Goal: Task Accomplishment & Management: Use online tool/utility

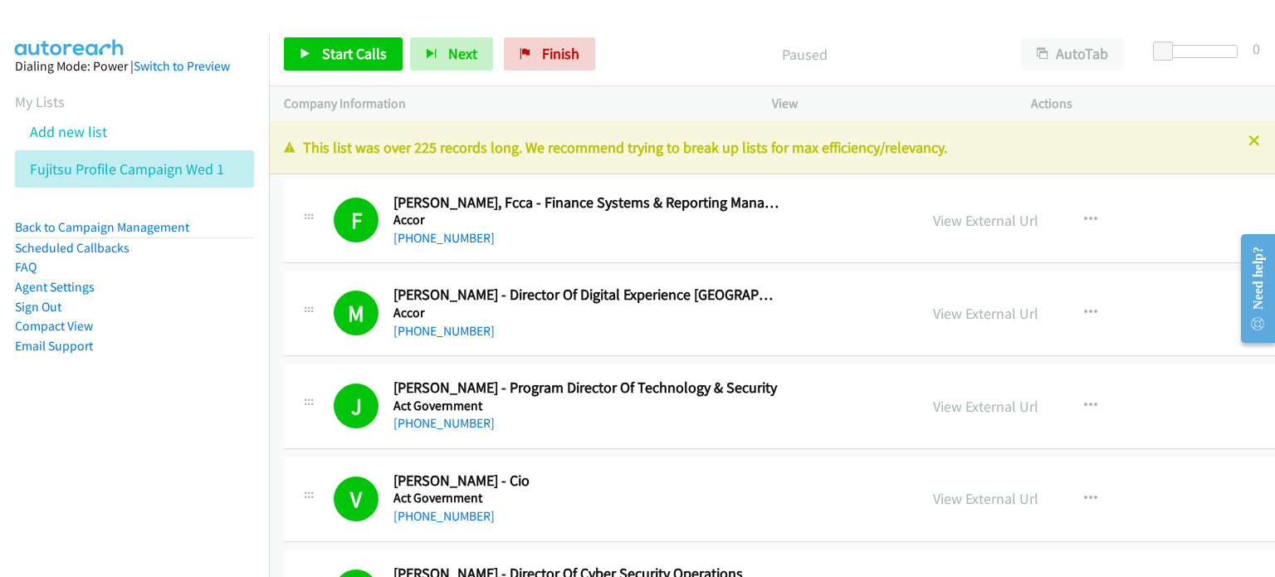
scroll to position [22663, 0]
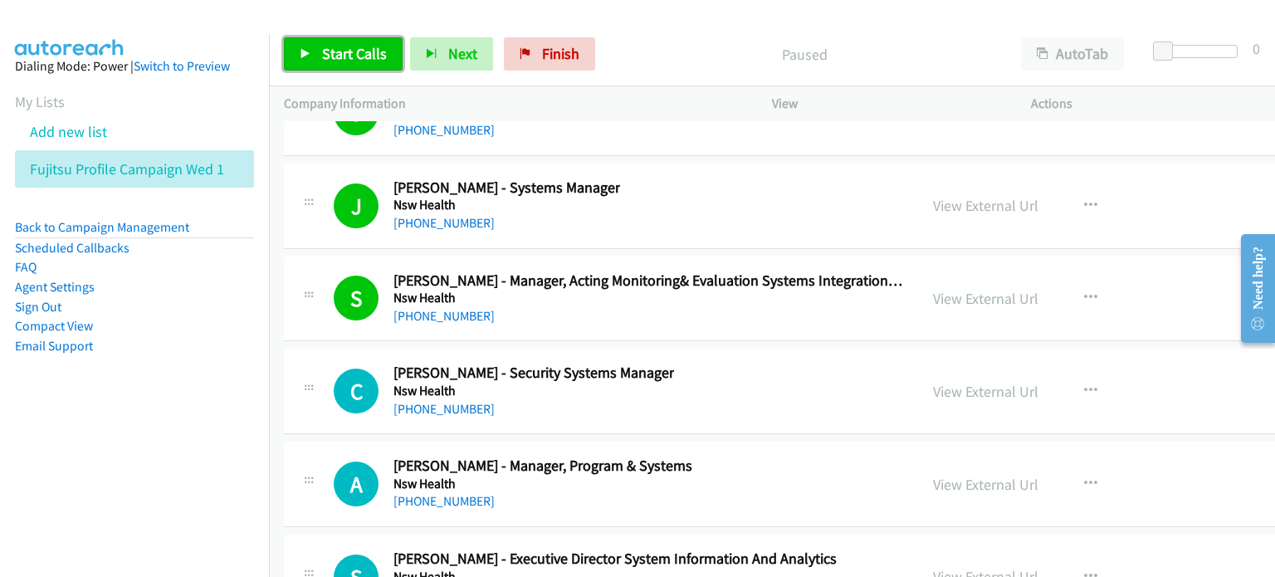
click at [341, 46] on span "Start Calls" at bounding box center [354, 53] width 65 height 19
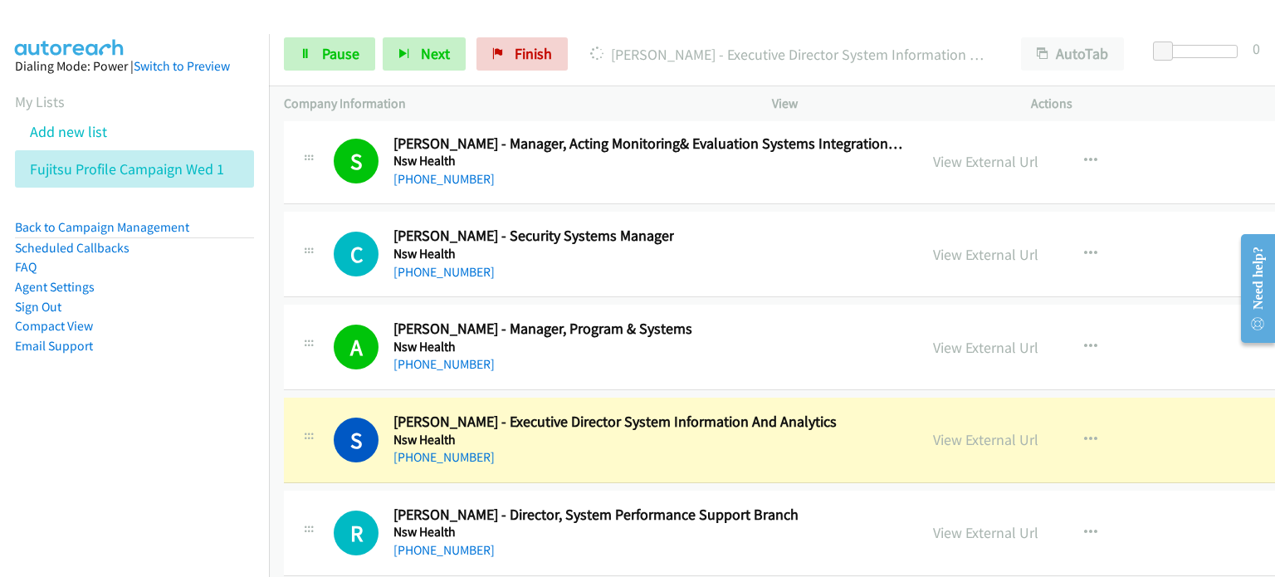
scroll to position [22829, 0]
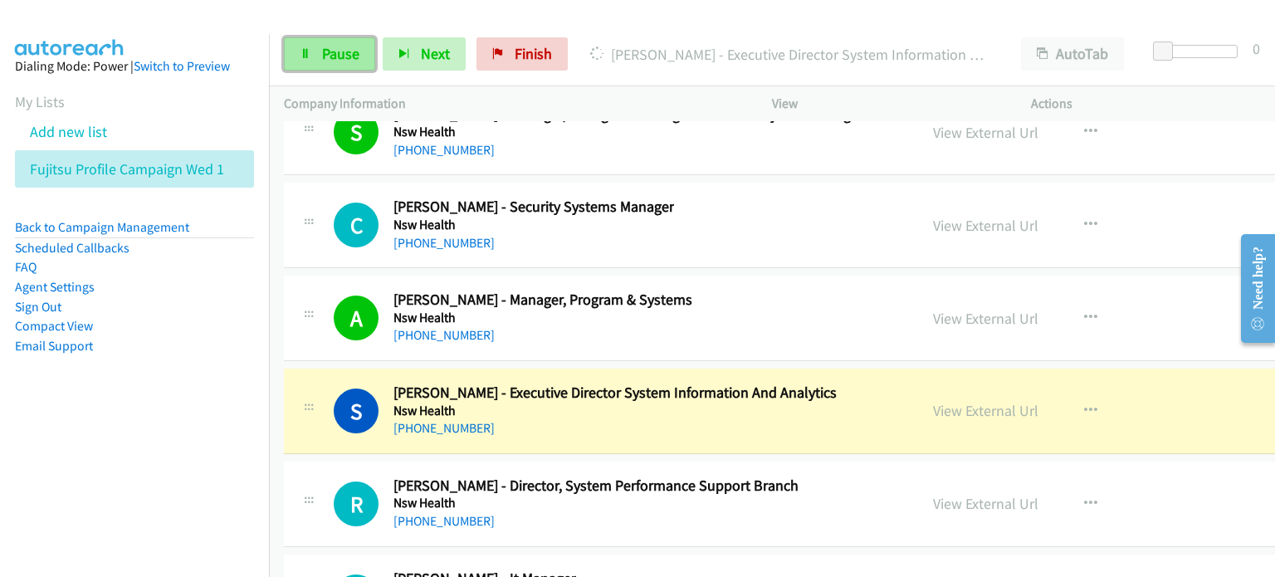
click at [325, 50] on span "Pause" at bounding box center [340, 53] width 37 height 19
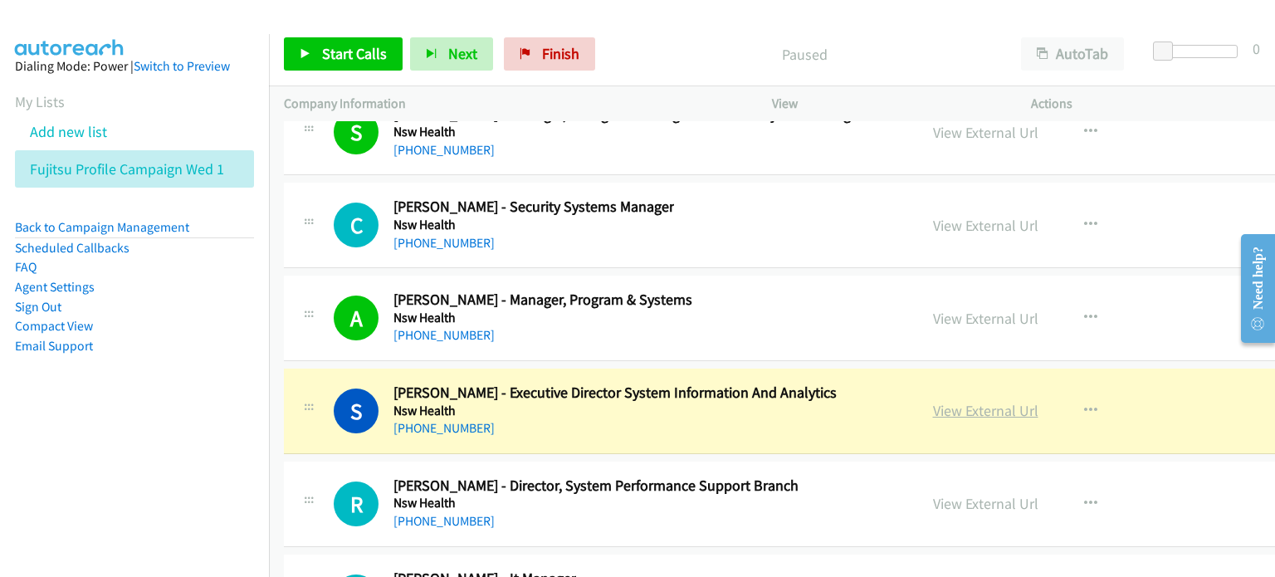
click at [950, 401] on link "View External Url" at bounding box center [985, 410] width 105 height 19
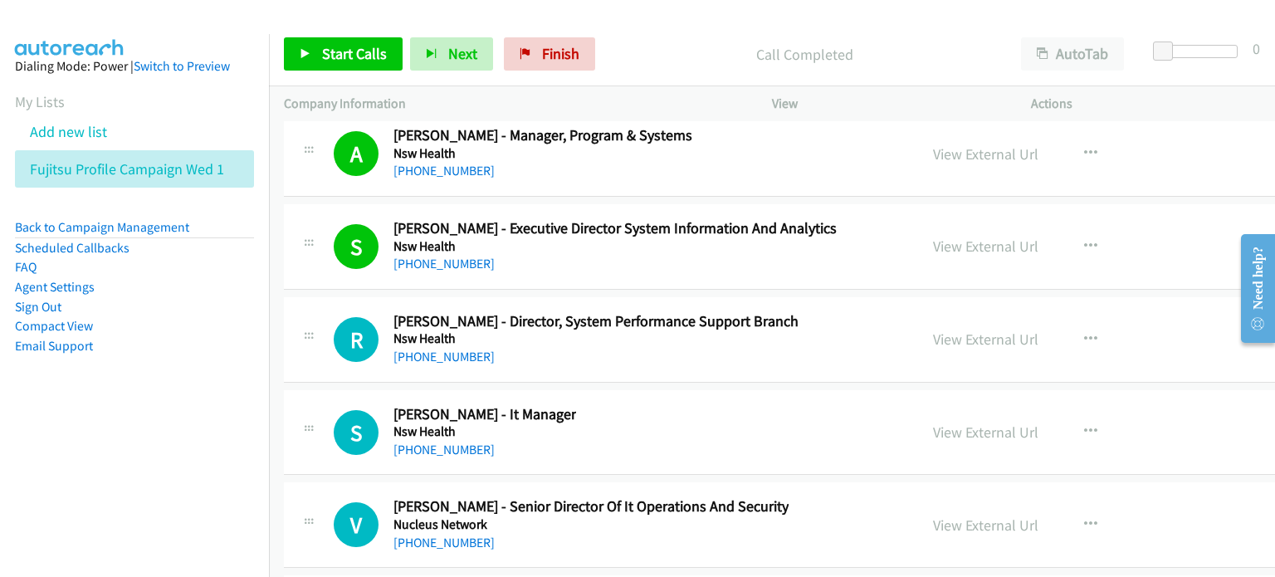
scroll to position [22995, 0]
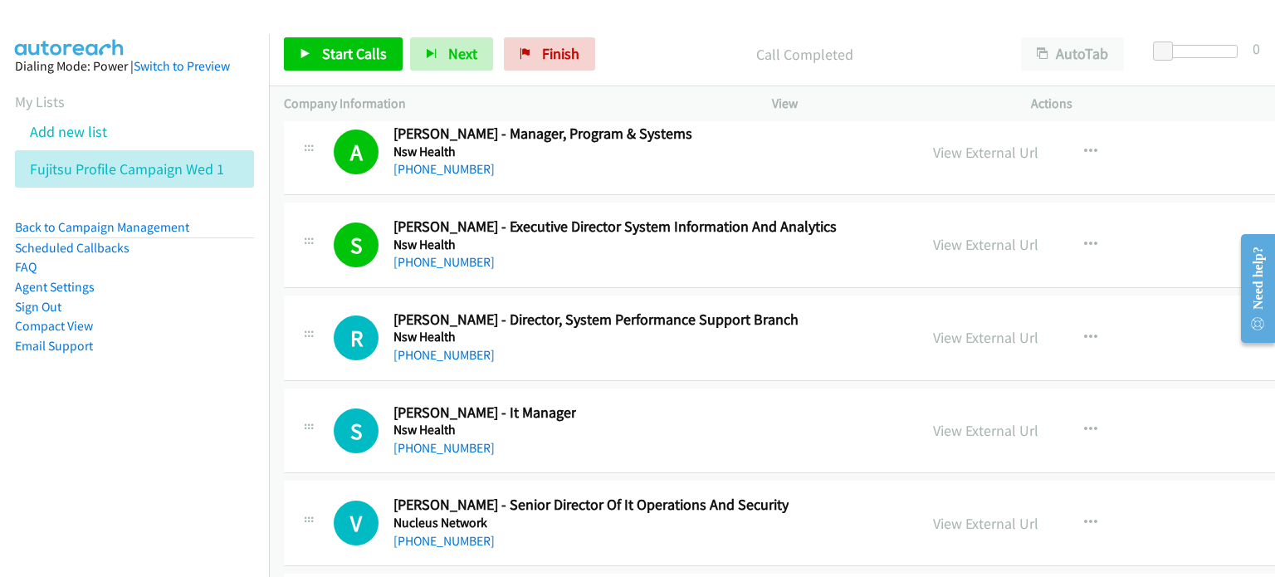
click at [638, 62] on p "Call Completed" at bounding box center [805, 54] width 374 height 22
click at [342, 49] on span "Start Calls" at bounding box center [354, 53] width 65 height 19
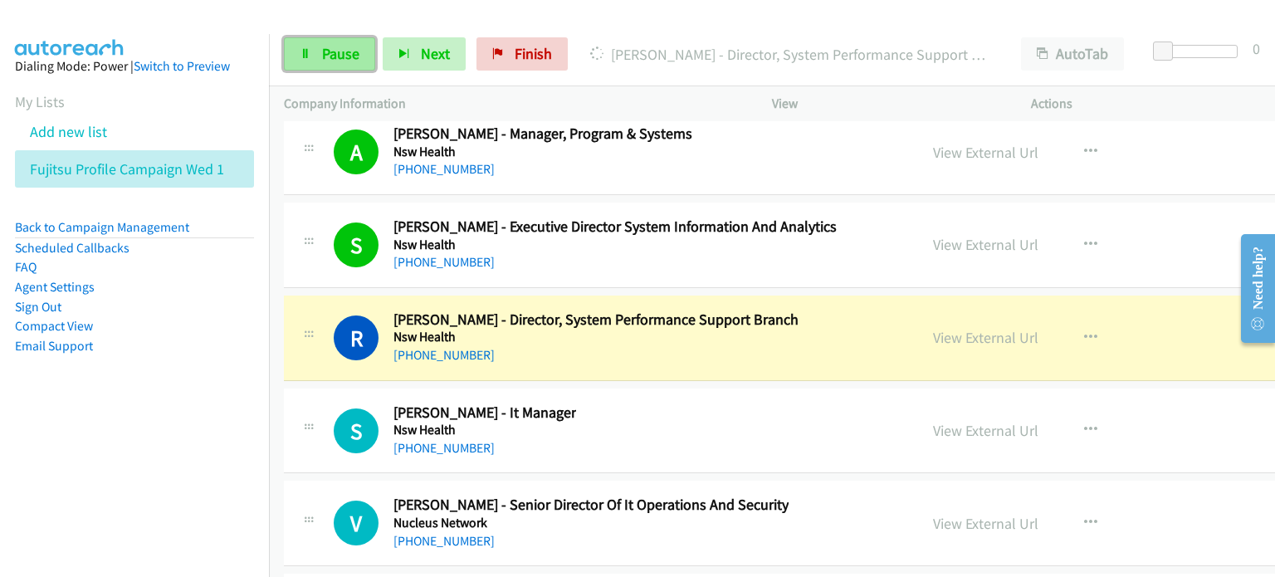
click at [328, 55] on span "Pause" at bounding box center [340, 53] width 37 height 19
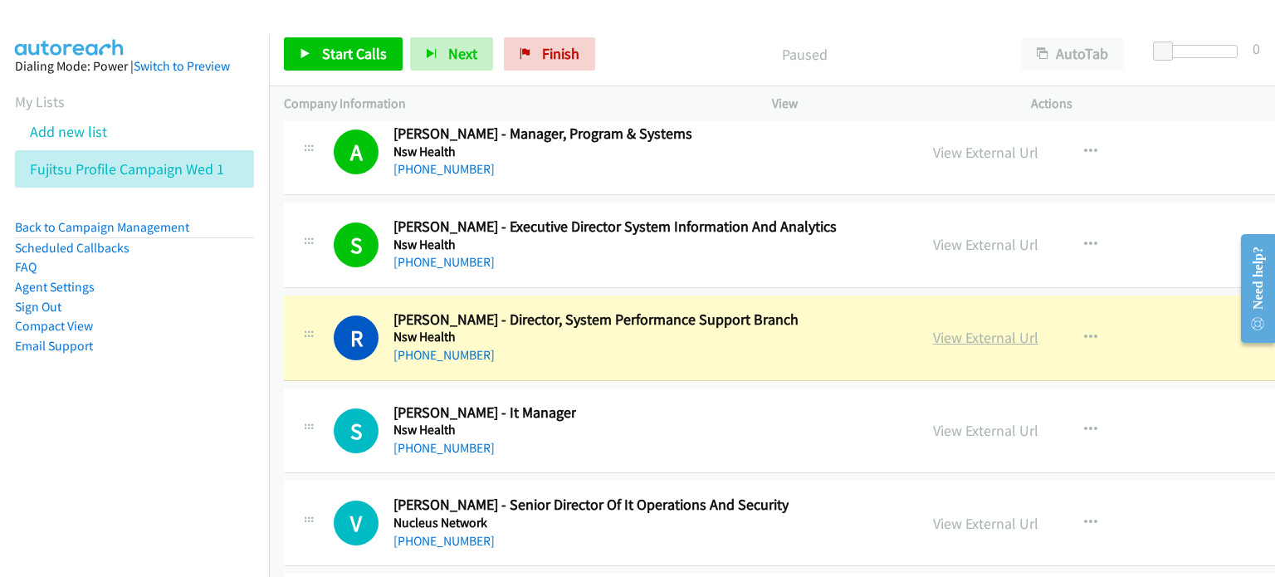
click at [963, 328] on link "View External Url" at bounding box center [985, 337] width 105 height 19
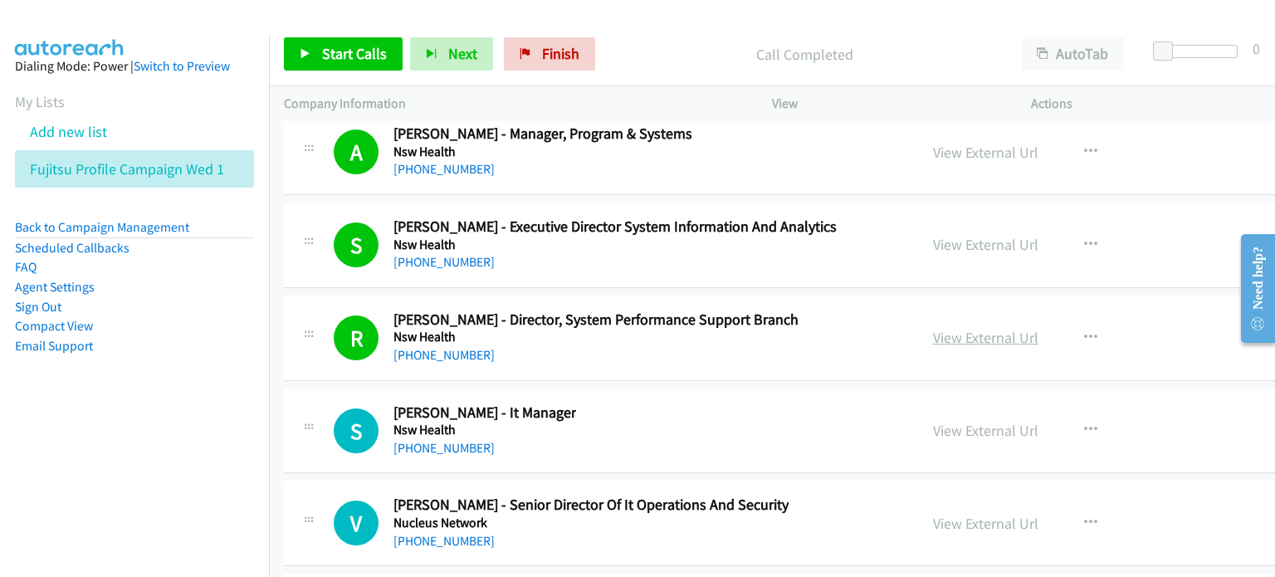
click at [936, 328] on link "View External Url" at bounding box center [985, 337] width 105 height 19
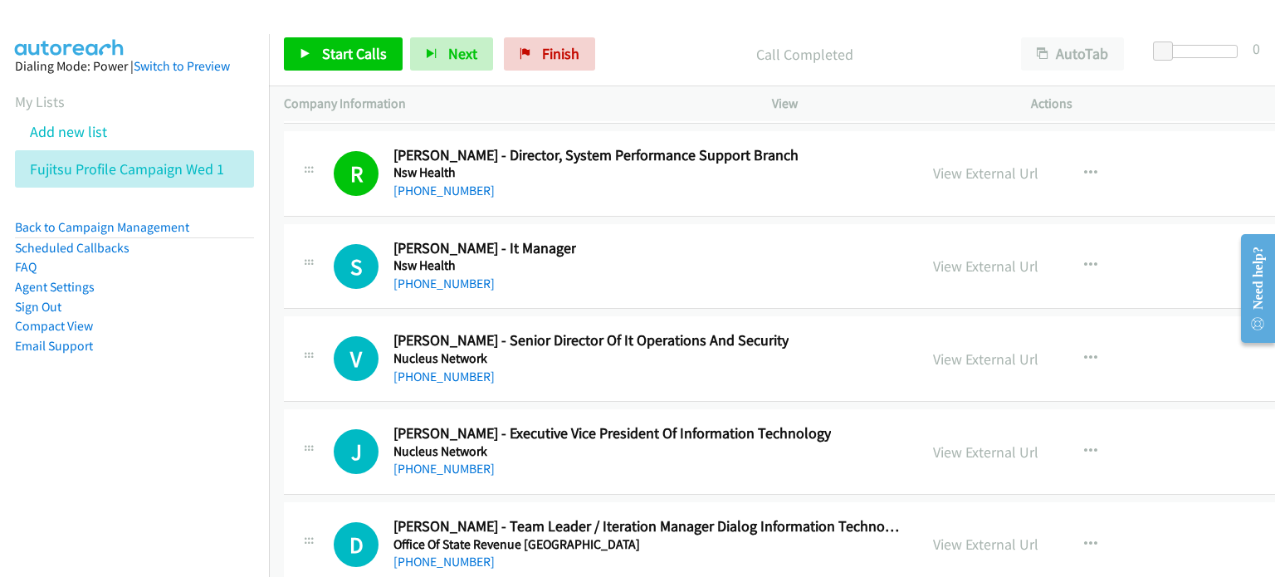
scroll to position [23161, 0]
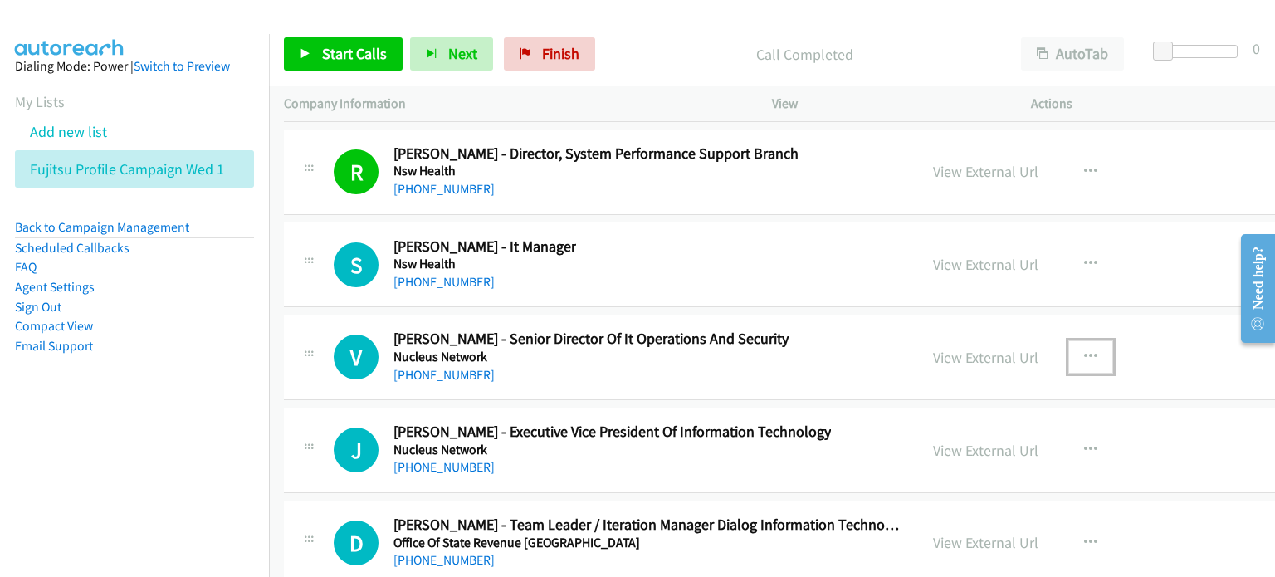
click at [1084, 350] on icon "button" at bounding box center [1090, 356] width 13 height 13
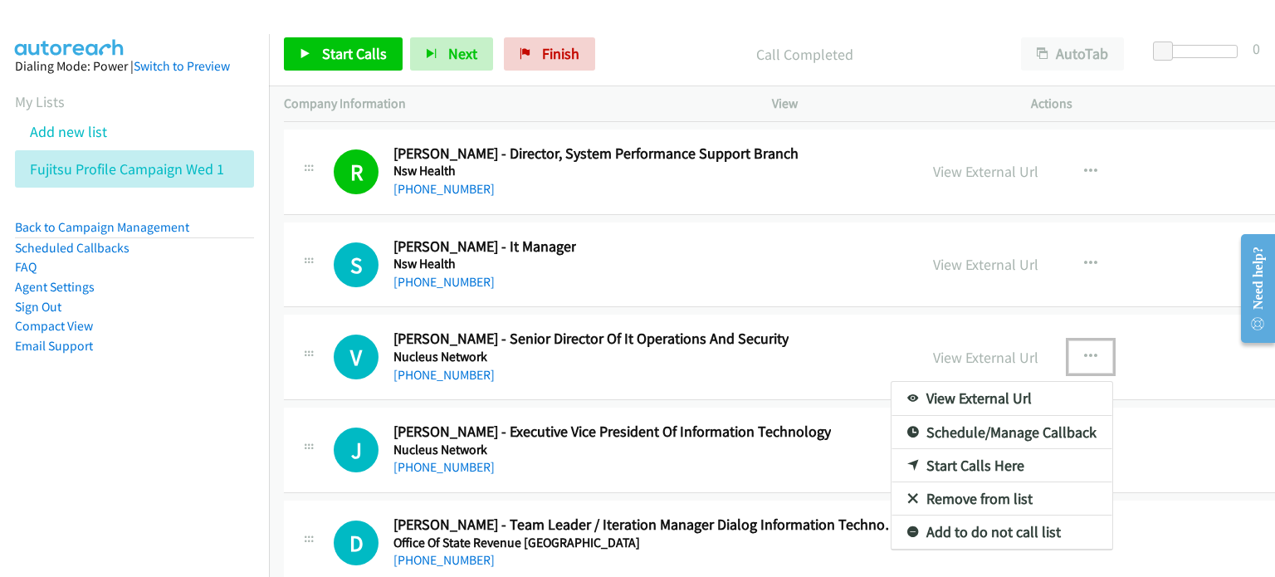
click at [946, 449] on link "Start Calls Here" at bounding box center [1002, 465] width 221 height 33
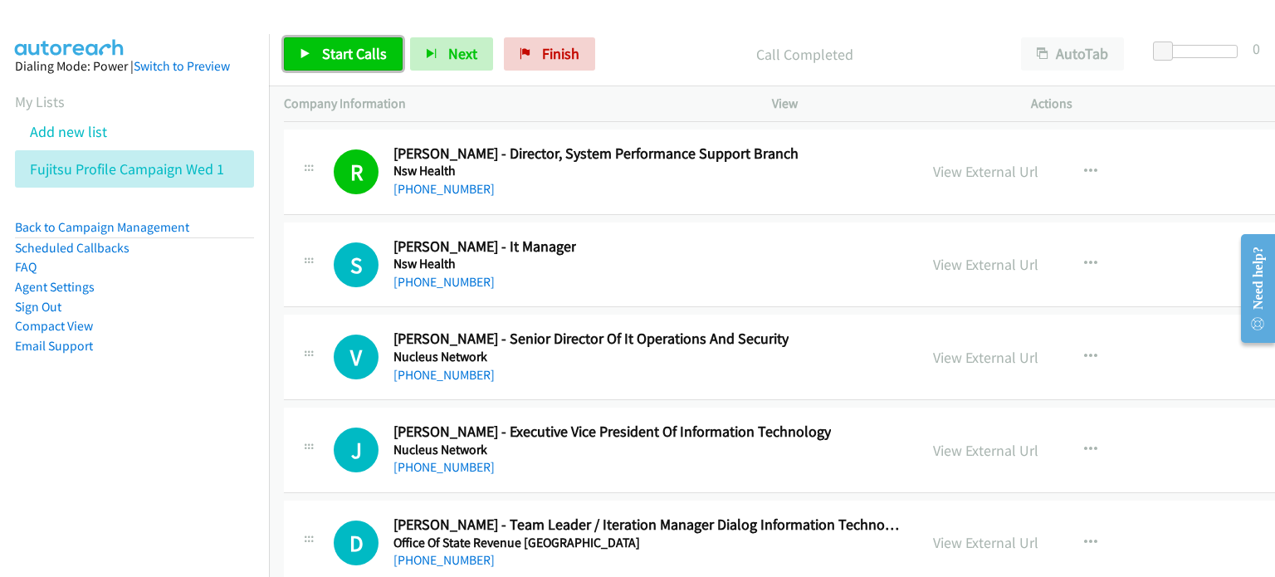
click at [341, 55] on span "Start Calls" at bounding box center [354, 53] width 65 height 19
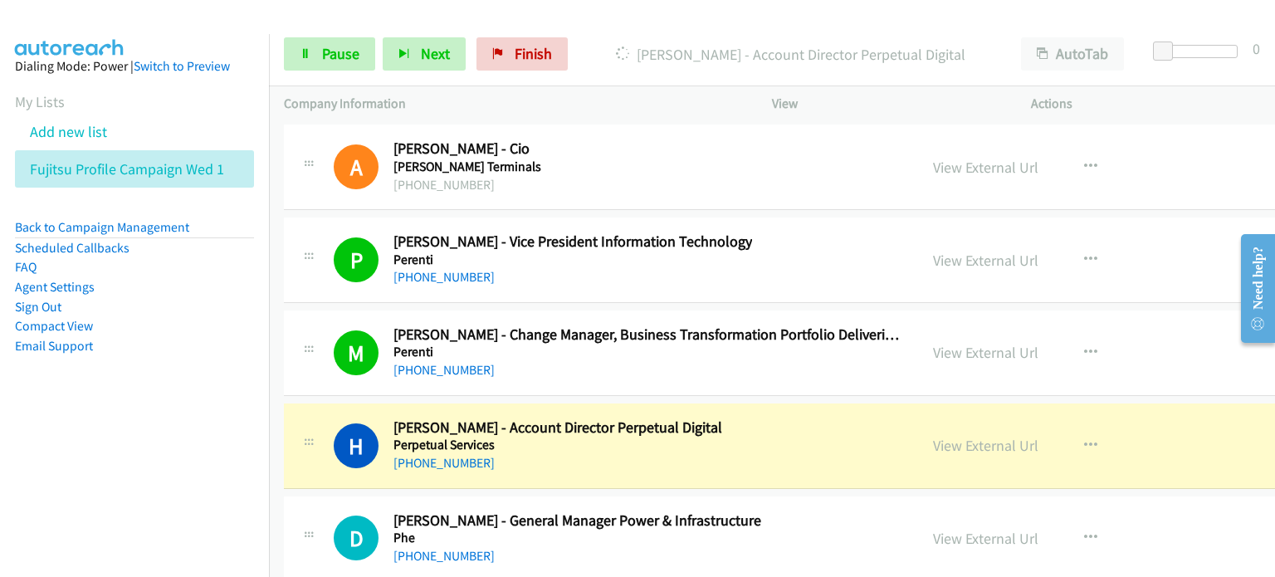
scroll to position [24074, 0]
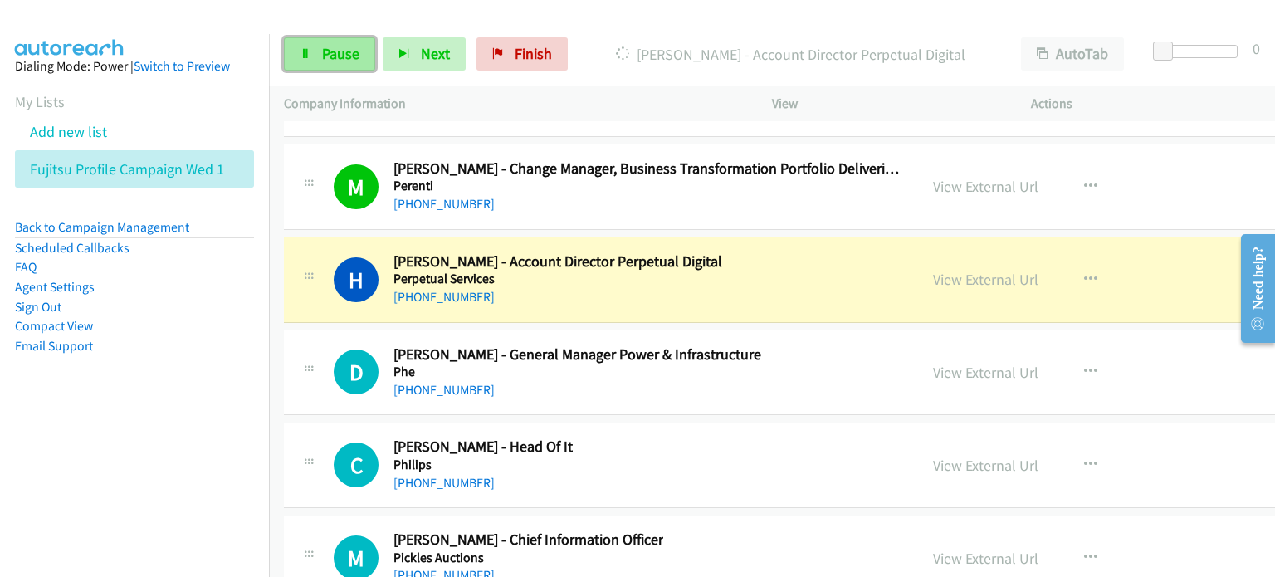
click at [322, 48] on span "Pause" at bounding box center [340, 53] width 37 height 19
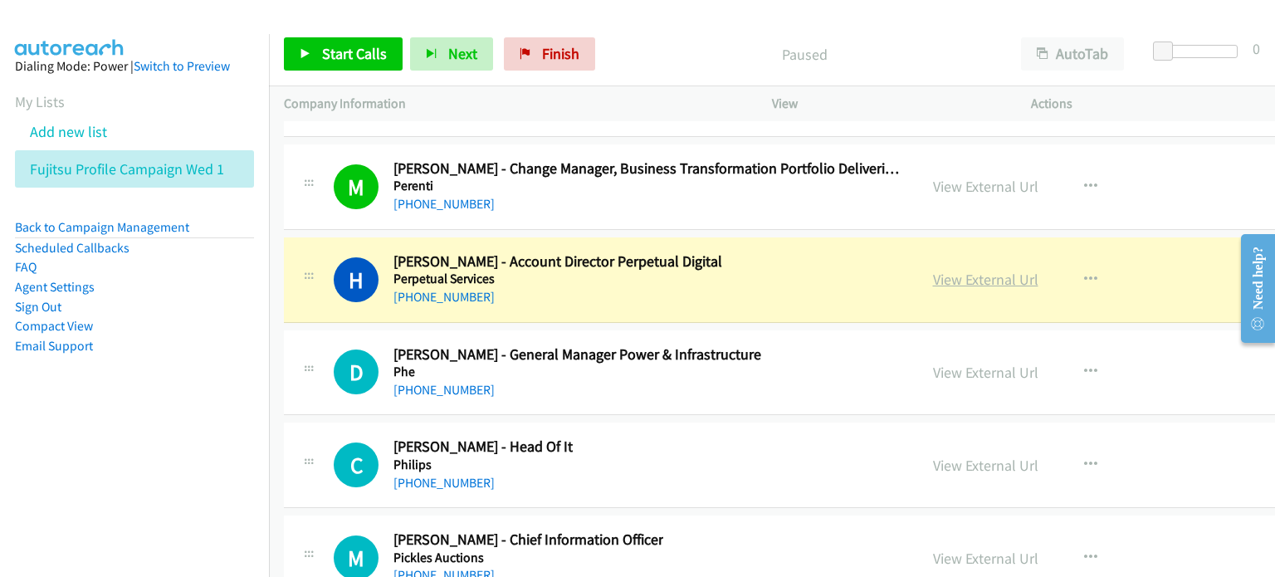
click at [950, 270] on link "View External Url" at bounding box center [985, 279] width 105 height 19
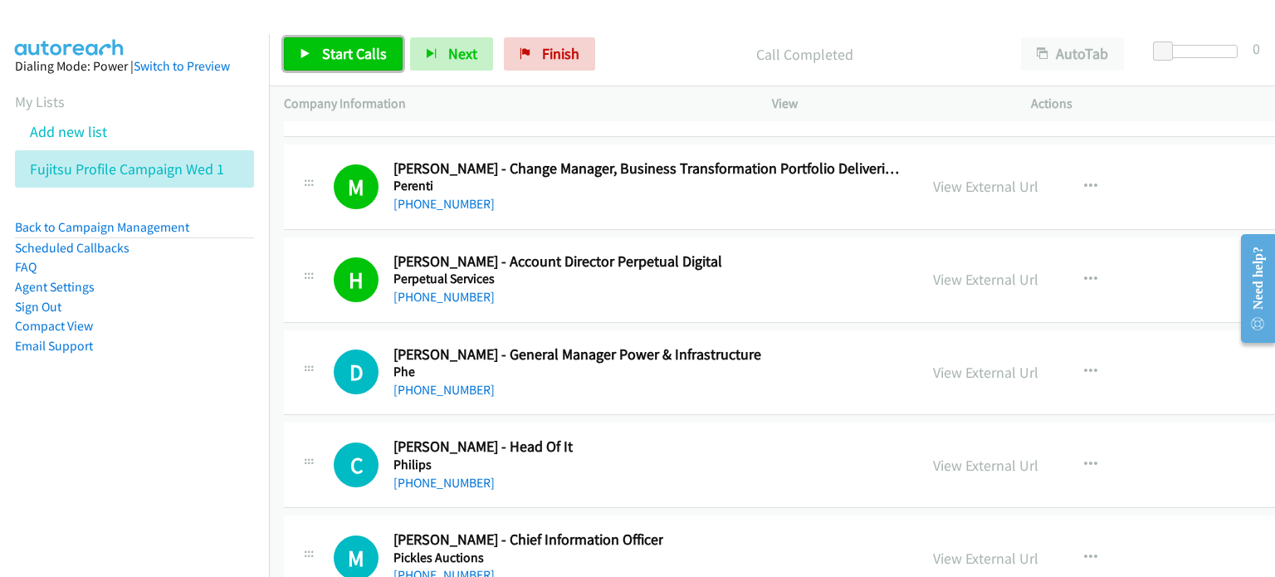
click at [339, 47] on span "Start Calls" at bounding box center [354, 53] width 65 height 19
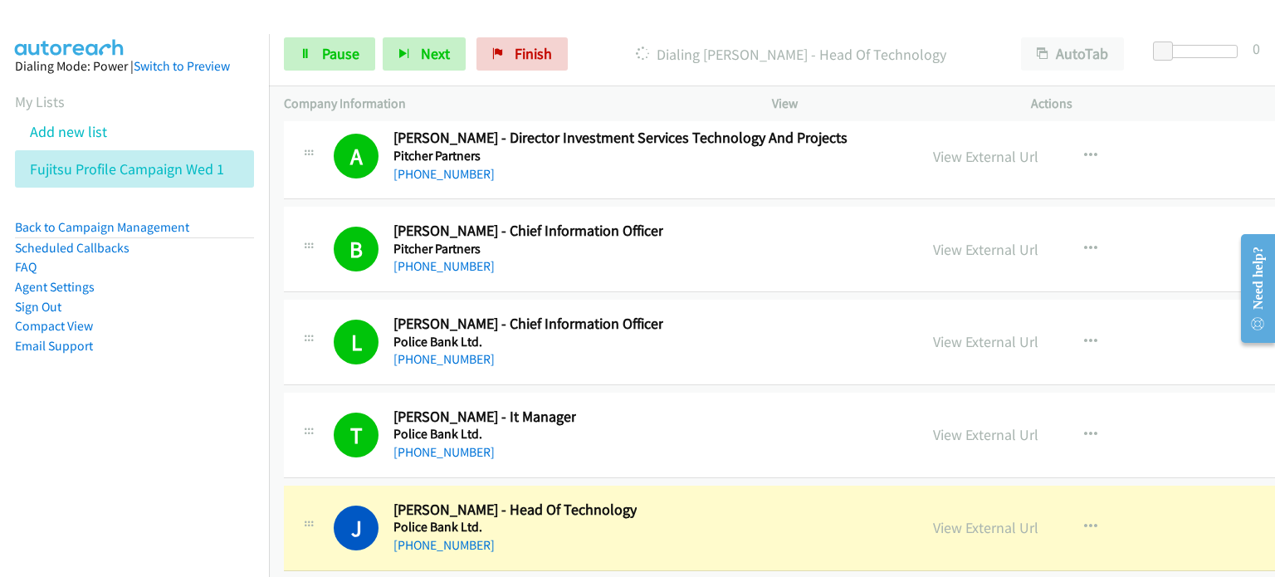
scroll to position [24987, 0]
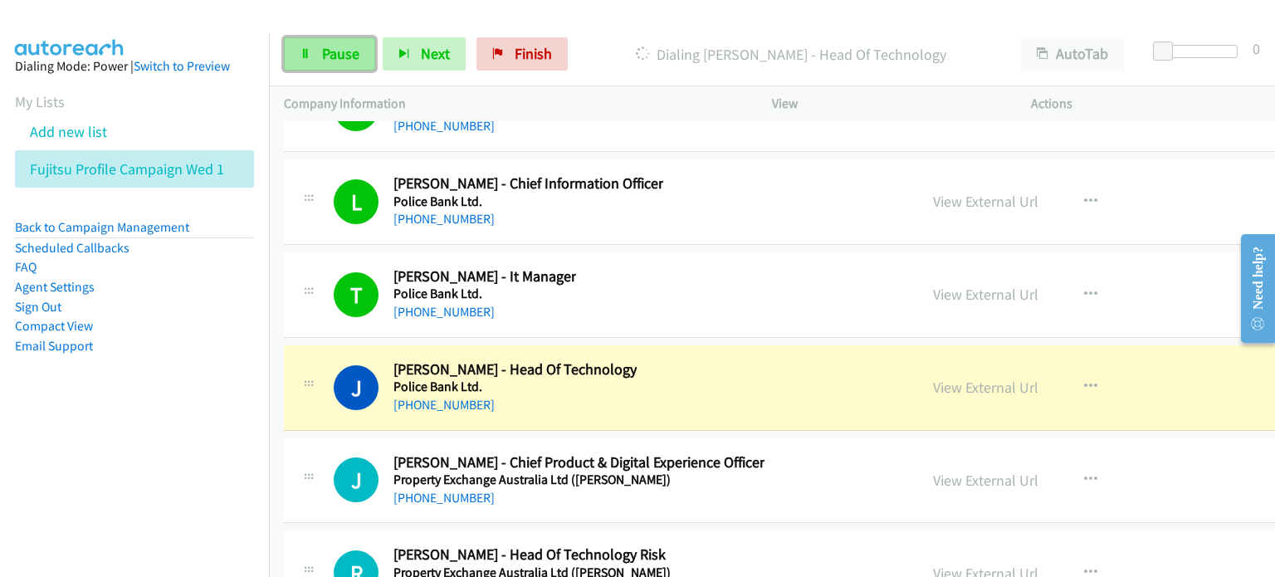
click at [332, 55] on span "Pause" at bounding box center [340, 53] width 37 height 19
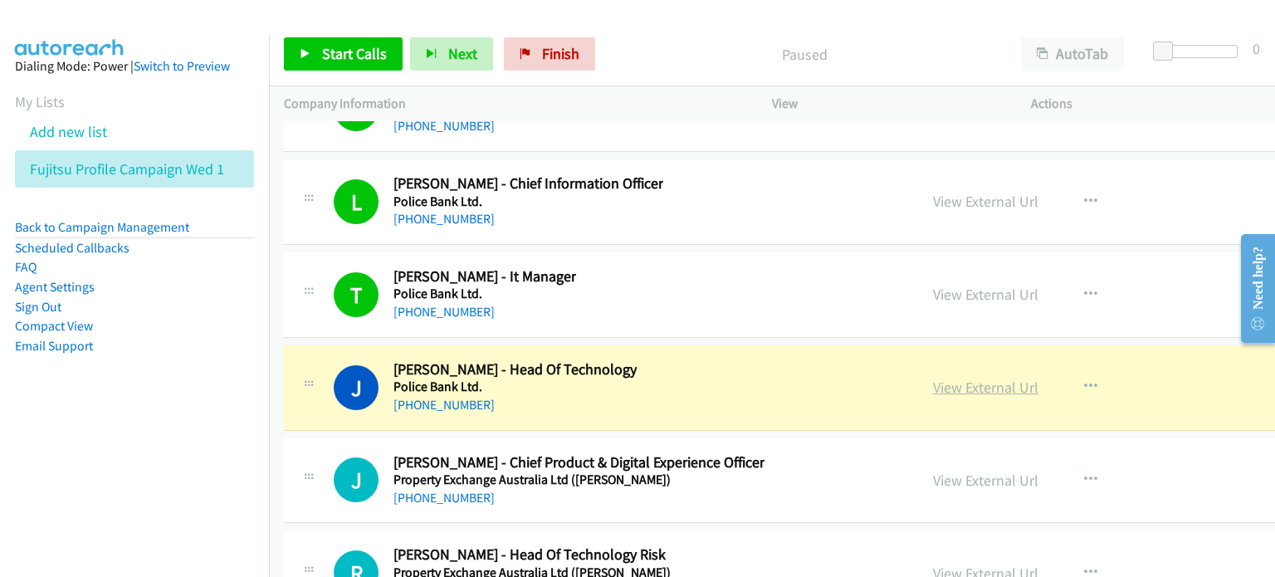
click at [950, 378] on link "View External Url" at bounding box center [985, 387] width 105 height 19
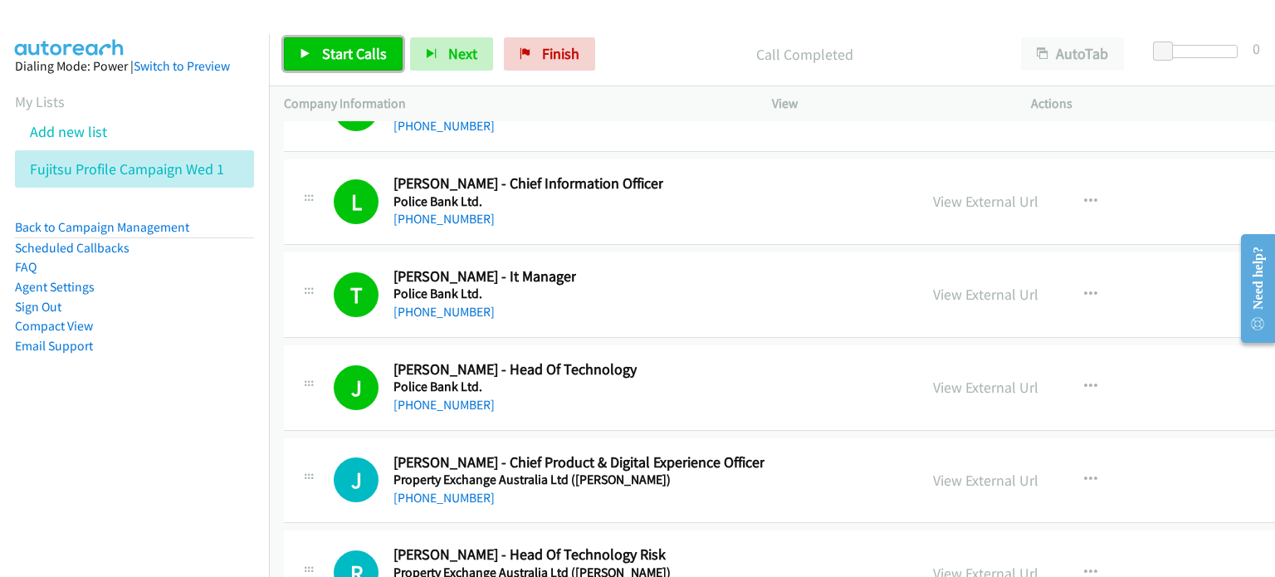
click at [345, 51] on span "Start Calls" at bounding box center [354, 53] width 65 height 19
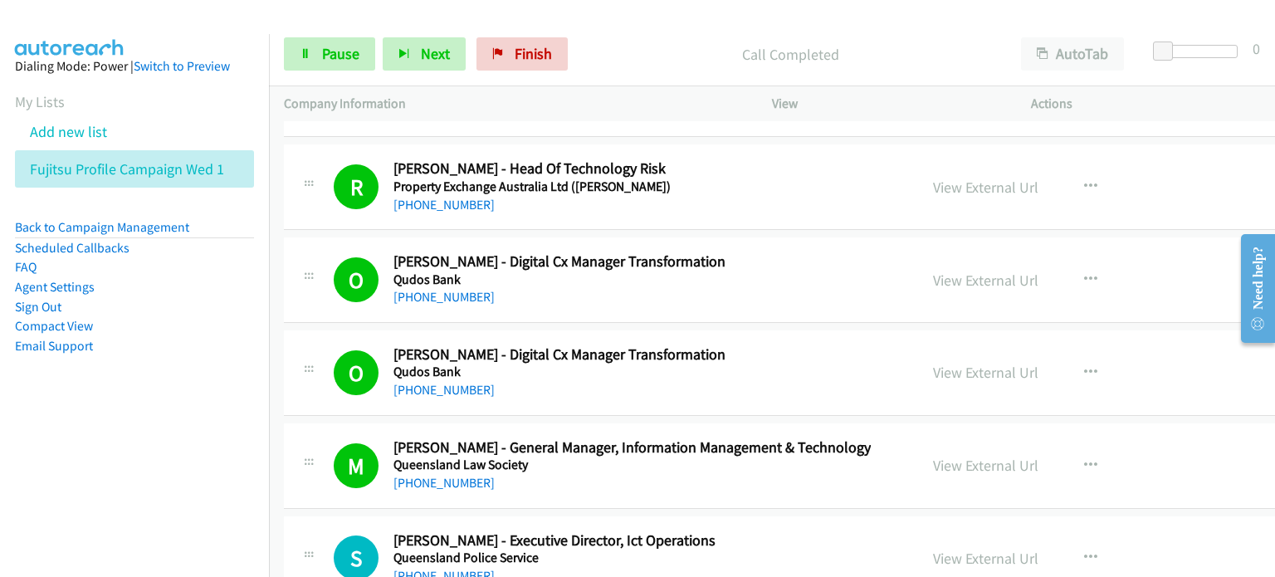
scroll to position [25402, 0]
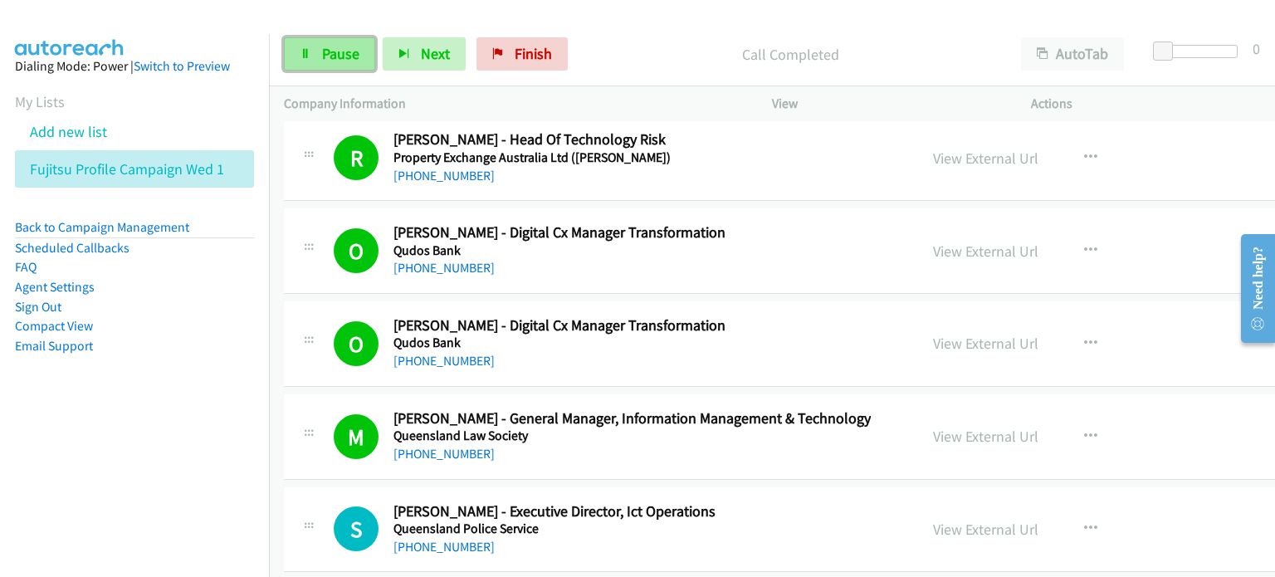
click at [320, 40] on link "Pause" at bounding box center [329, 53] width 91 height 33
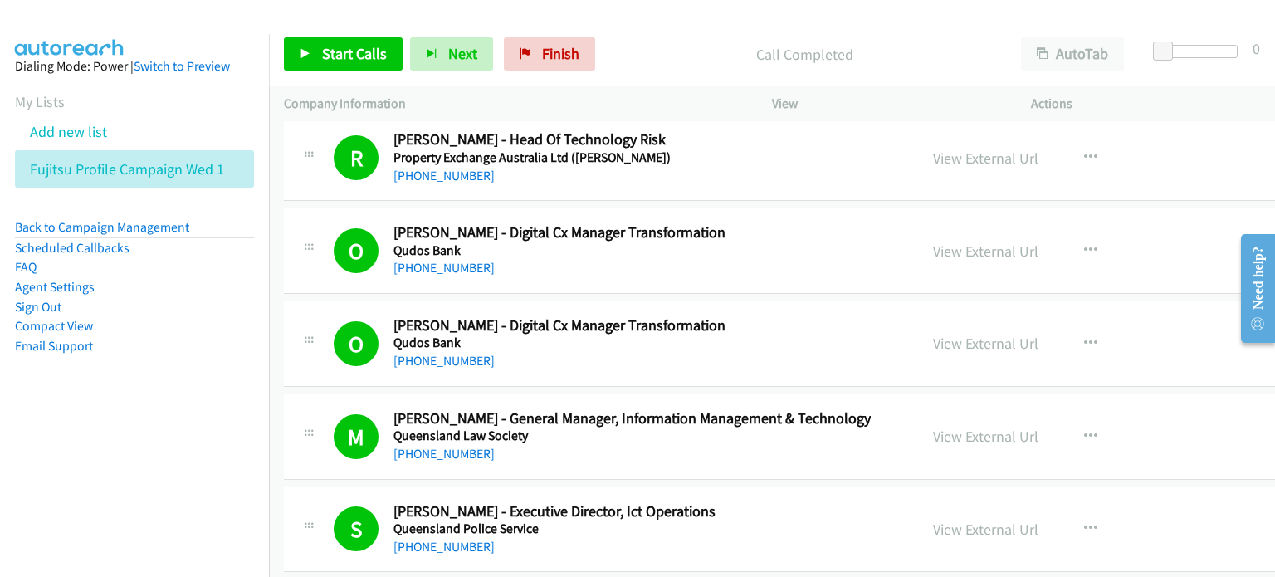
click at [154, 491] on nav "Dialing Mode: Power | Switch to Preview My Lists Add new list Fujitsu Profile C…" at bounding box center [135, 322] width 270 height 577
click at [953, 427] on link "View External Url" at bounding box center [985, 436] width 105 height 19
click at [353, 52] on span "Start Calls" at bounding box center [354, 53] width 65 height 19
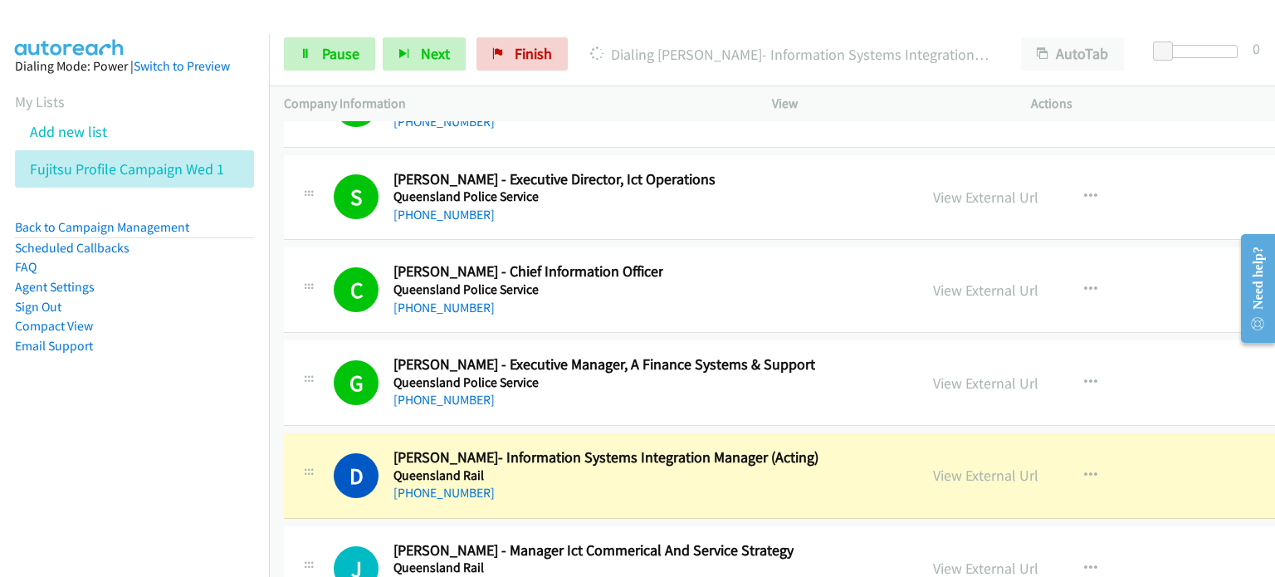
scroll to position [25983, 0]
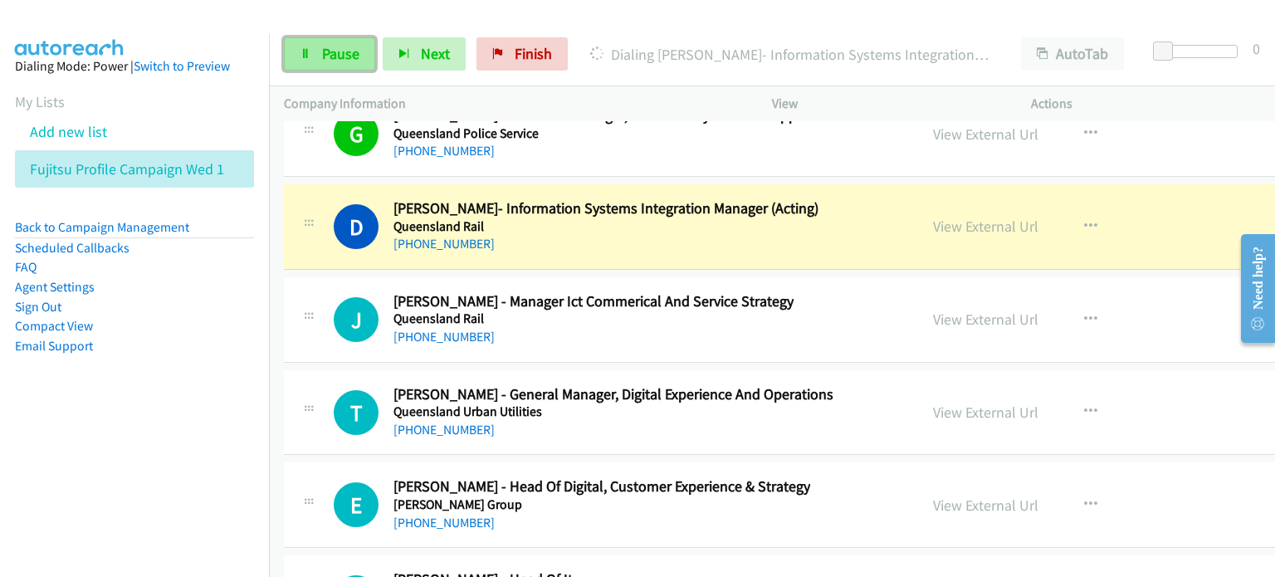
click at [333, 48] on span "Pause" at bounding box center [340, 53] width 37 height 19
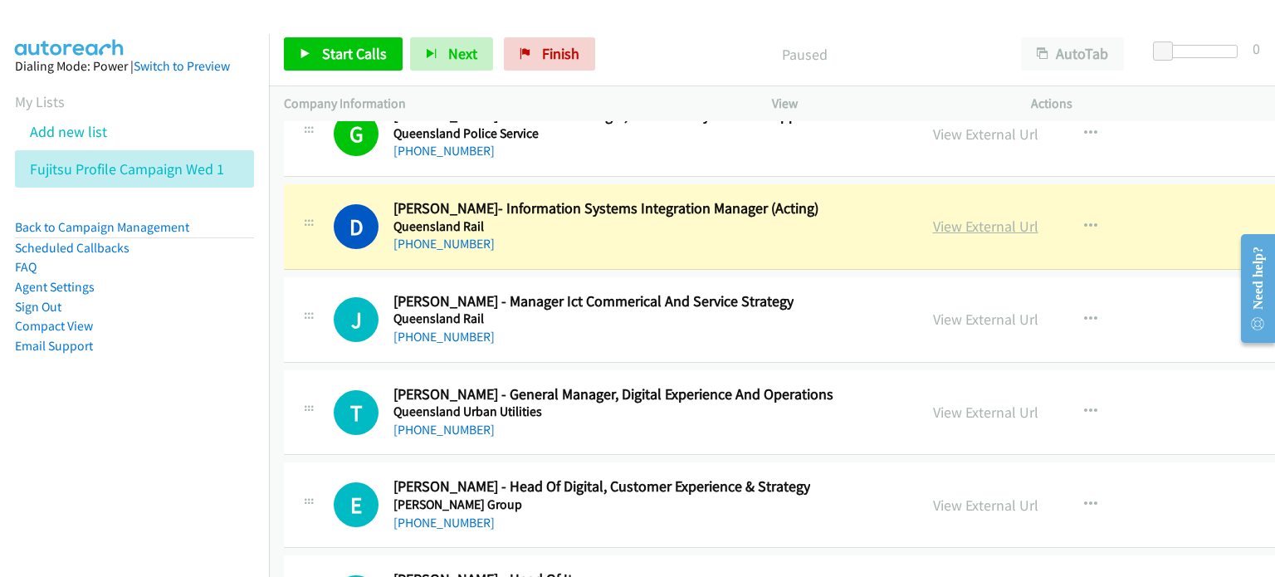
click at [946, 217] on link "View External Url" at bounding box center [985, 226] width 105 height 19
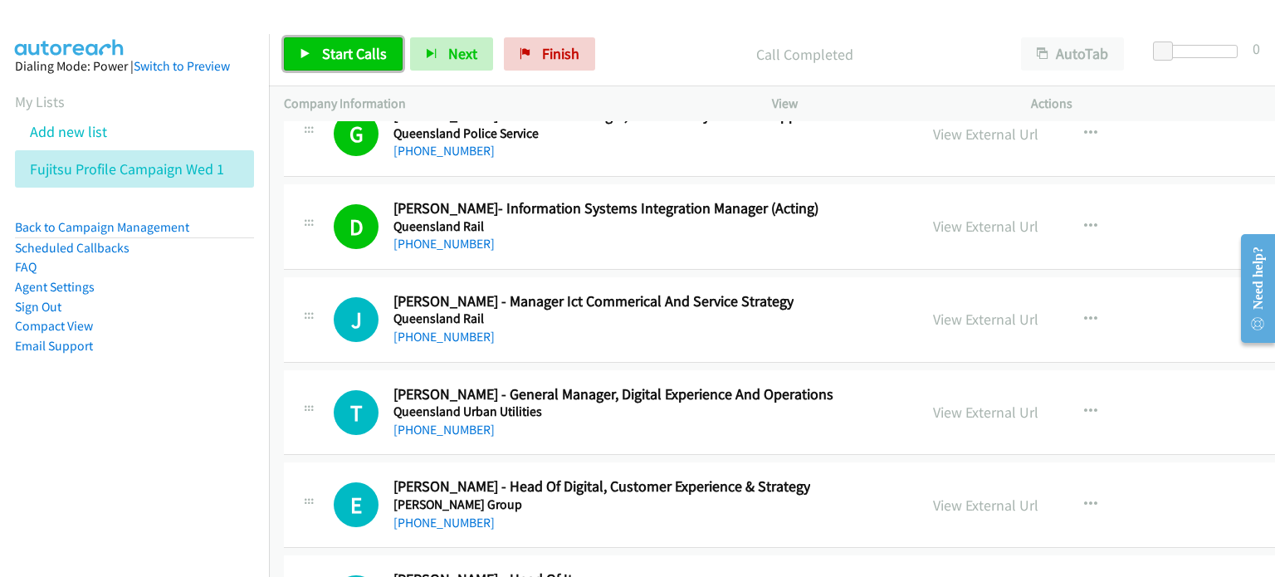
click at [325, 51] on span "Start Calls" at bounding box center [354, 53] width 65 height 19
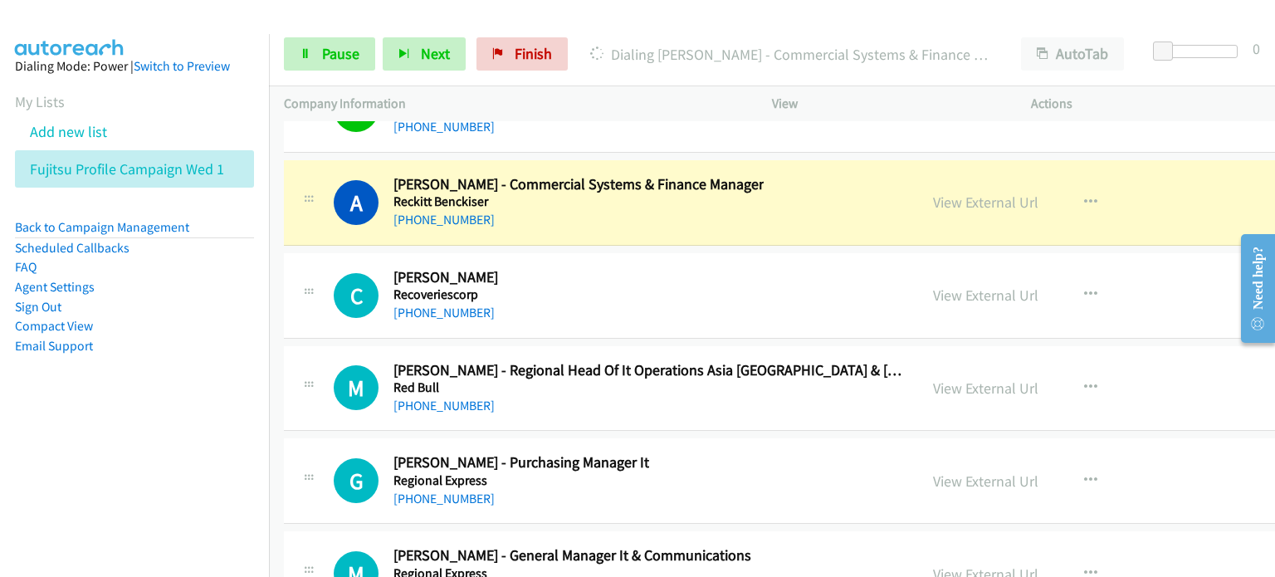
scroll to position [26481, 0]
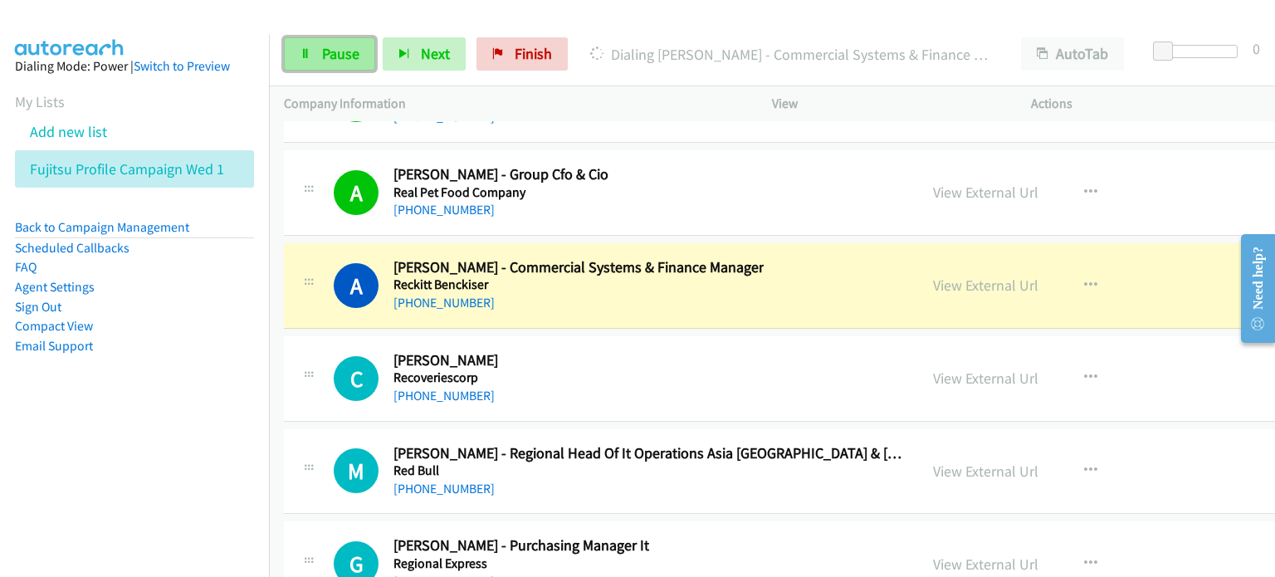
click at [325, 49] on span "Pause" at bounding box center [340, 53] width 37 height 19
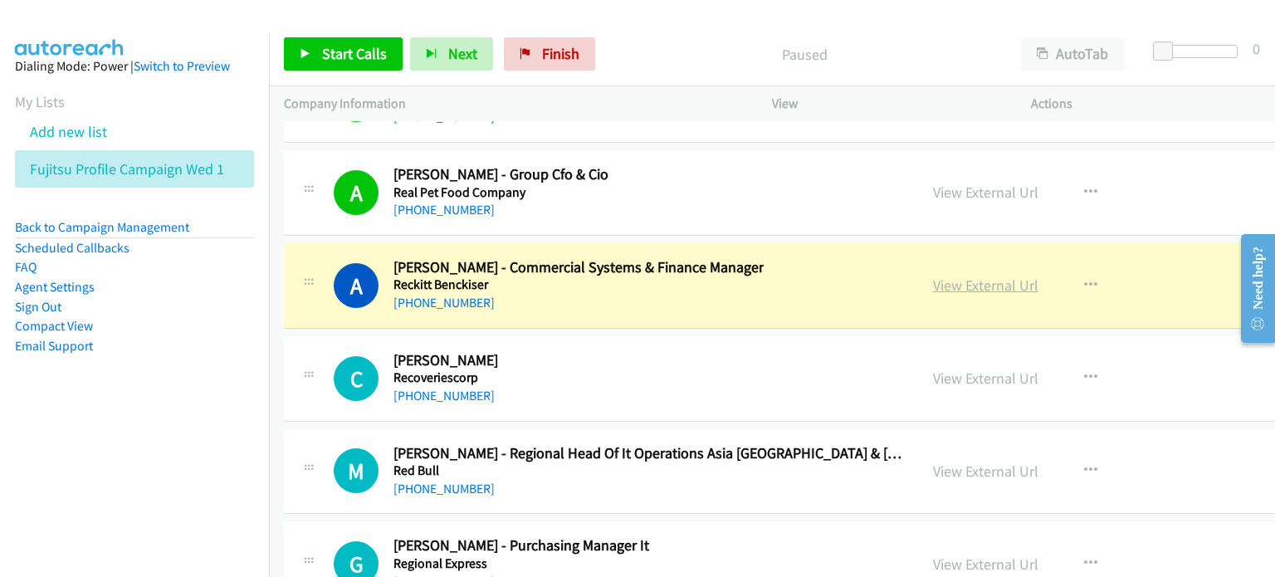
click at [976, 276] on link "View External Url" at bounding box center [985, 285] width 105 height 19
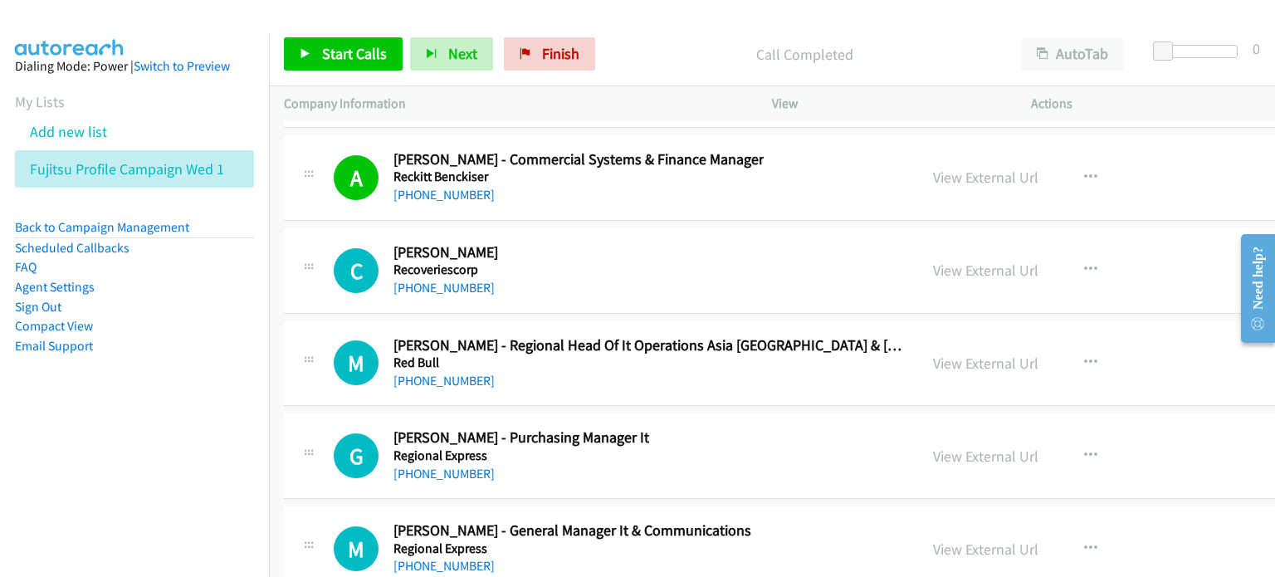
scroll to position [26564, 0]
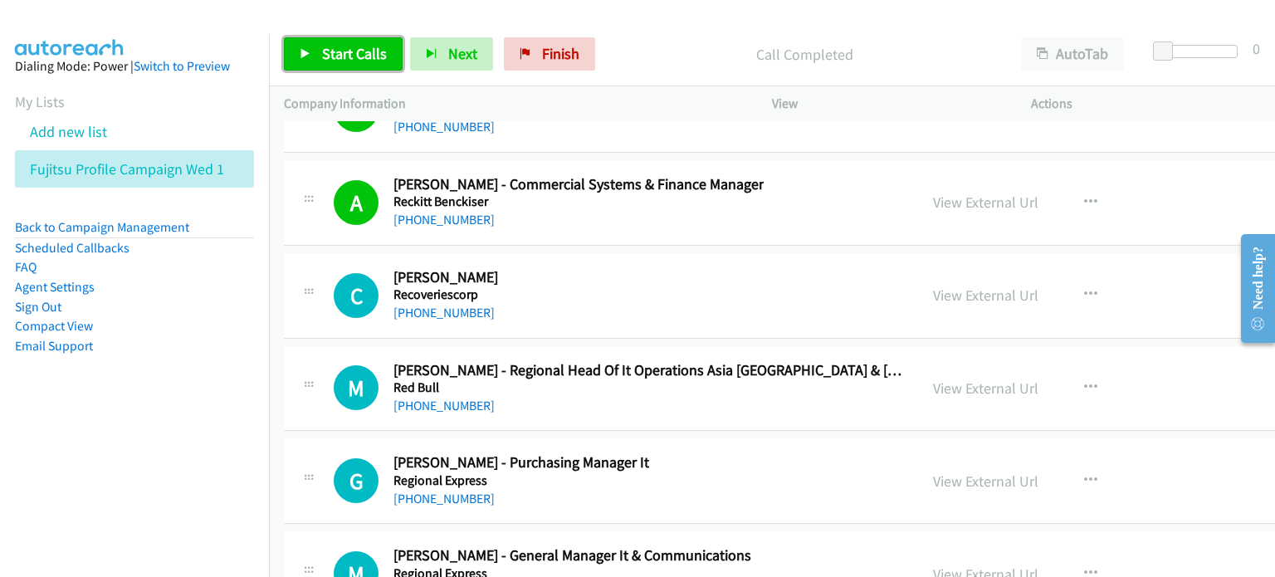
click at [313, 39] on link "Start Calls" at bounding box center [343, 53] width 119 height 33
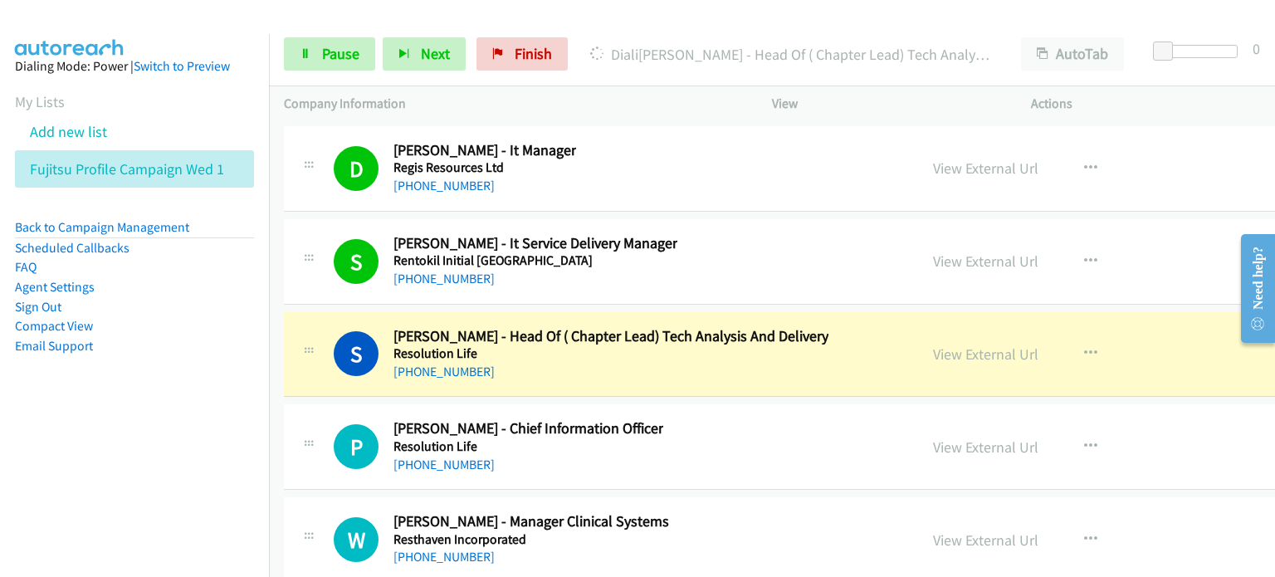
scroll to position [27145, 0]
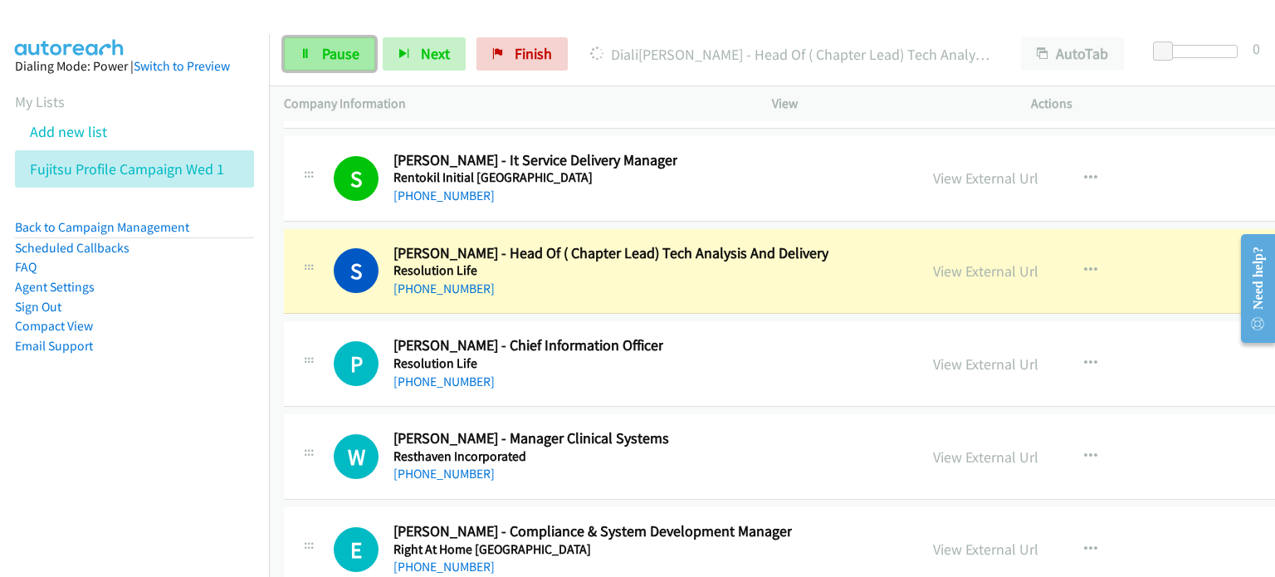
click at [315, 52] on link "Pause" at bounding box center [329, 53] width 91 height 33
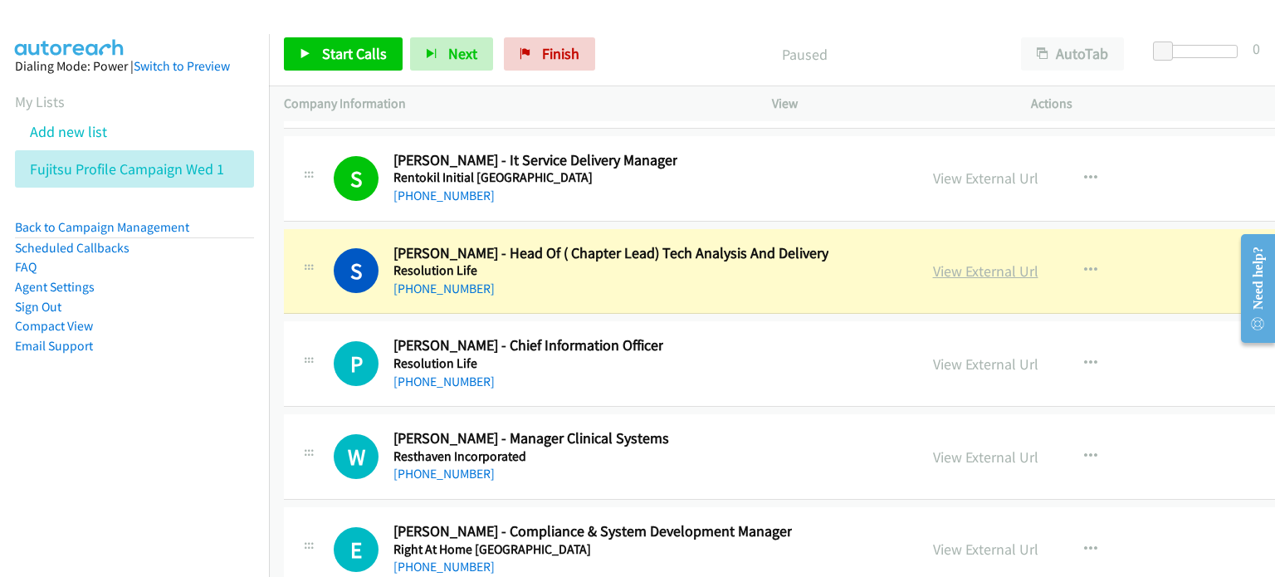
click at [955, 261] on link "View External Url" at bounding box center [985, 270] width 105 height 19
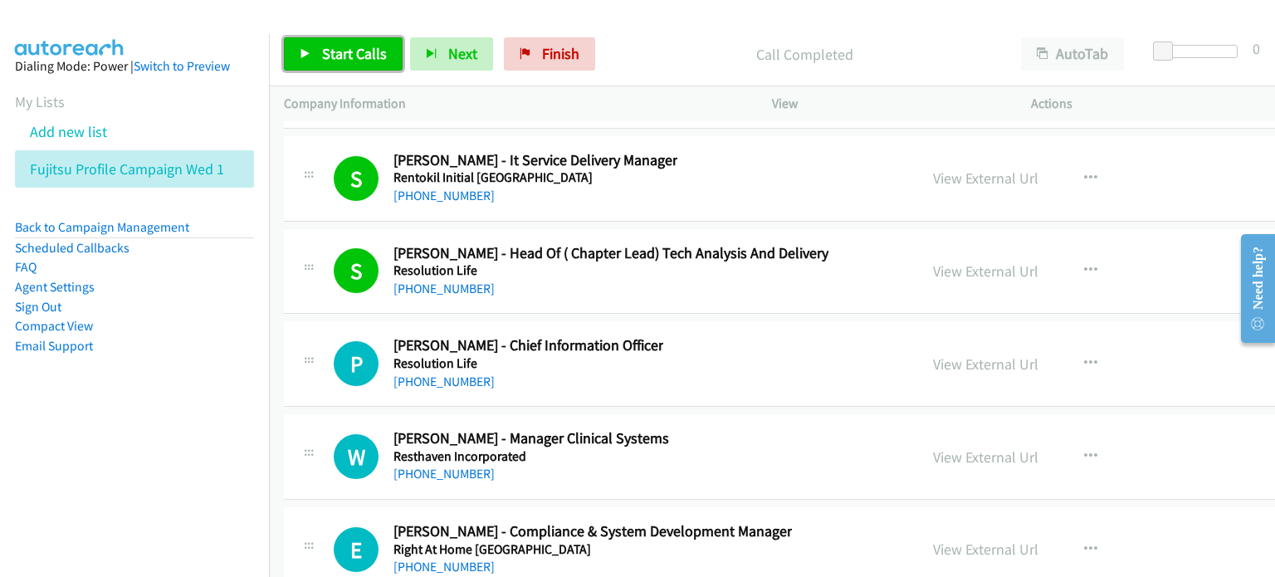
click at [343, 49] on span "Start Calls" at bounding box center [354, 53] width 65 height 19
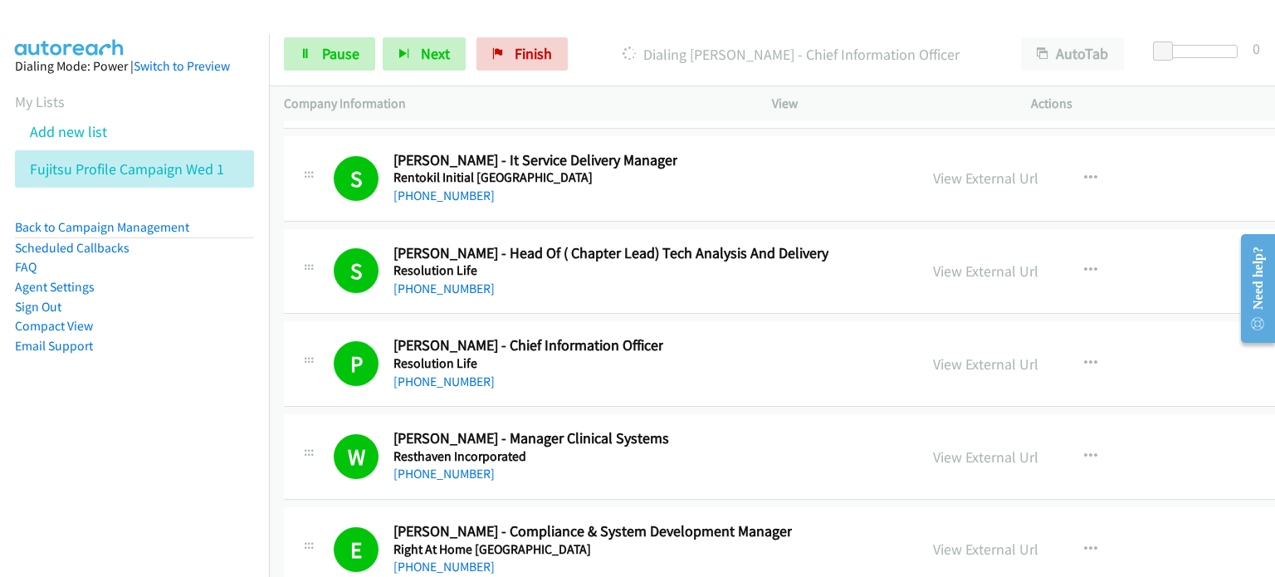
click at [115, 437] on nav "Dialing Mode: Power | Switch to Preview My Lists Add new list Fujitsu Profile C…" at bounding box center [135, 322] width 270 height 577
click at [326, 52] on span "Pause" at bounding box center [340, 53] width 37 height 19
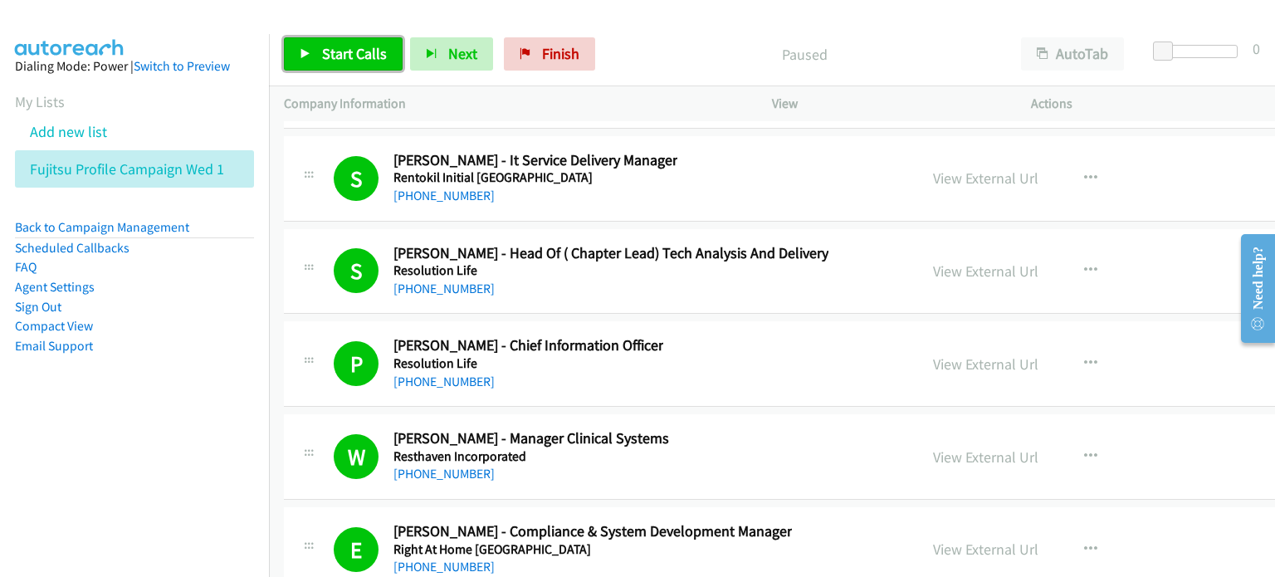
click at [328, 56] on span "Start Calls" at bounding box center [354, 53] width 65 height 19
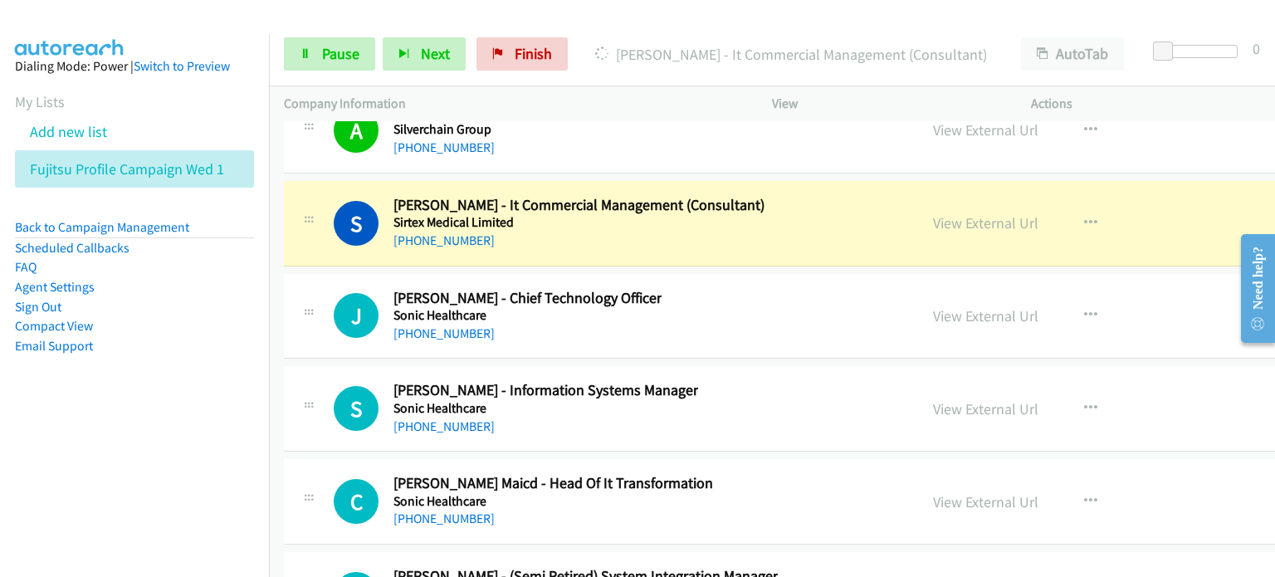
scroll to position [28556, 0]
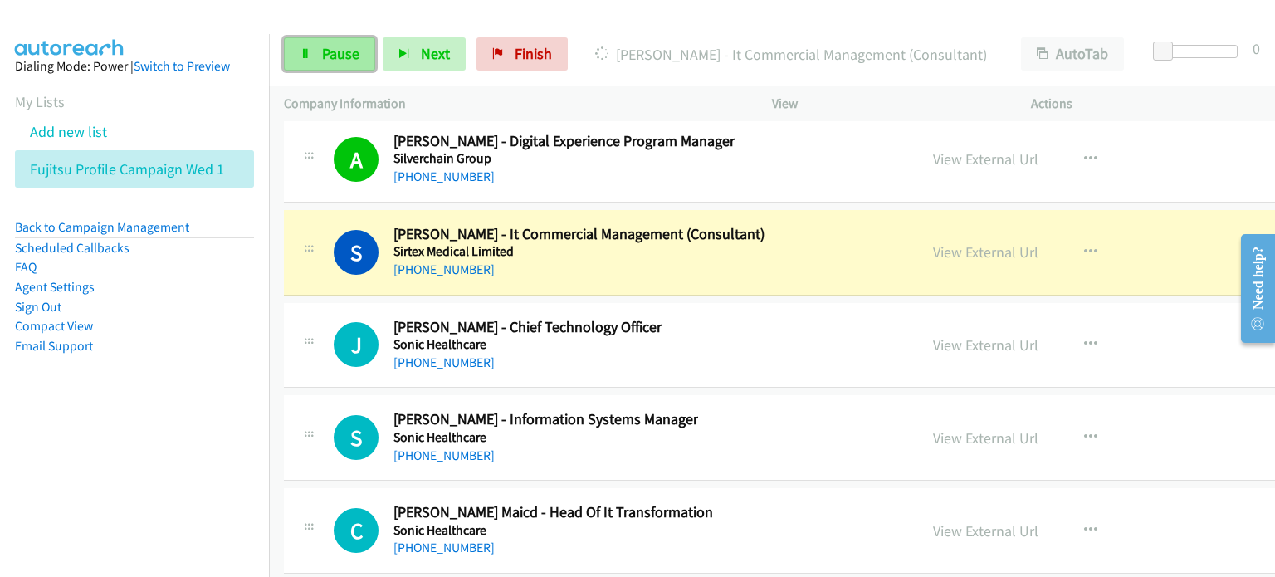
click at [323, 49] on span "Pause" at bounding box center [340, 53] width 37 height 19
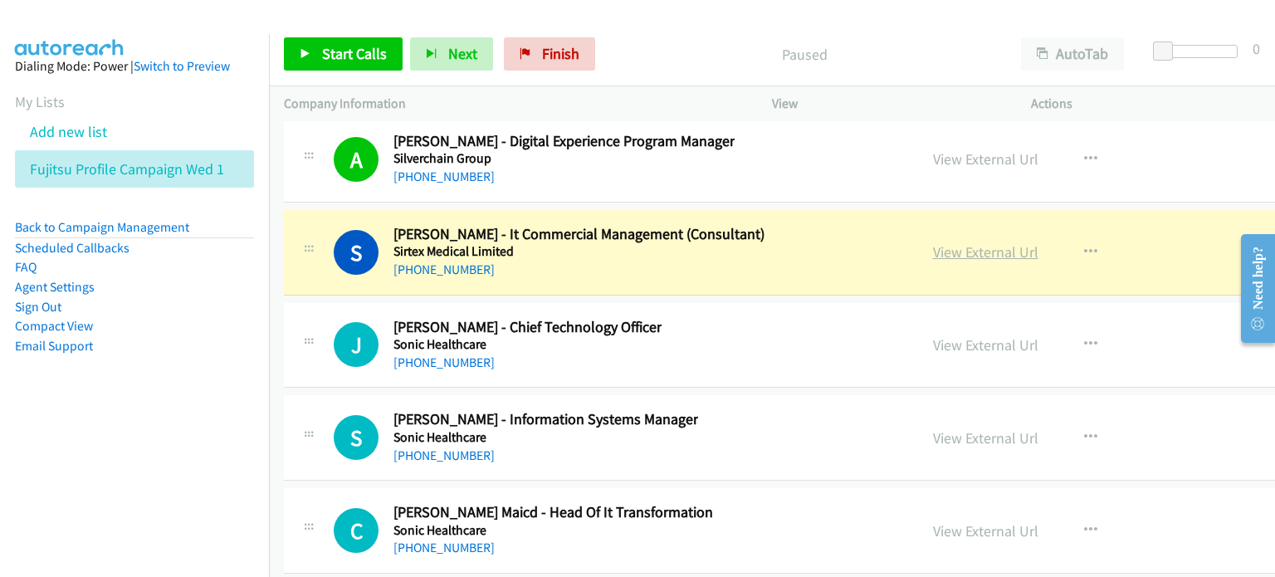
click at [975, 242] on link "View External Url" at bounding box center [985, 251] width 105 height 19
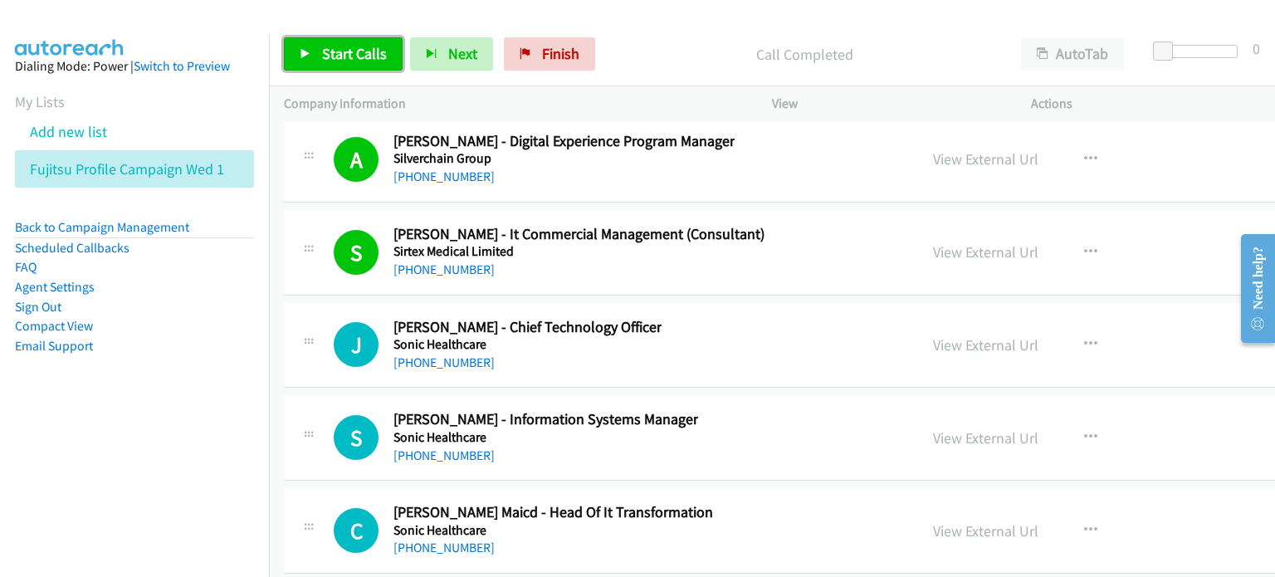
click at [341, 46] on span "Start Calls" at bounding box center [354, 53] width 65 height 19
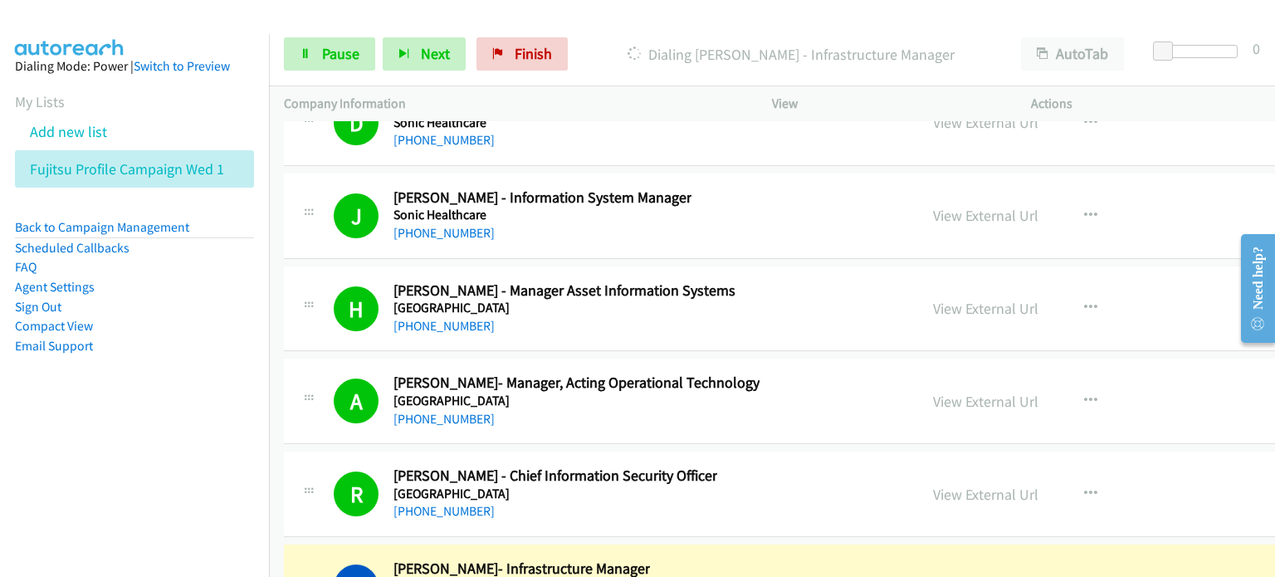
scroll to position [29138, 0]
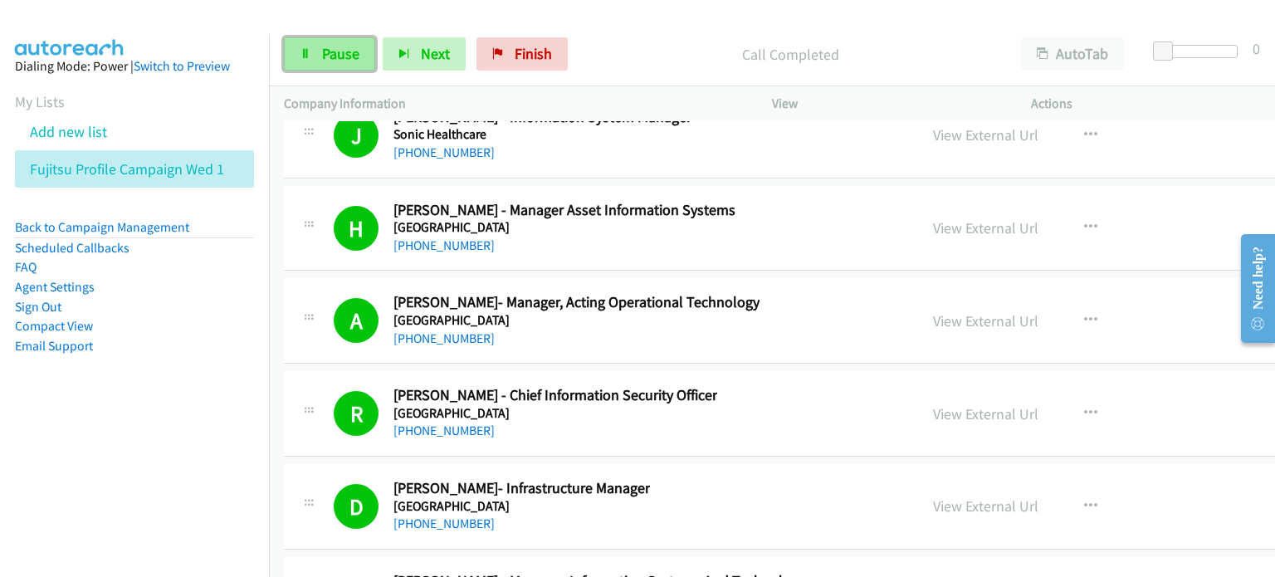
click at [323, 53] on span "Pause" at bounding box center [340, 53] width 37 height 19
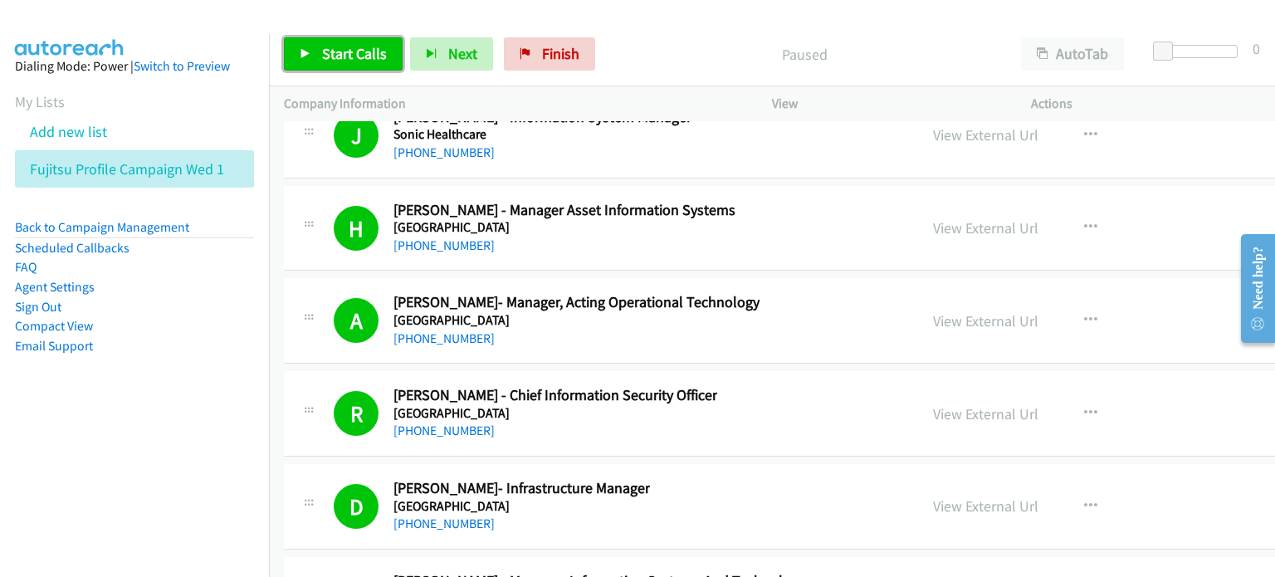
click at [354, 46] on span "Start Calls" at bounding box center [354, 53] width 65 height 19
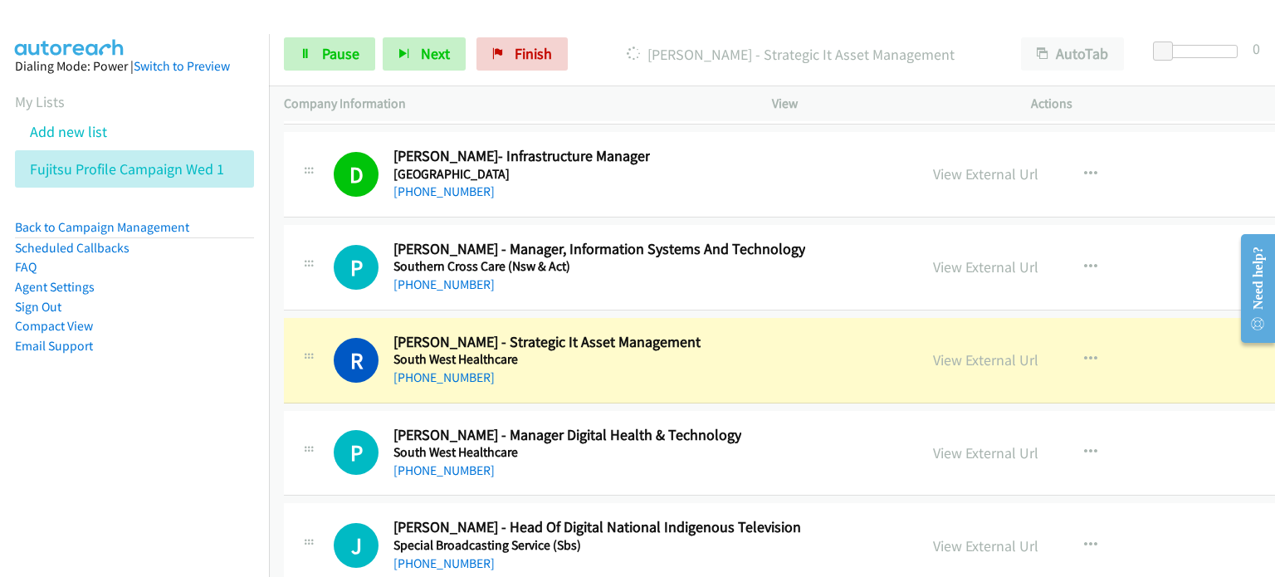
scroll to position [29553, 0]
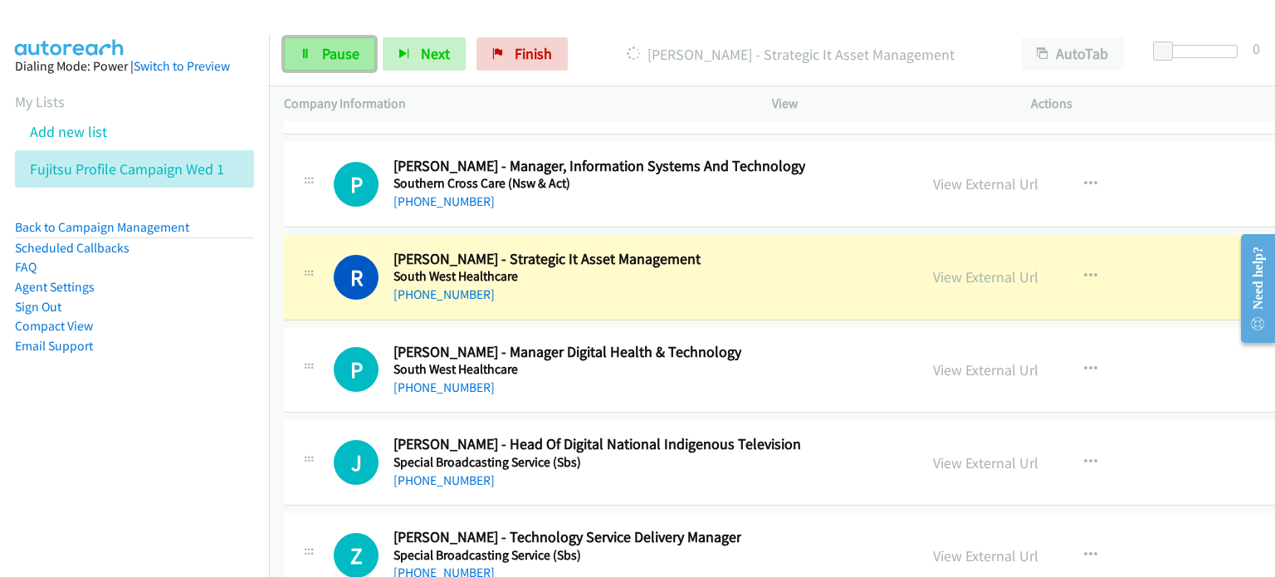
click at [335, 52] on span "Pause" at bounding box center [340, 53] width 37 height 19
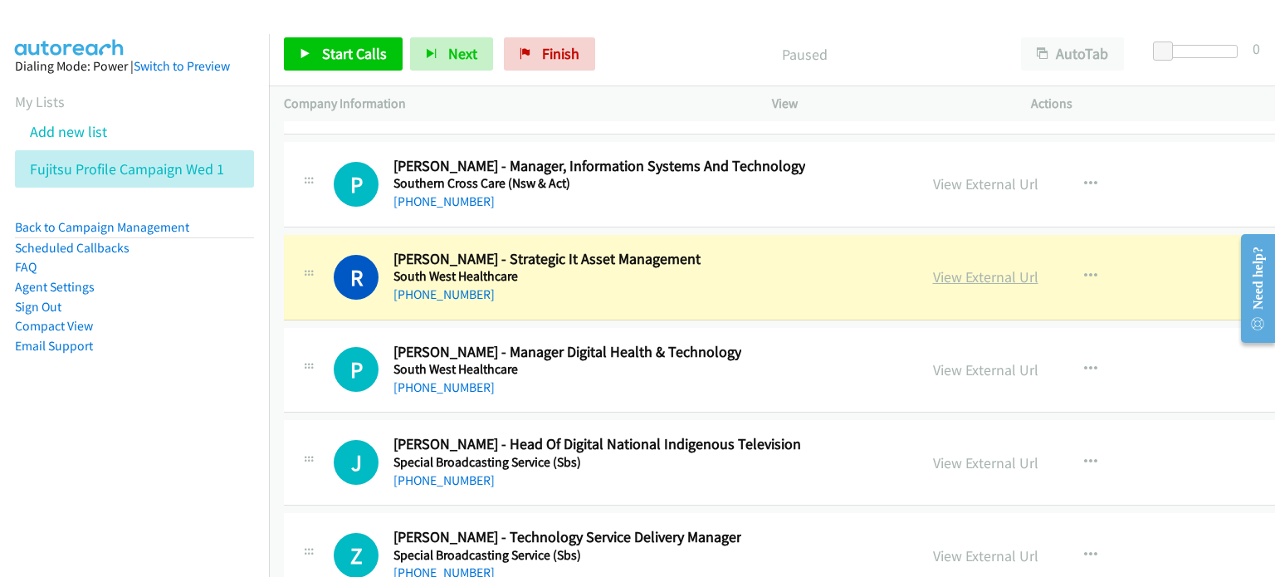
click at [950, 267] on link "View External Url" at bounding box center [985, 276] width 105 height 19
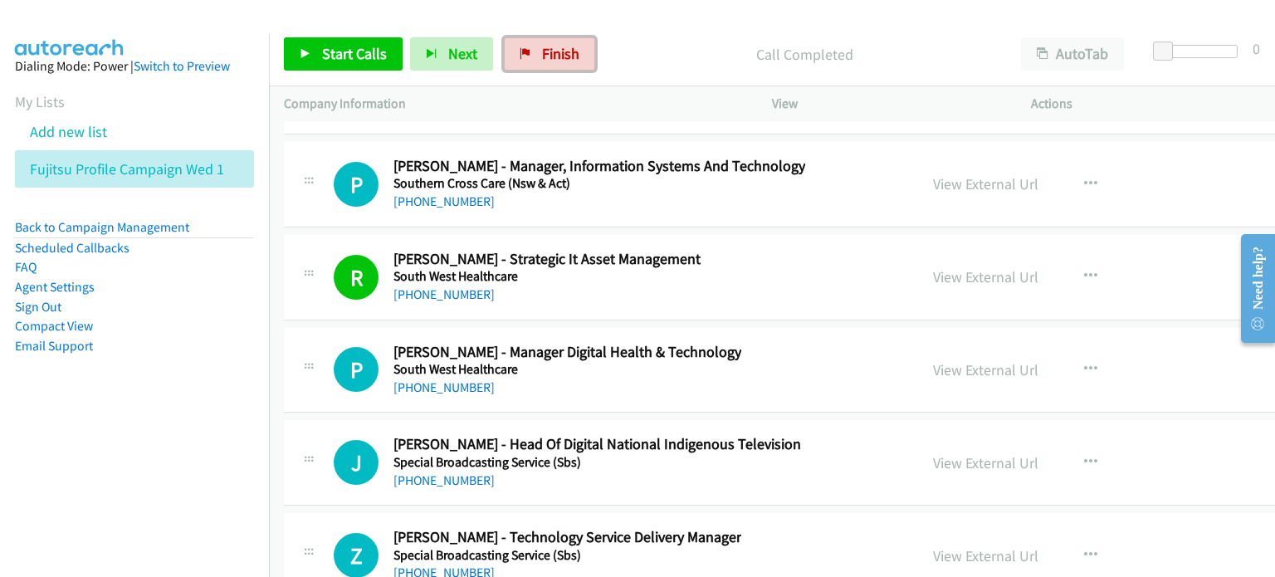
drag, startPoint x: 555, startPoint y: 42, endPoint x: 787, endPoint y: 197, distance: 279.5
click at [555, 42] on link "Finish" at bounding box center [549, 53] width 91 height 33
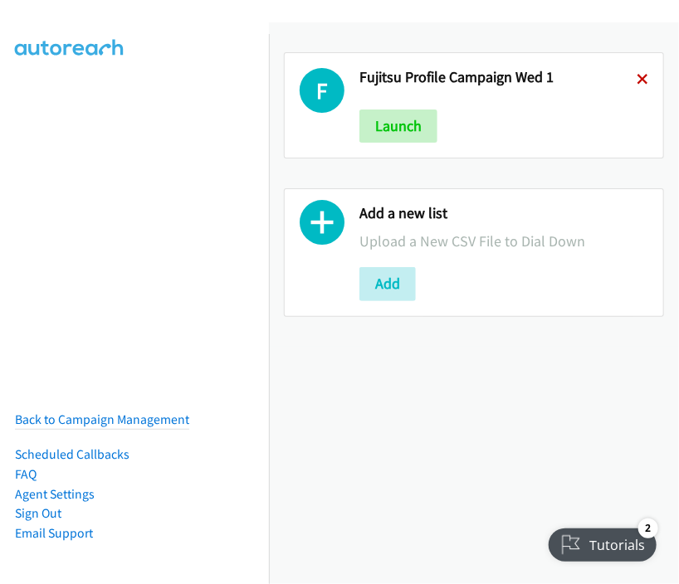
click at [637, 77] on icon at bounding box center [643, 81] width 12 height 12
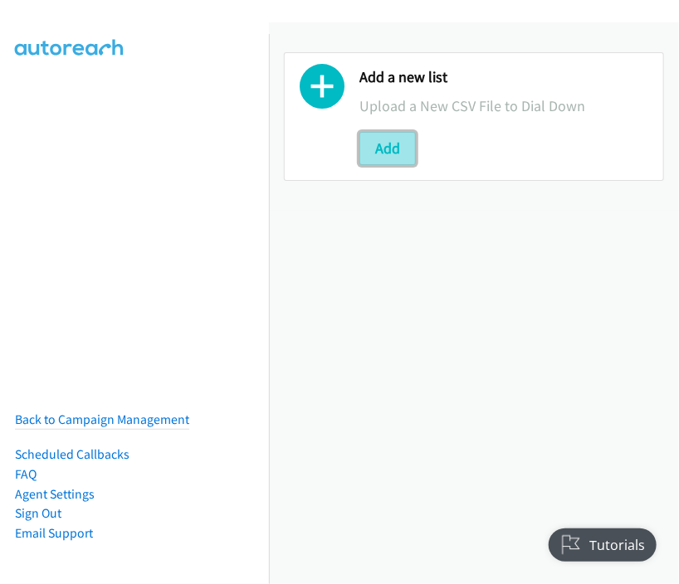
click at [391, 142] on button "Add" at bounding box center [387, 148] width 56 height 33
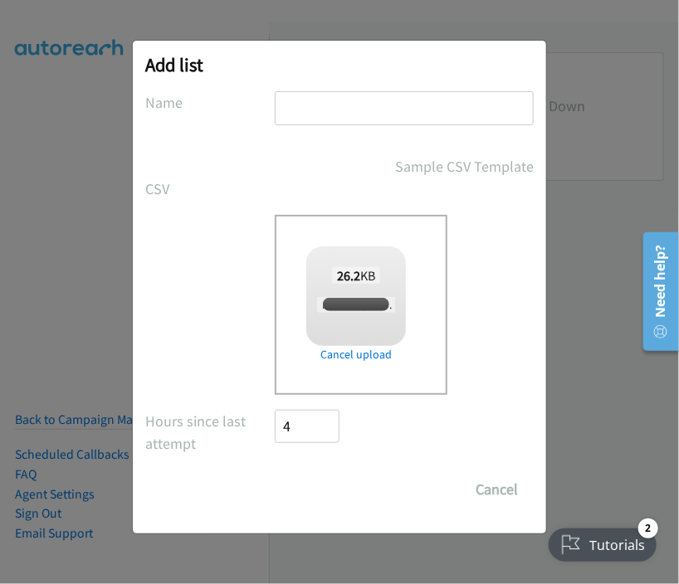
checkbox input "true"
click at [314, 109] on input "text" at bounding box center [404, 108] width 259 height 34
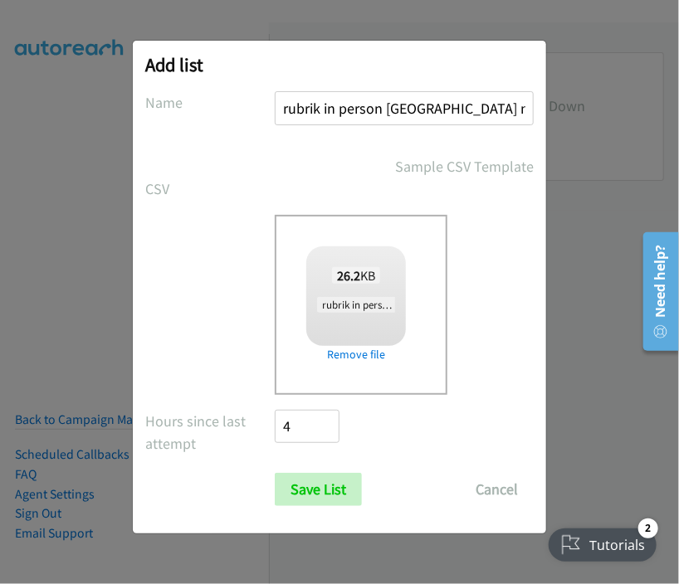
drag, startPoint x: 489, startPoint y: 105, endPoint x: 439, endPoint y: 105, distance: 49.8
click at [439, 105] on input "rubrik in person brisbane mon 3" at bounding box center [404, 108] width 259 height 34
type input "rubrik in person brisbane wed 1"
click at [327, 481] on input "Save List" at bounding box center [318, 489] width 87 height 33
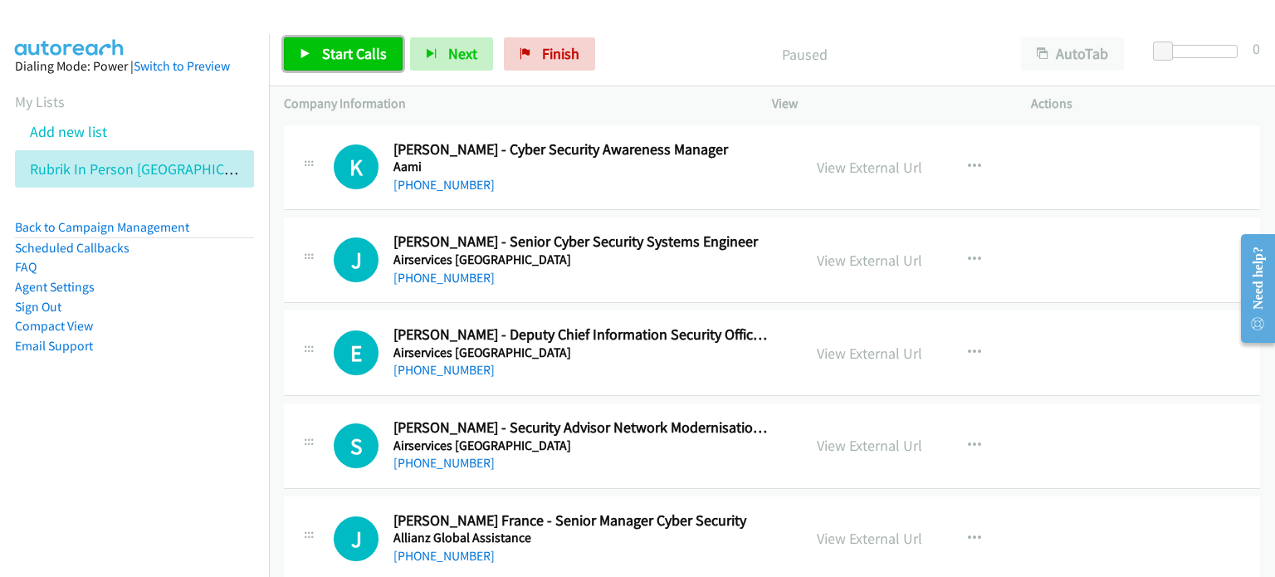
click at [353, 44] on span "Start Calls" at bounding box center [354, 53] width 65 height 19
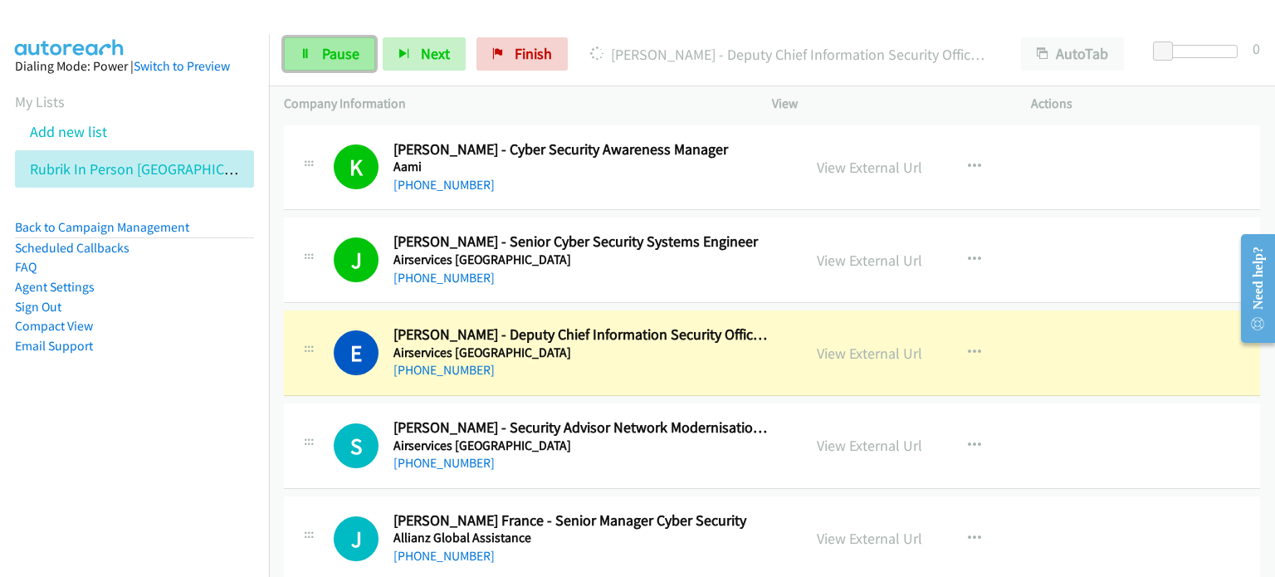
click at [323, 46] on span "Pause" at bounding box center [340, 53] width 37 height 19
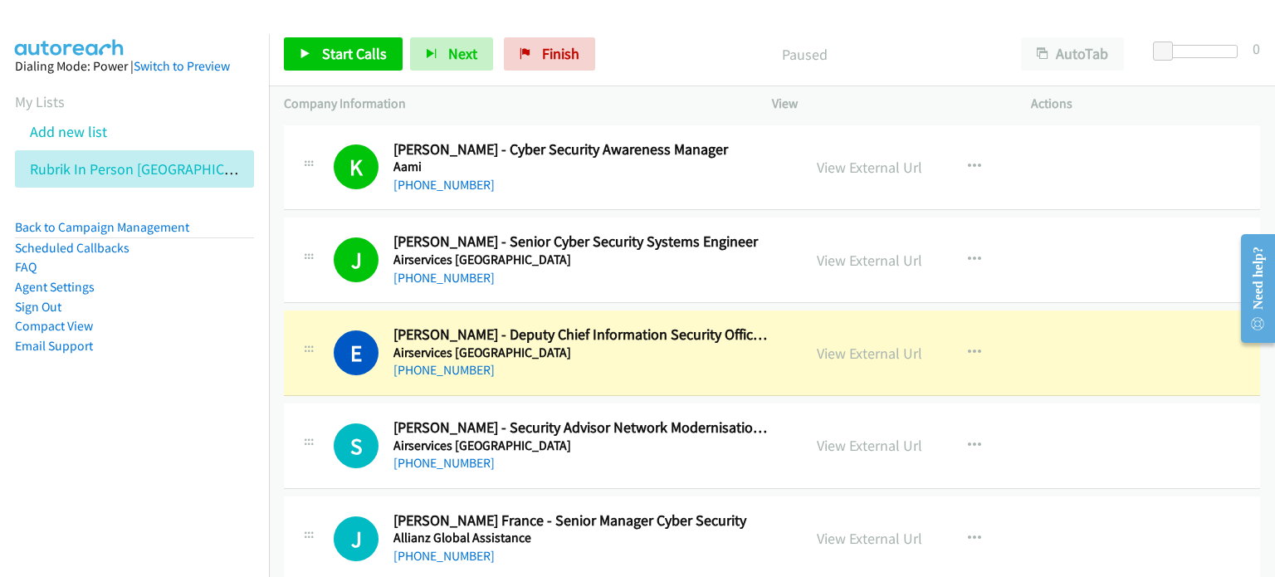
drag, startPoint x: 222, startPoint y: 375, endPoint x: 289, endPoint y: 338, distance: 76.2
click at [222, 375] on aside "Dialing Mode: Power | Switch to Preview My Lists Add new list Rubrik In Person …" at bounding box center [134, 232] width 269 height 397
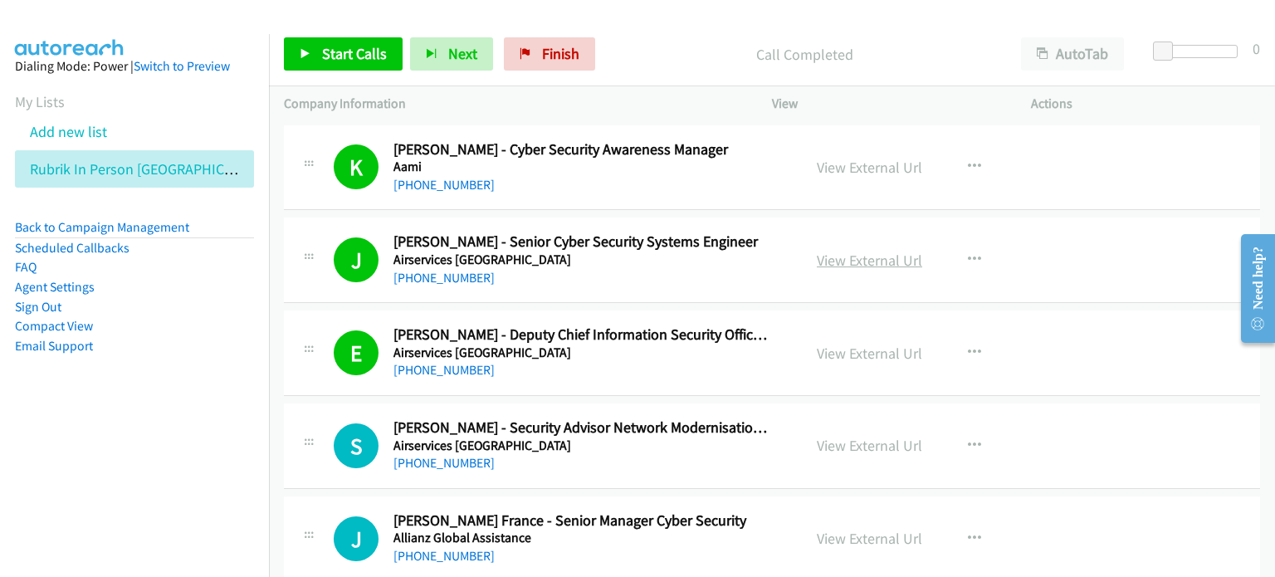
click at [678, 265] on link "View External Url" at bounding box center [869, 260] width 105 height 19
click at [678, 358] on link "View External Url" at bounding box center [869, 353] width 105 height 19
click at [678, 447] on link "View External Url" at bounding box center [869, 445] width 105 height 19
click at [338, 39] on link "Start Calls" at bounding box center [343, 53] width 119 height 33
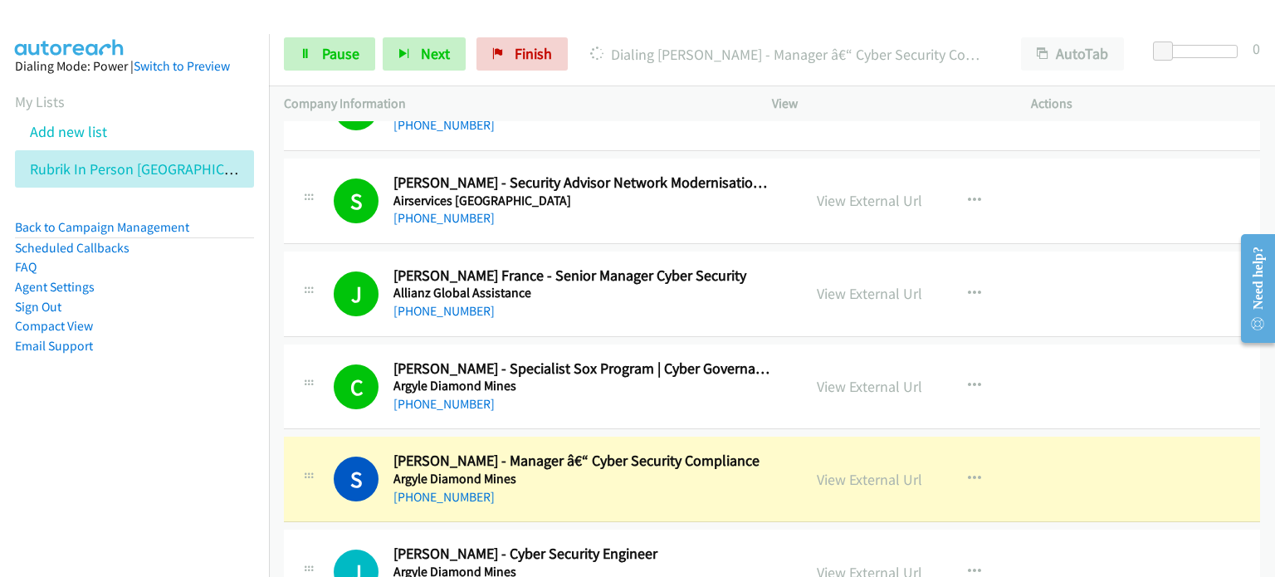
scroll to position [249, 0]
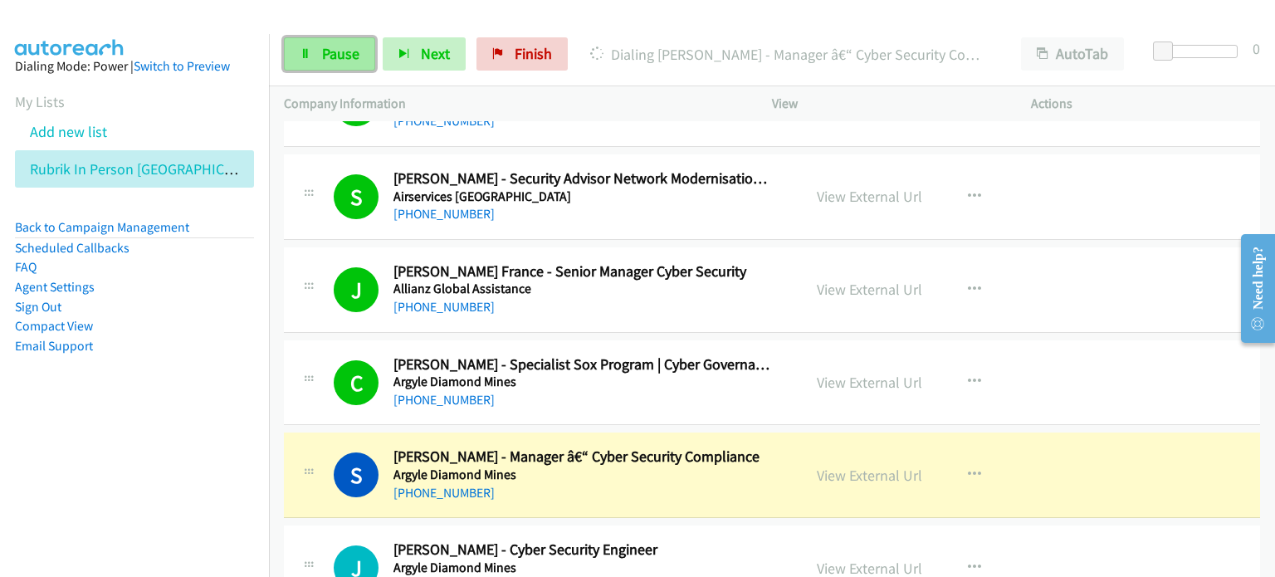
click at [322, 51] on span "Pause" at bounding box center [340, 53] width 37 height 19
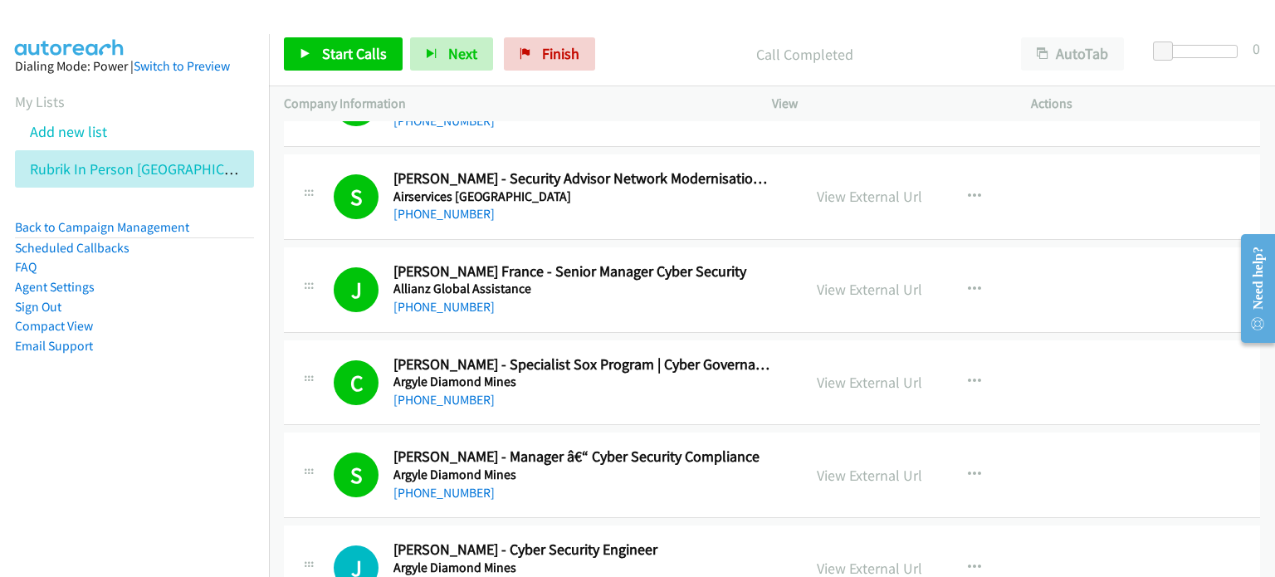
click at [157, 467] on nav "Dialing Mode: Power | Switch to Preview My Lists Add new list Rubrik In Person …" at bounding box center [135, 322] width 270 height 577
click at [678, 380] on link "View External Url" at bounding box center [869, 382] width 105 height 19
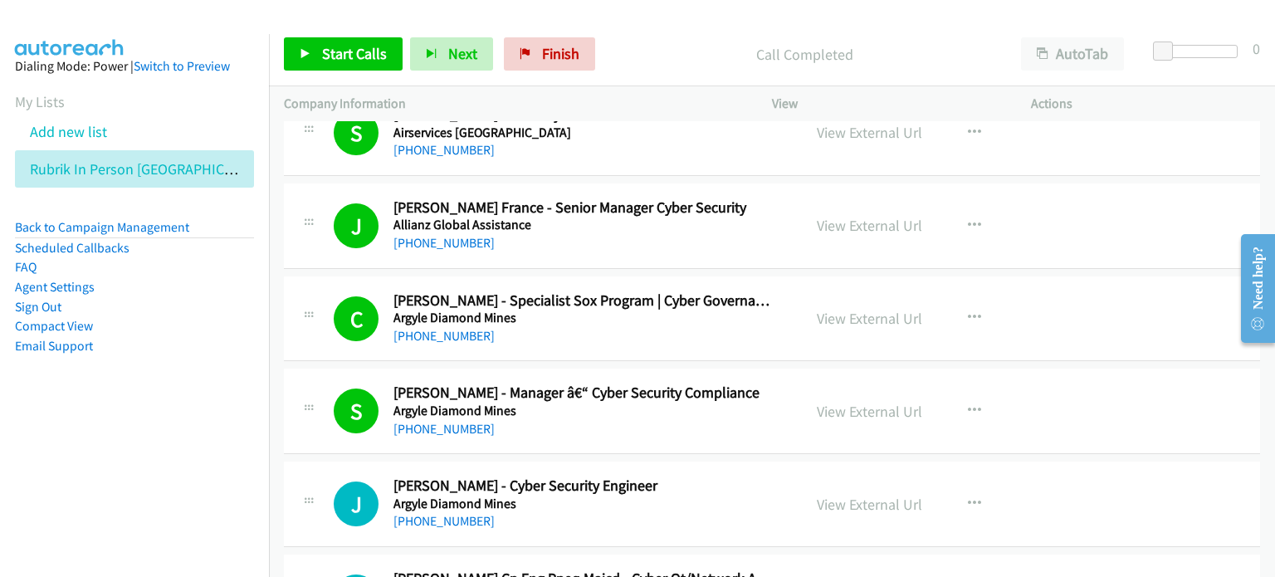
scroll to position [332, 0]
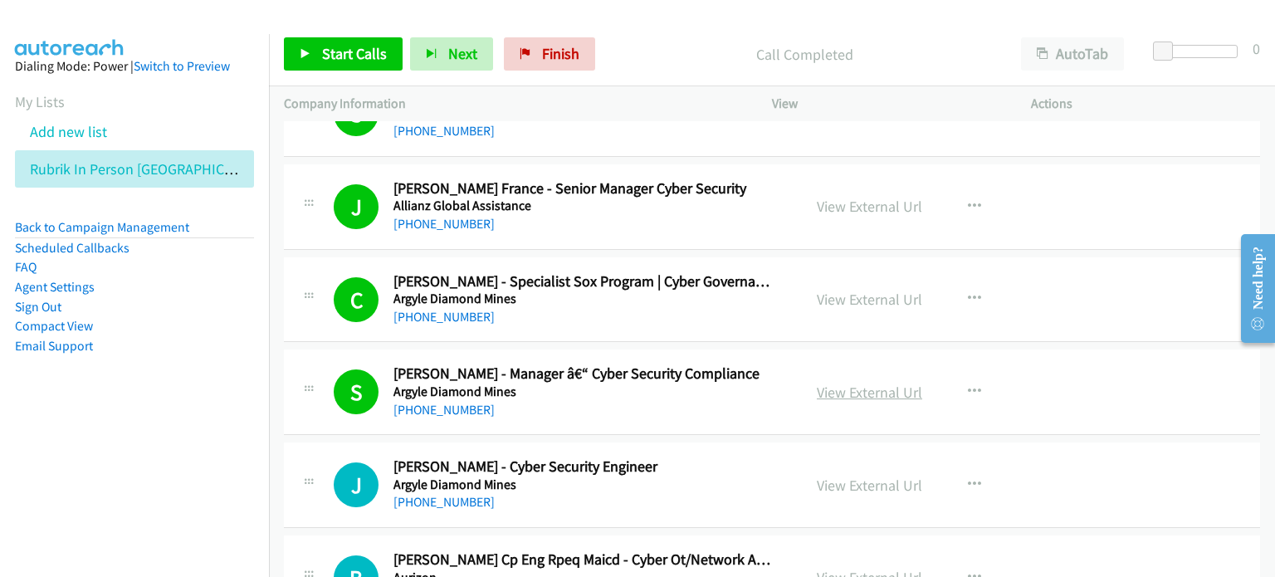
click at [678, 389] on link "View External Url" at bounding box center [869, 392] width 105 height 19
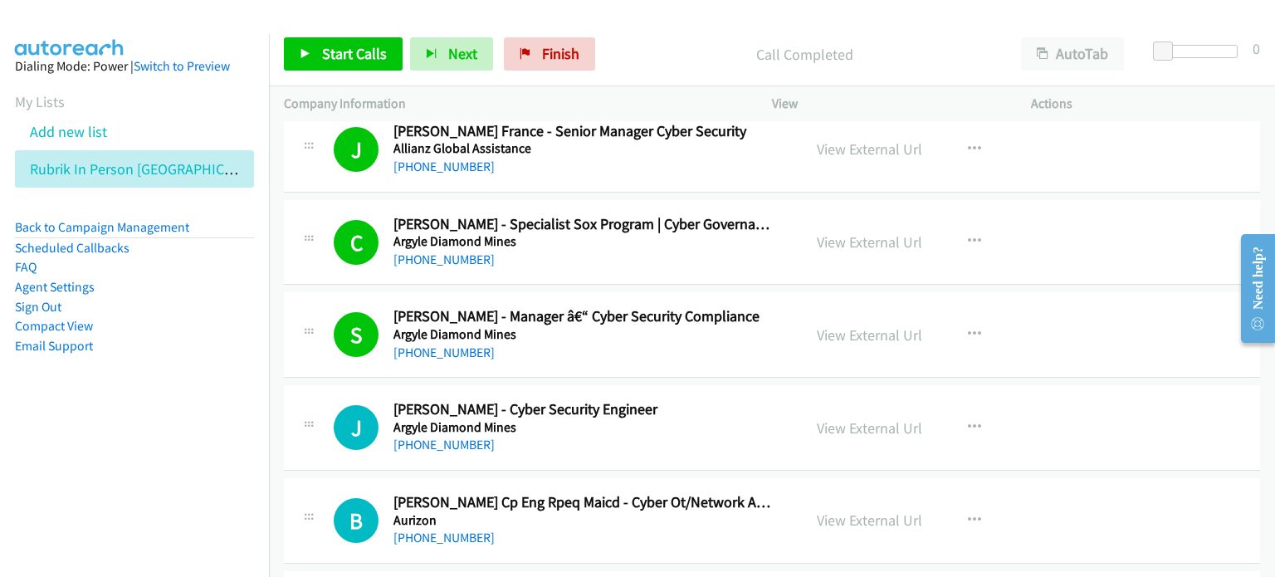
scroll to position [415, 0]
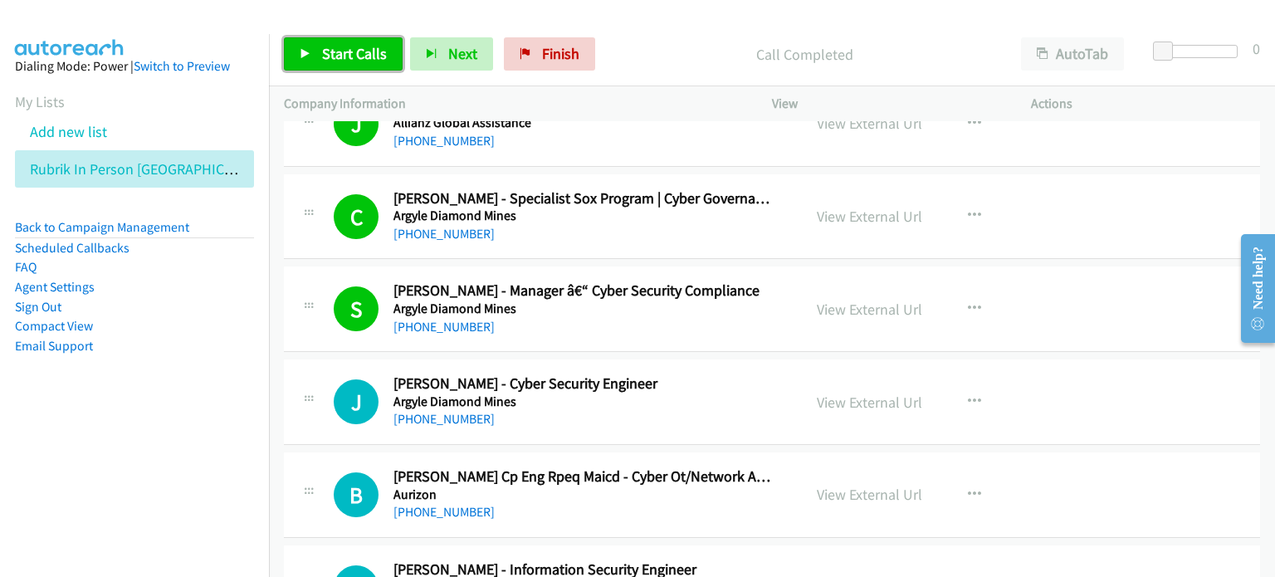
click at [342, 46] on span "Start Calls" at bounding box center [354, 53] width 65 height 19
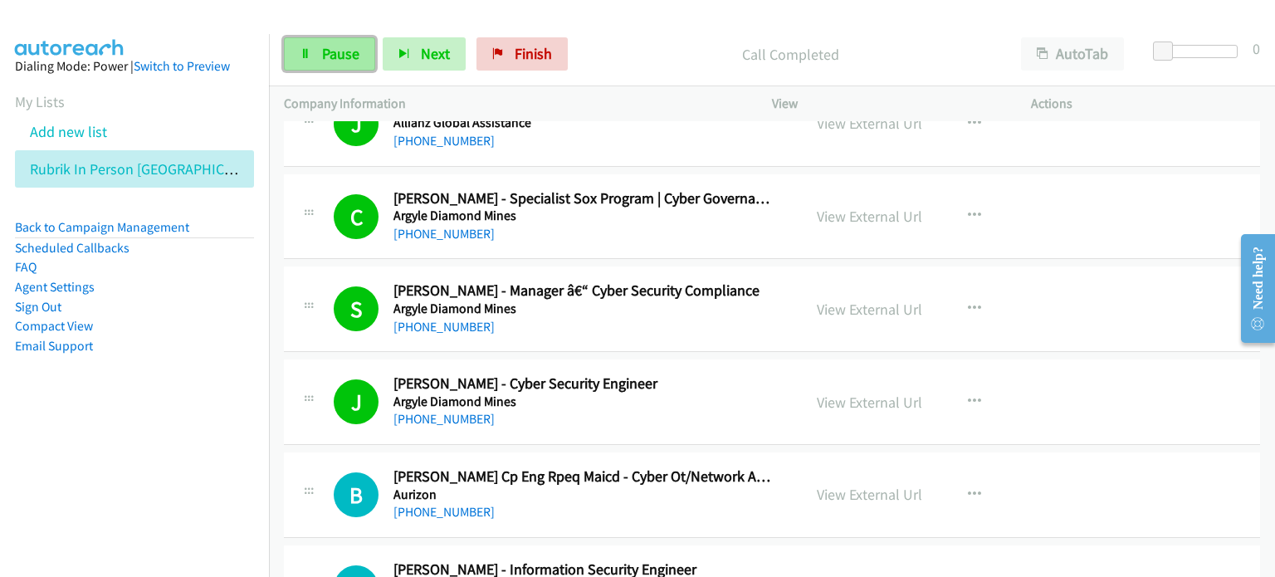
click at [332, 61] on span "Pause" at bounding box center [340, 53] width 37 height 19
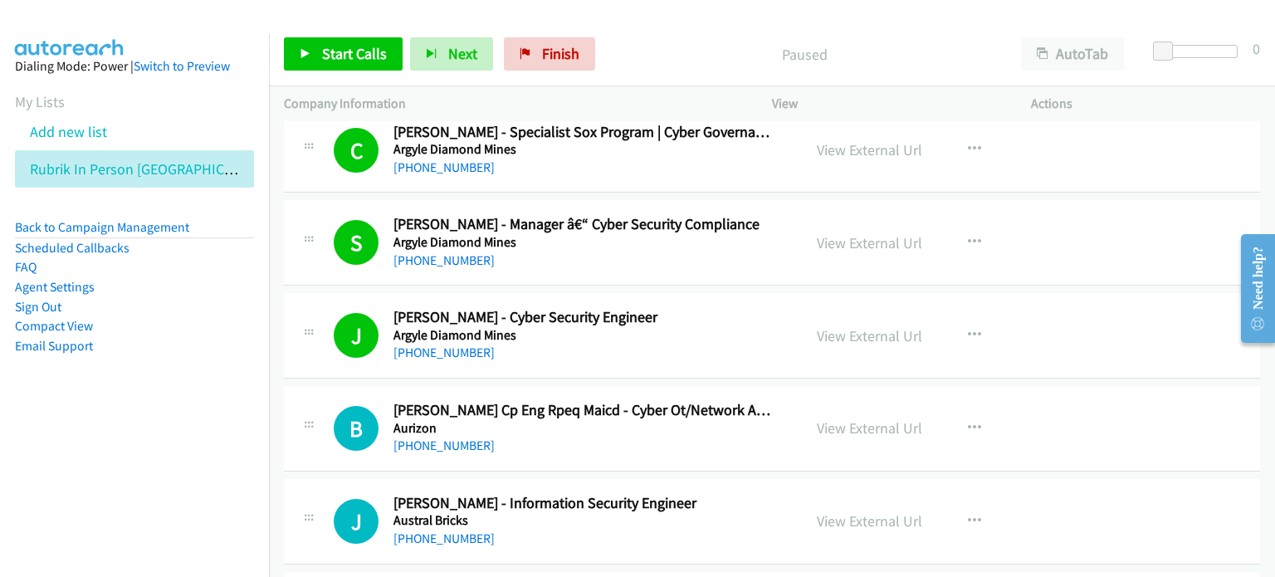
scroll to position [581, 0]
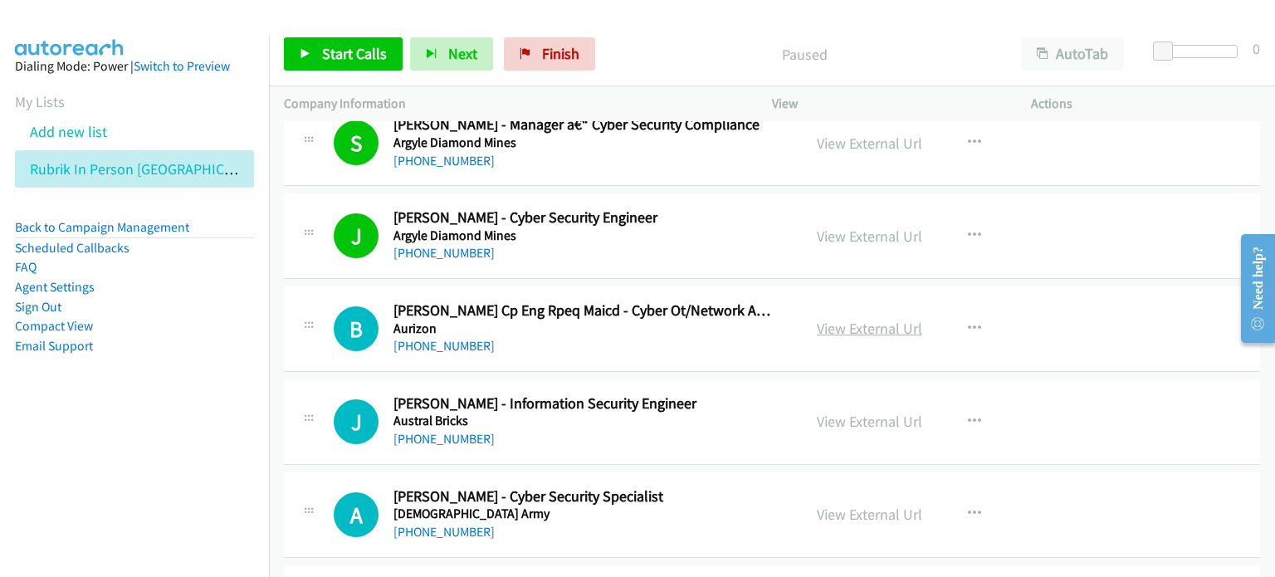
click at [678, 331] on link "View External Url" at bounding box center [869, 328] width 105 height 19
click at [678, 235] on link "View External Url" at bounding box center [869, 236] width 105 height 19
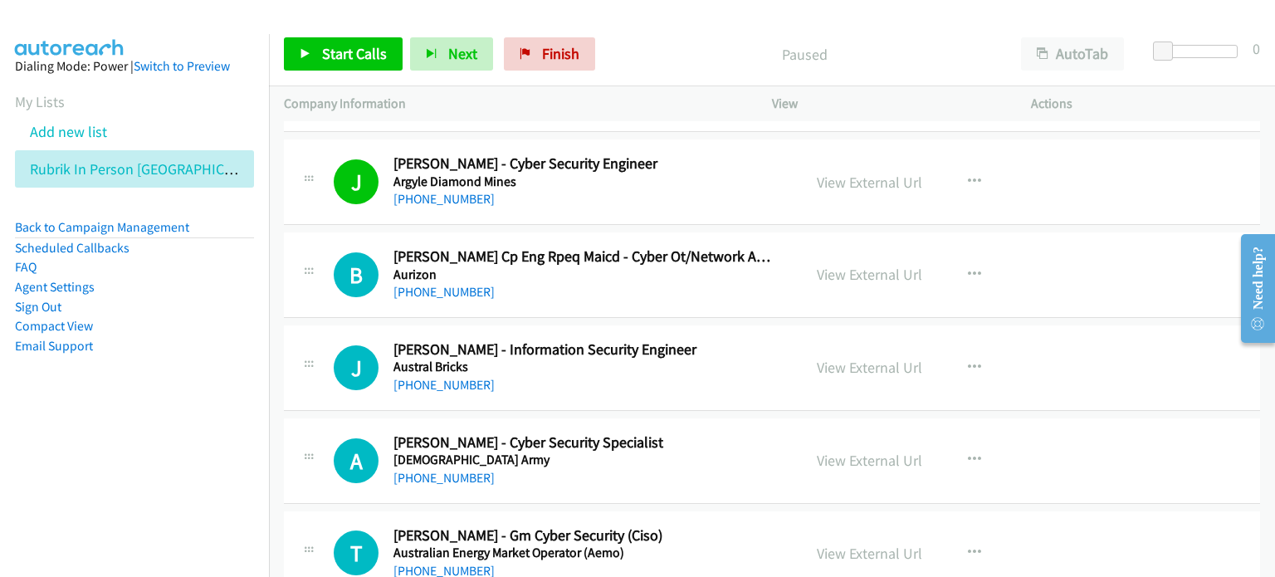
scroll to position [664, 0]
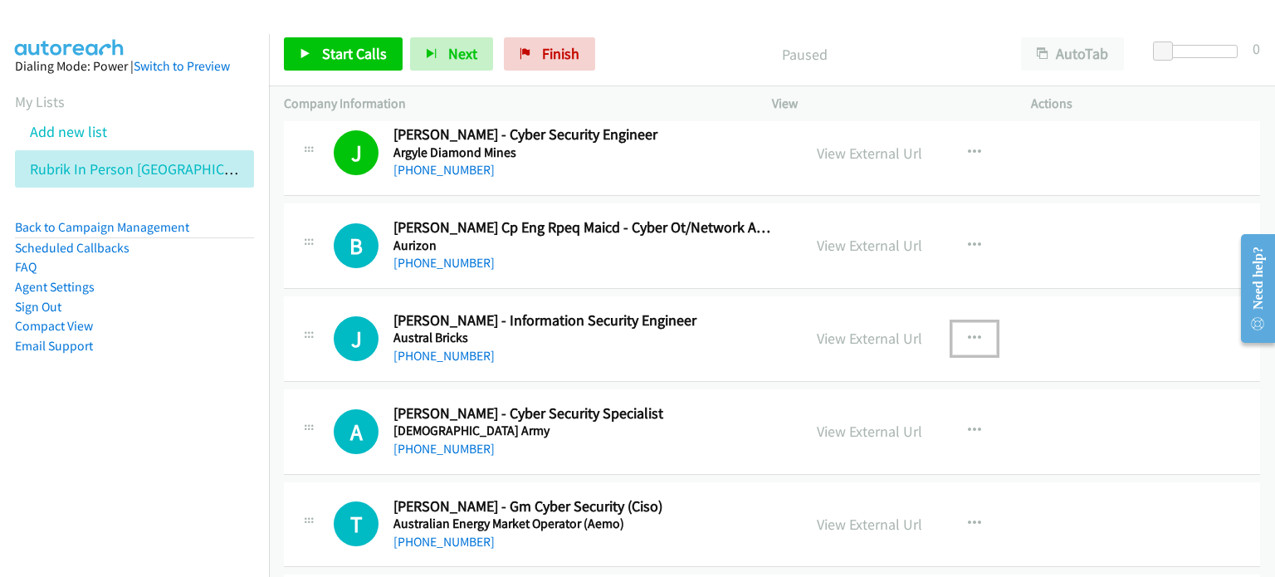
click at [678, 335] on button "button" at bounding box center [974, 338] width 45 height 33
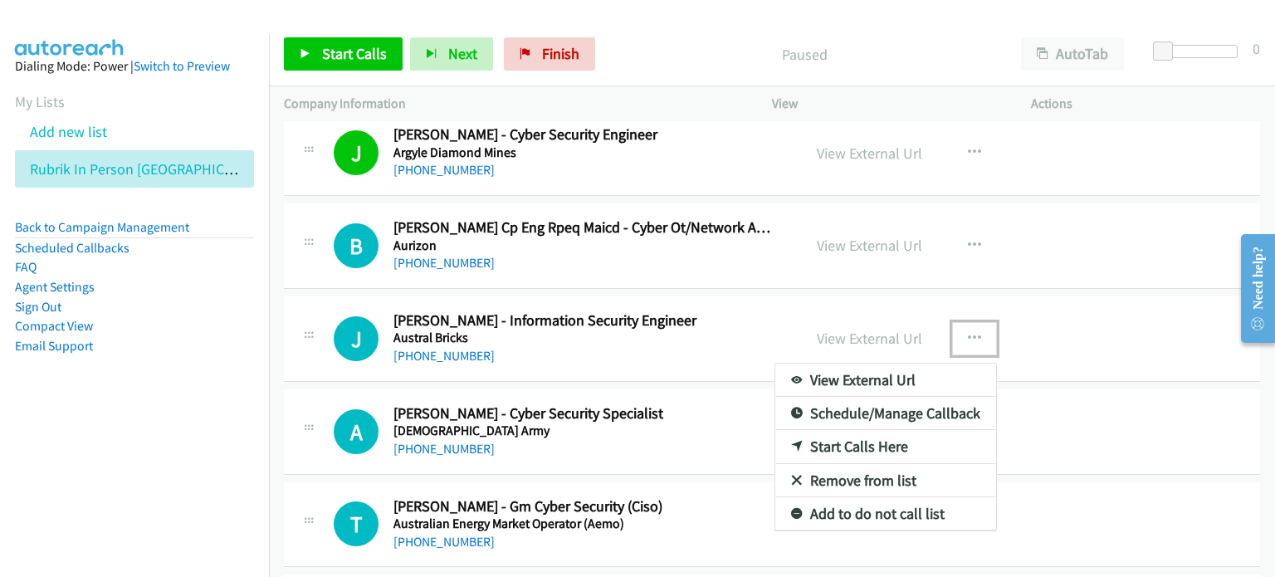
click at [678, 446] on link "Start Calls Here" at bounding box center [885, 446] width 221 height 33
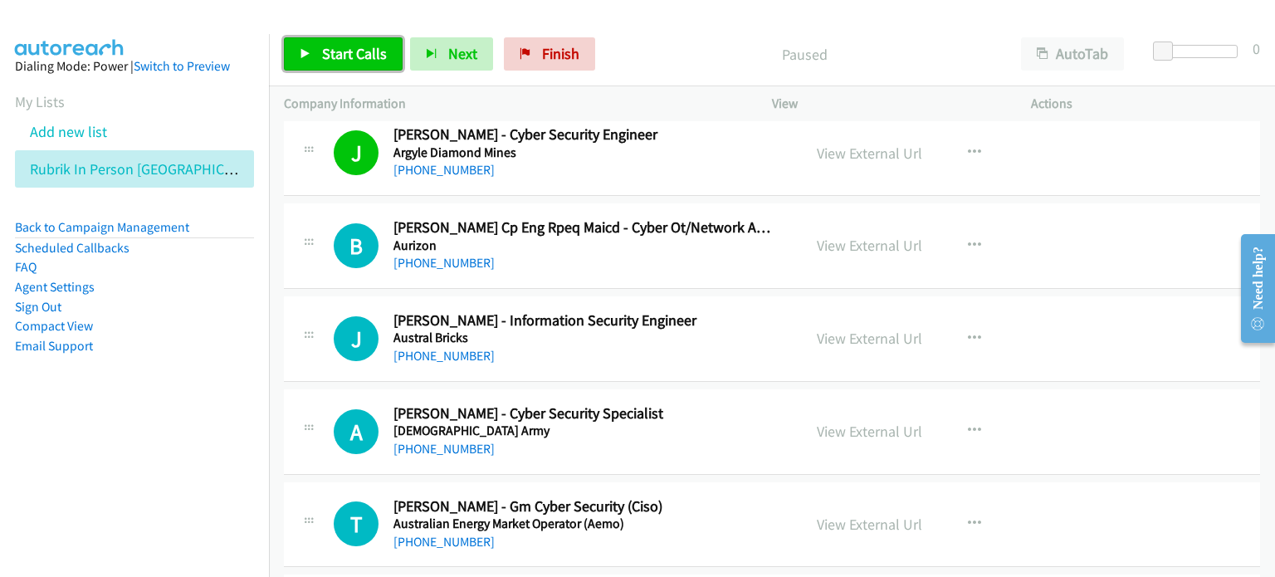
click at [314, 46] on link "Start Calls" at bounding box center [343, 53] width 119 height 33
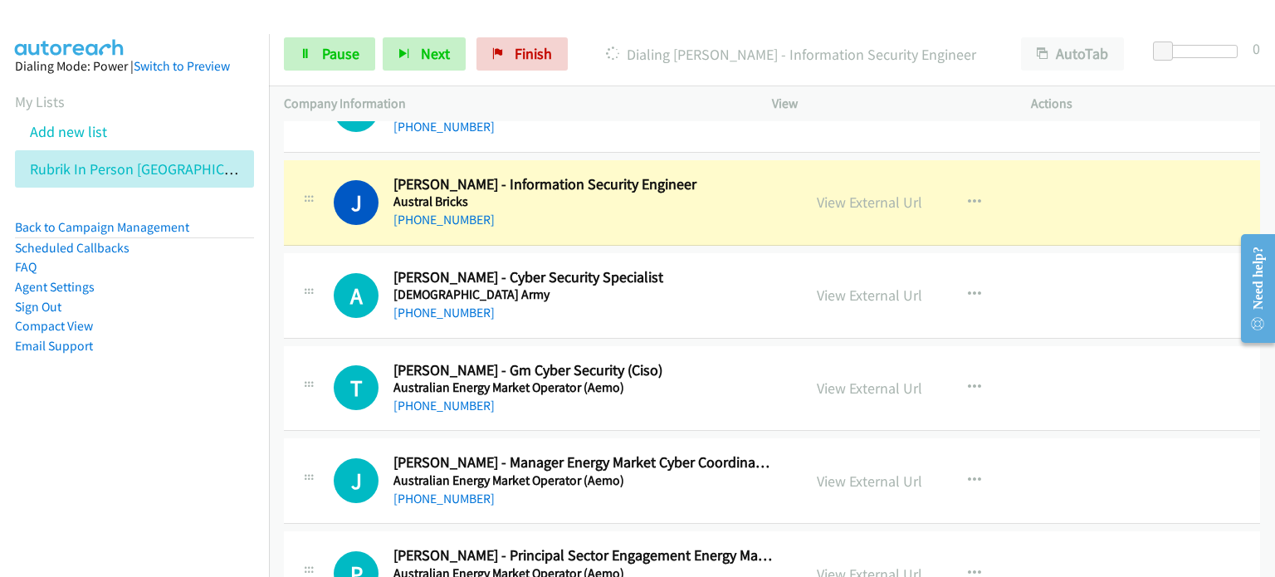
scroll to position [830, 0]
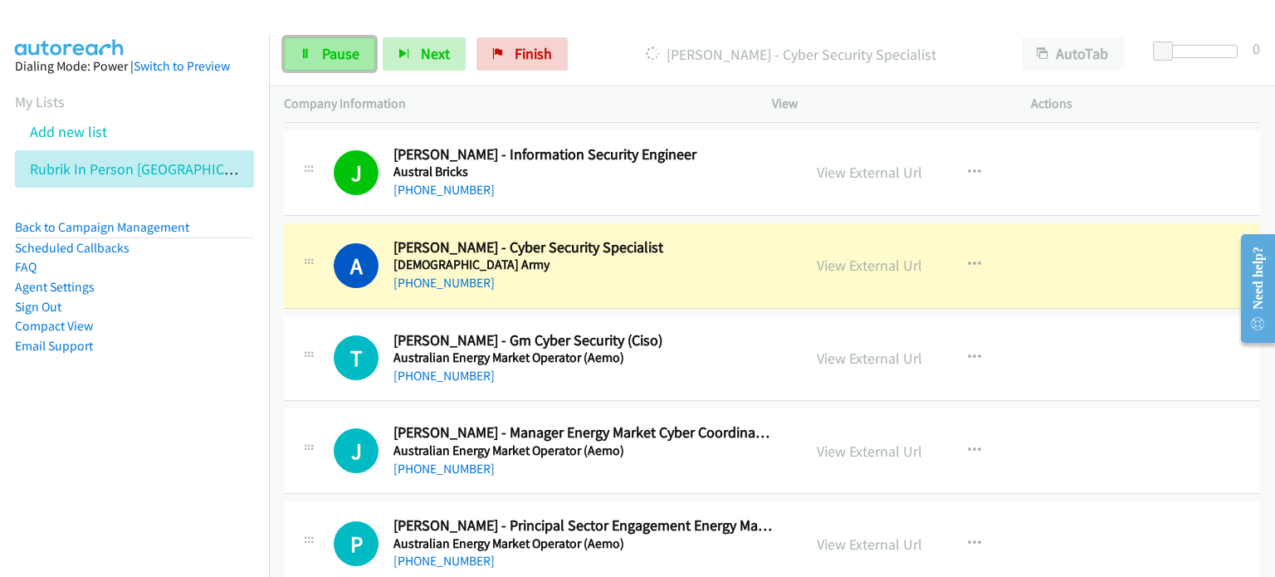
click at [345, 52] on span "Pause" at bounding box center [340, 53] width 37 height 19
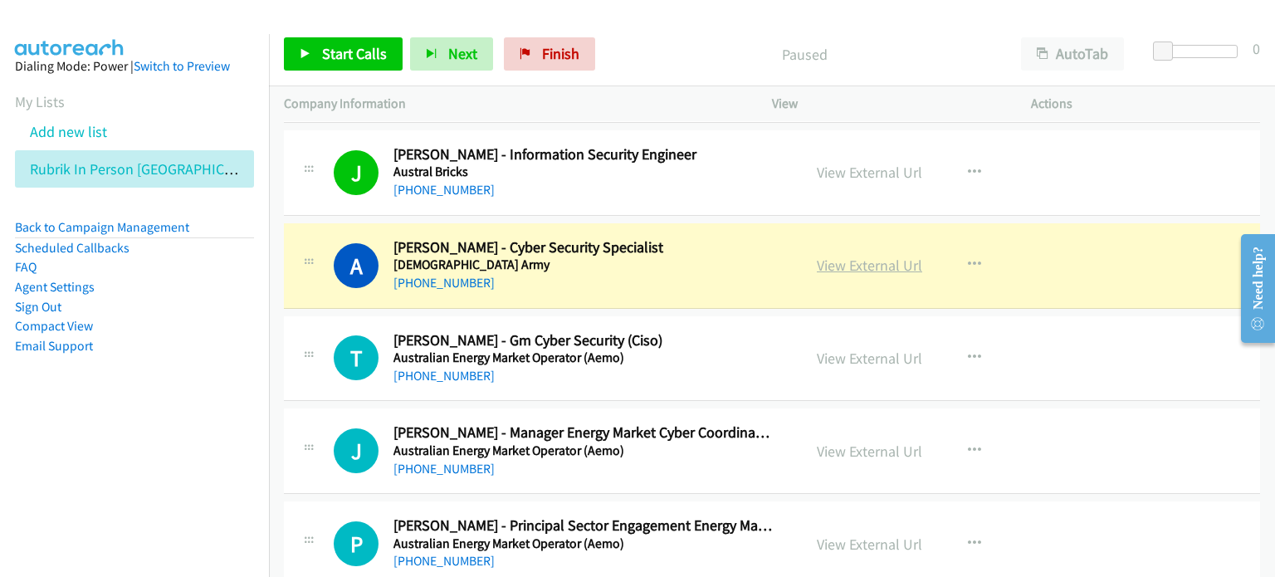
click at [678, 267] on link "View External Url" at bounding box center [869, 265] width 105 height 19
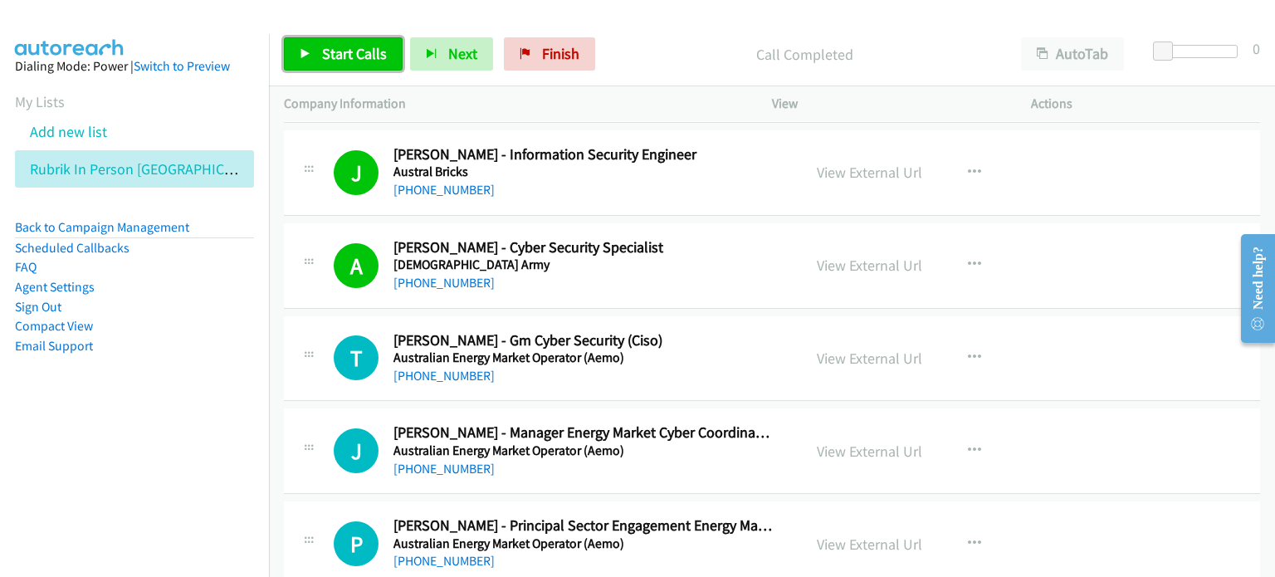
click at [335, 46] on span "Start Calls" at bounding box center [354, 53] width 65 height 19
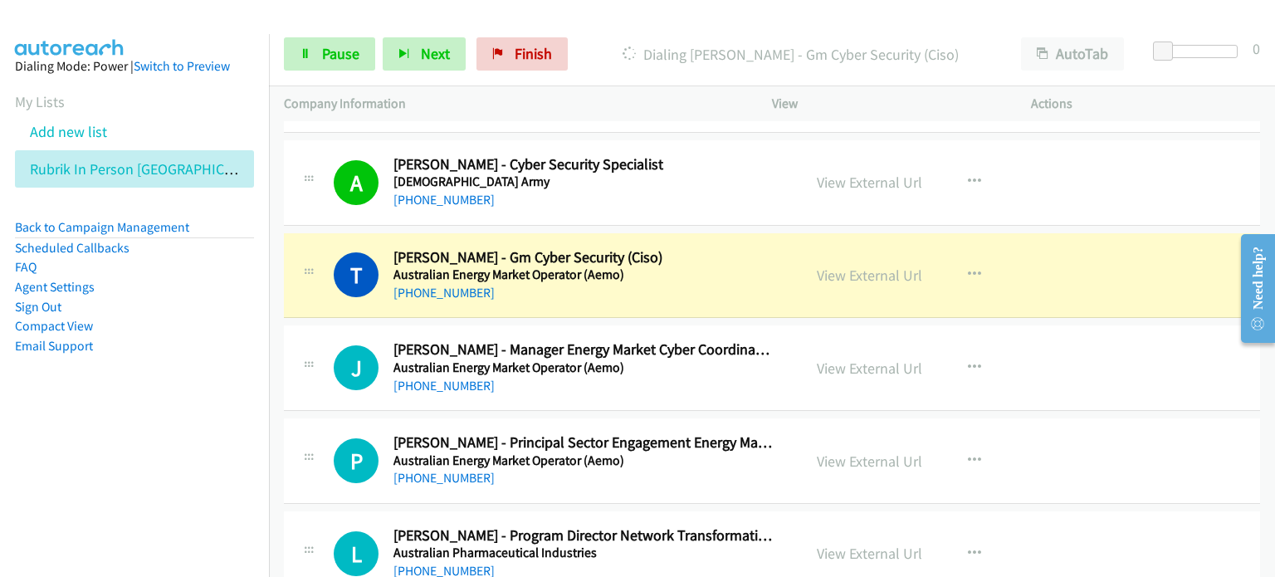
scroll to position [996, 0]
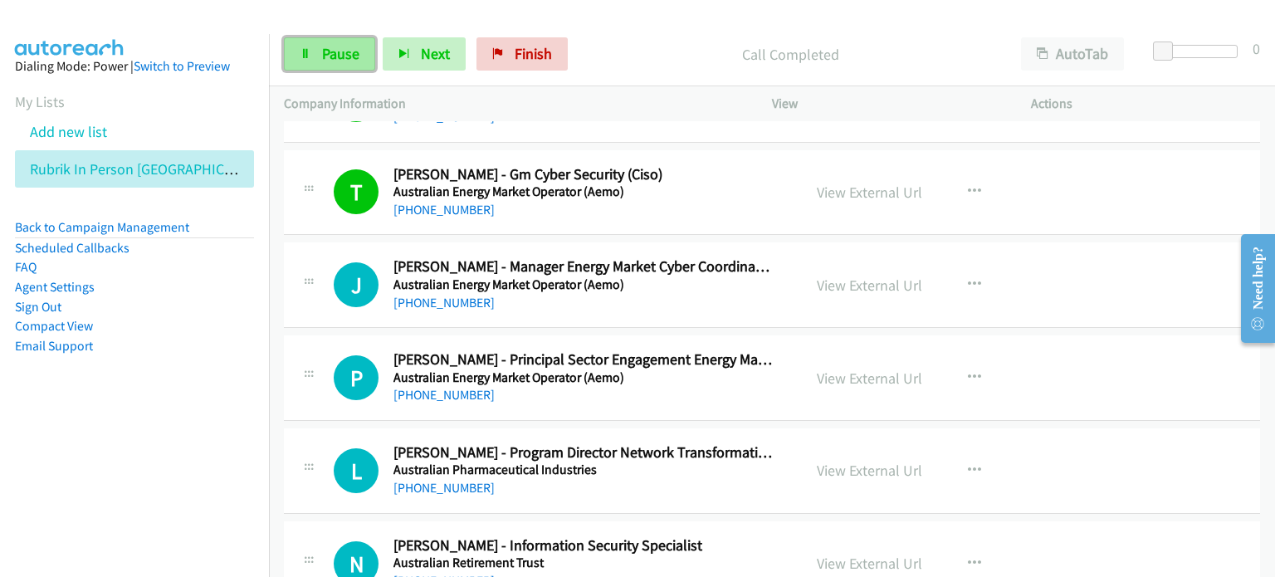
click at [326, 53] on span "Pause" at bounding box center [340, 53] width 37 height 19
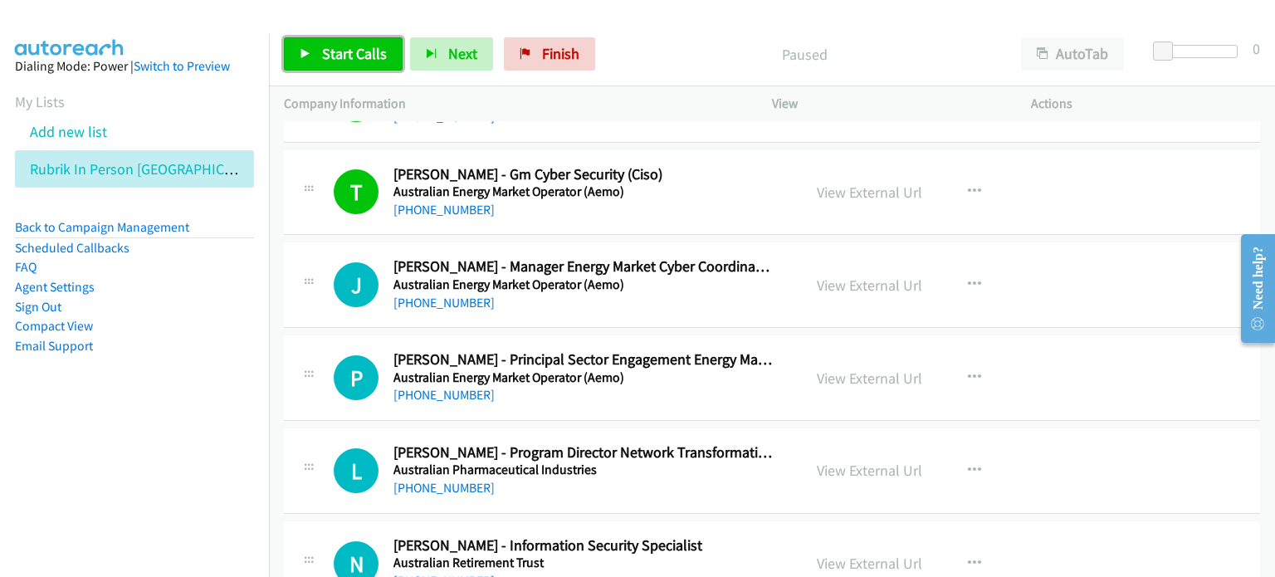
click at [320, 42] on link "Start Calls" at bounding box center [343, 53] width 119 height 33
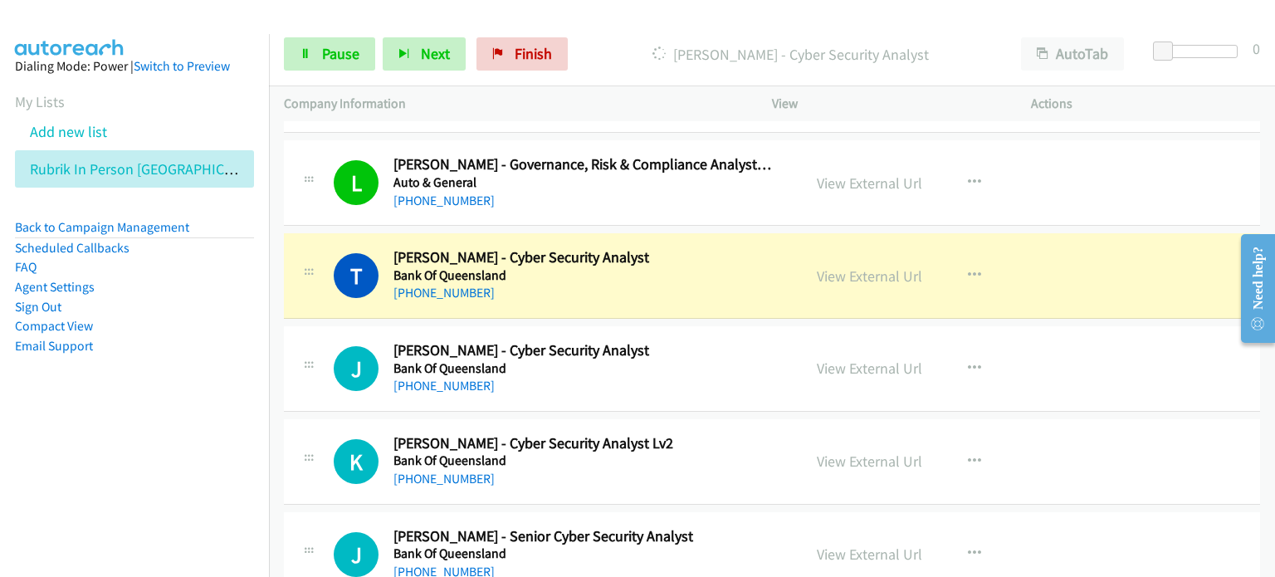
scroll to position [1577, 0]
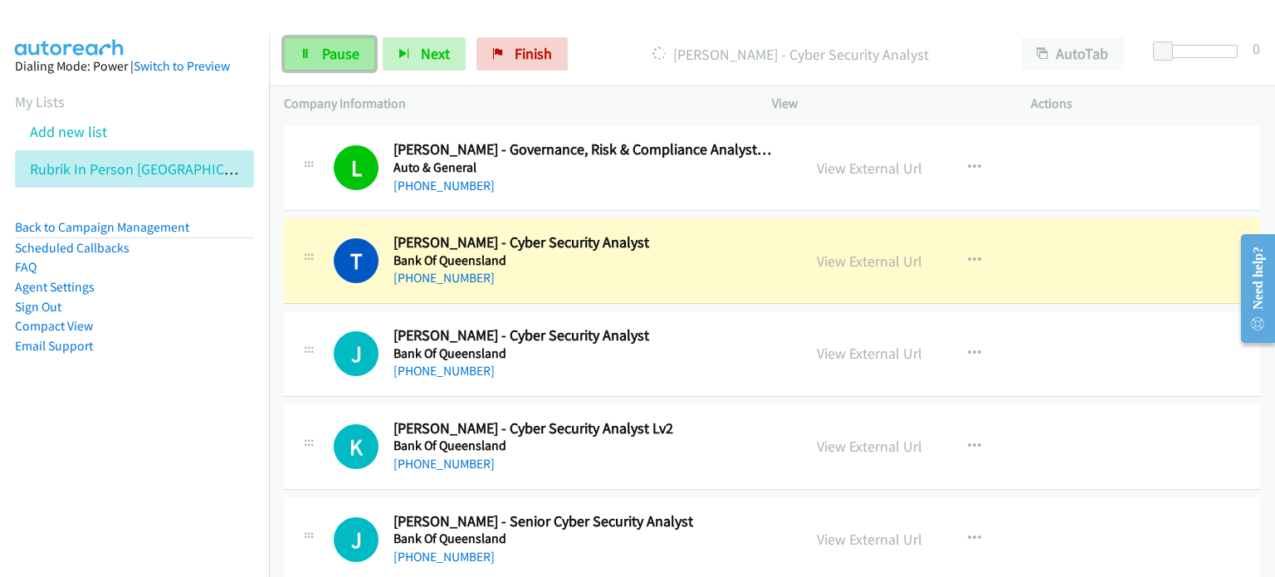
click at [338, 53] on span "Pause" at bounding box center [340, 53] width 37 height 19
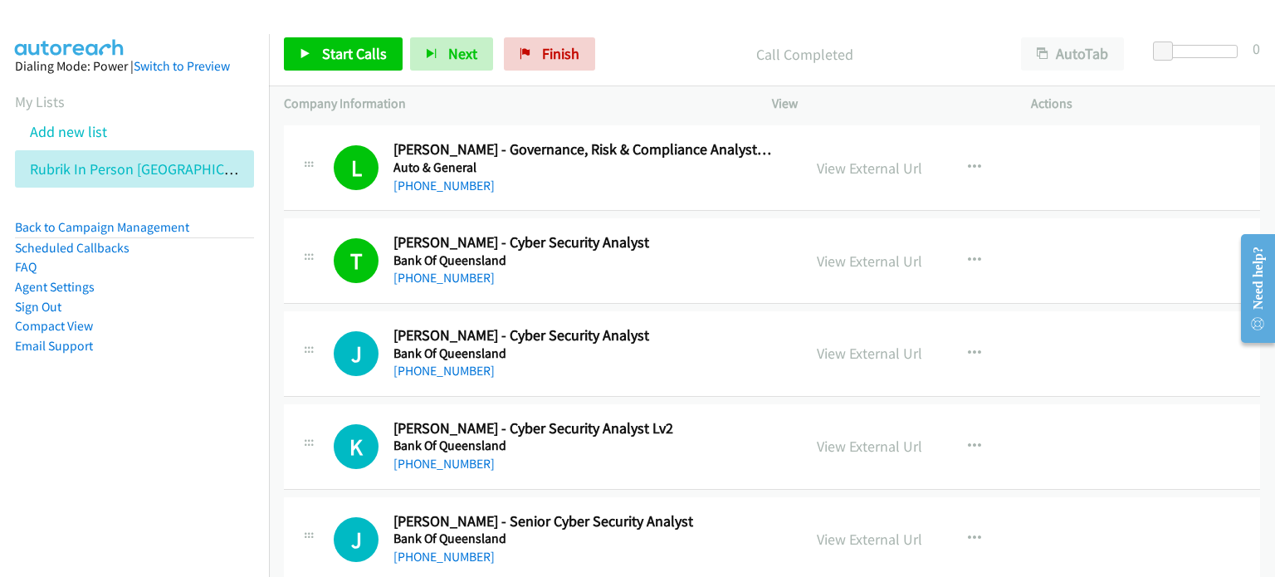
click at [178, 405] on aside "Dialing Mode: Power | Switch to Preview My Lists Add new list Rubrik In Person …" at bounding box center [134, 232] width 269 height 397
click at [678, 256] on link "View External Url" at bounding box center [869, 261] width 105 height 19
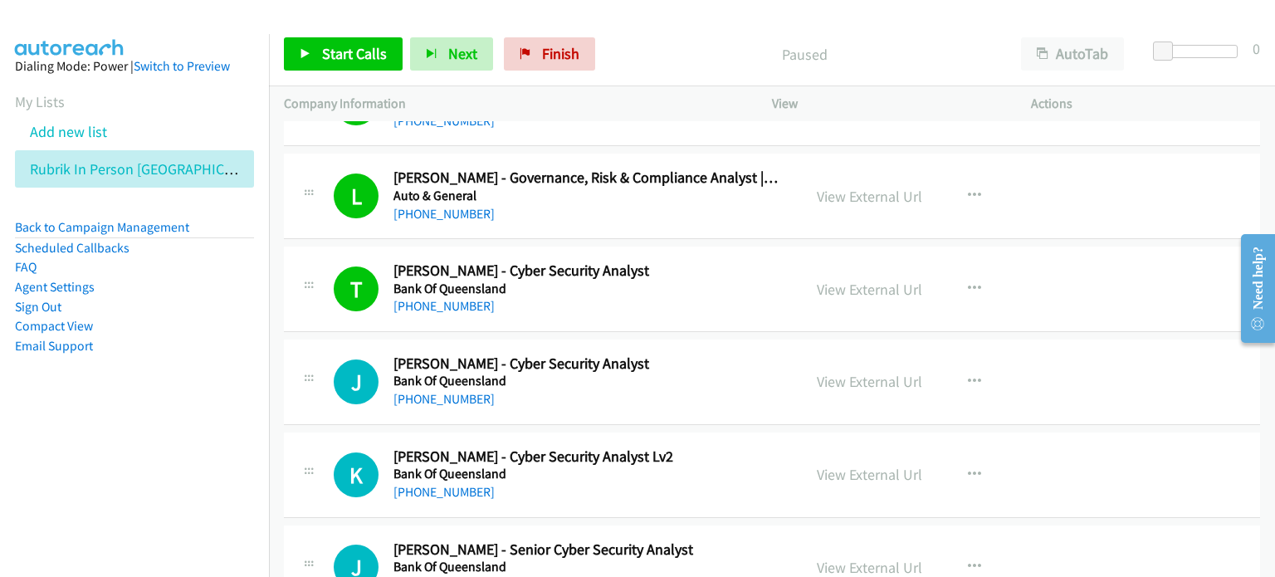
scroll to position [1577, 0]
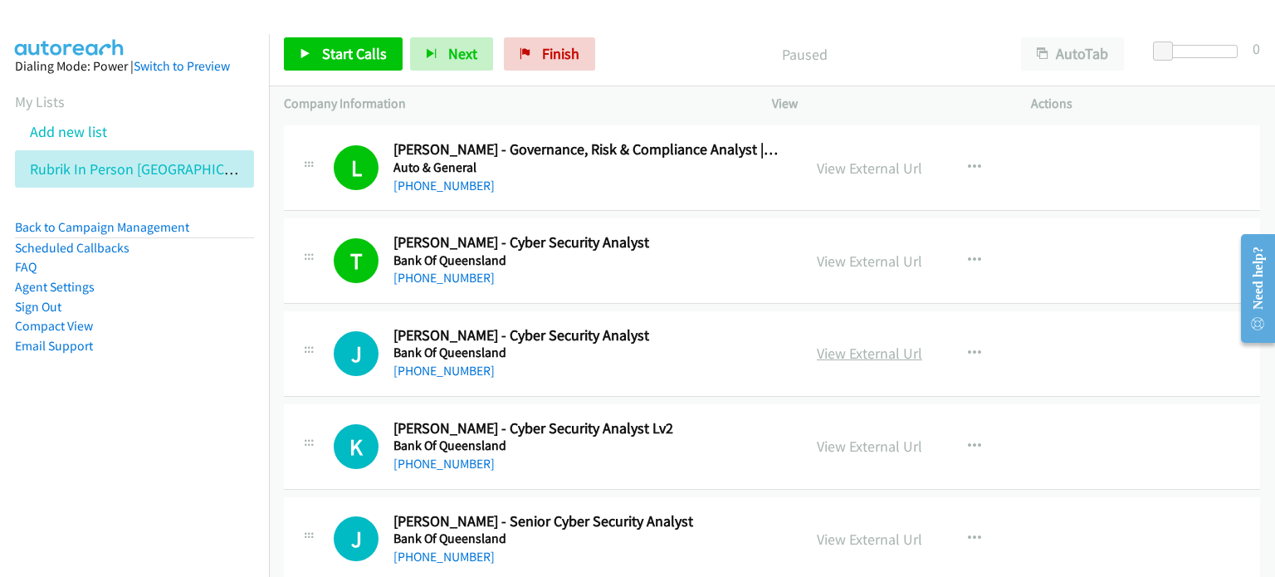
click at [845, 349] on link "View External Url" at bounding box center [869, 353] width 105 height 19
click at [318, 48] on link "Start Calls" at bounding box center [343, 53] width 119 height 33
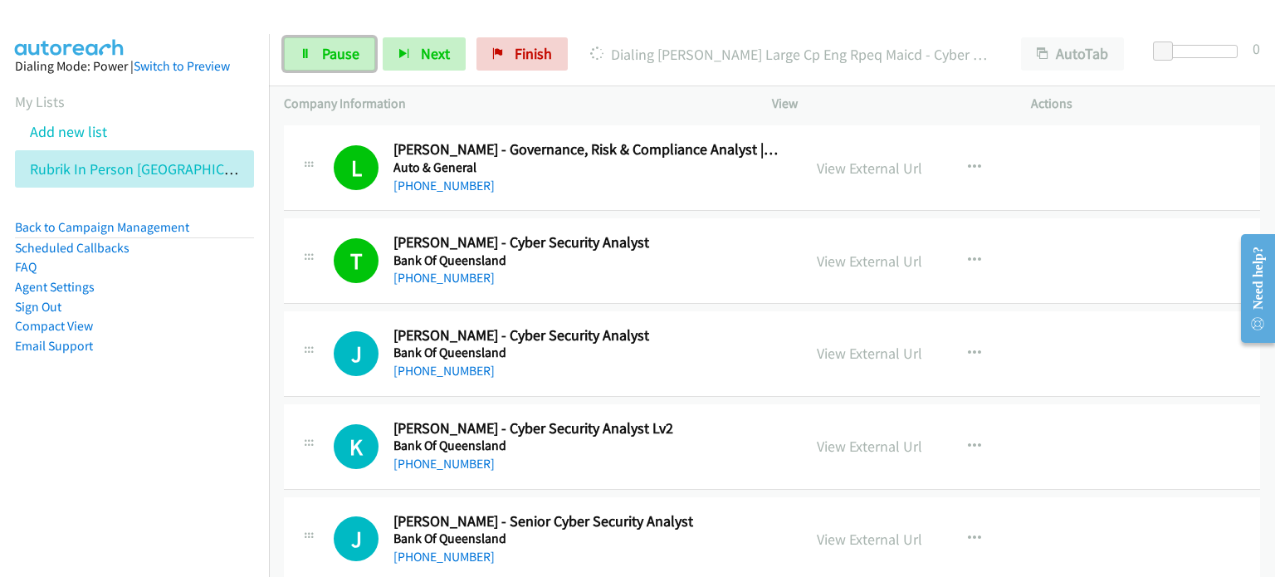
drag, startPoint x: 330, startPoint y: 52, endPoint x: 377, endPoint y: 99, distance: 66.3
click at [330, 52] on span "Pause" at bounding box center [340, 53] width 37 height 19
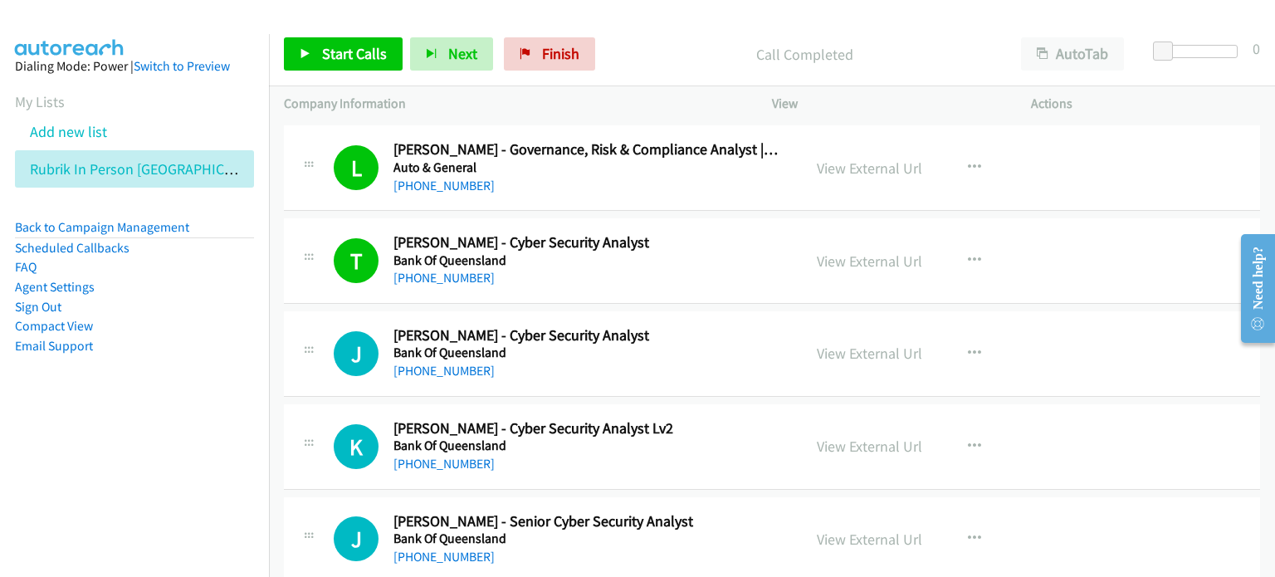
click at [155, 447] on nav "Dialing Mode: Power | Switch to Preview My Lists Add new list Rubrik In Person …" at bounding box center [135, 322] width 270 height 577
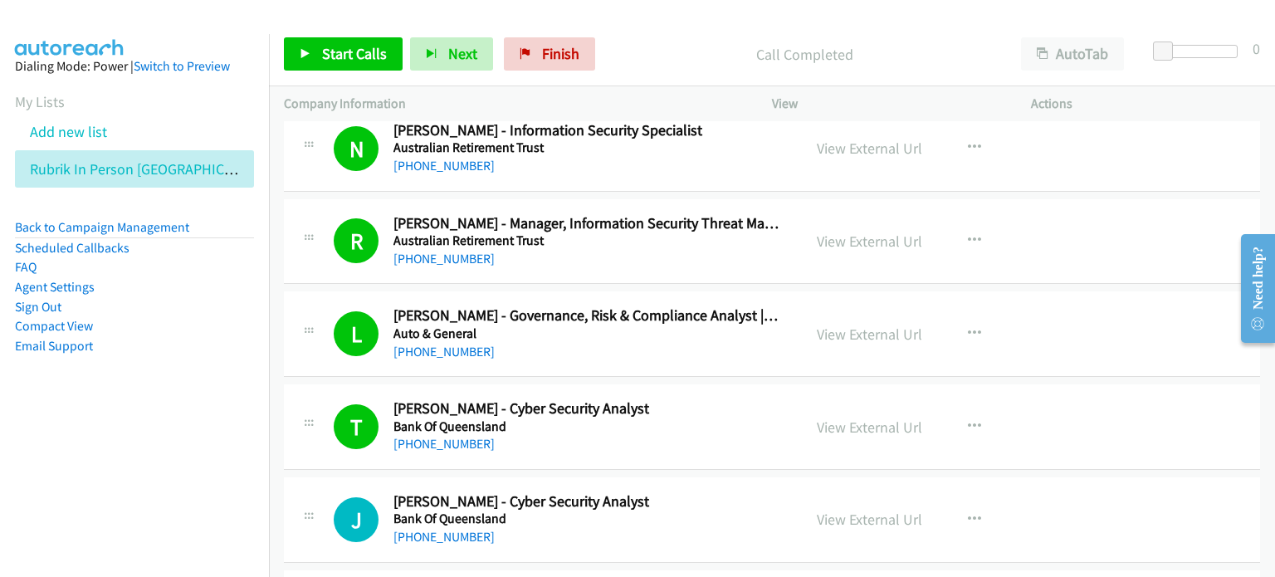
scroll to position [1162, 0]
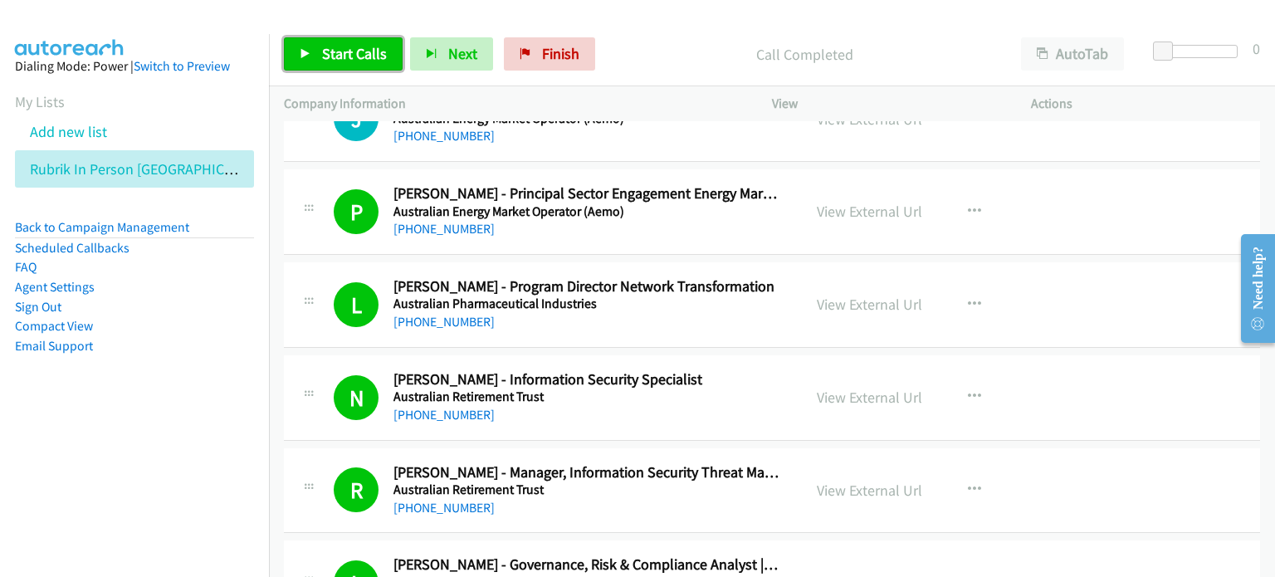
click at [347, 52] on span "Start Calls" at bounding box center [354, 53] width 65 height 19
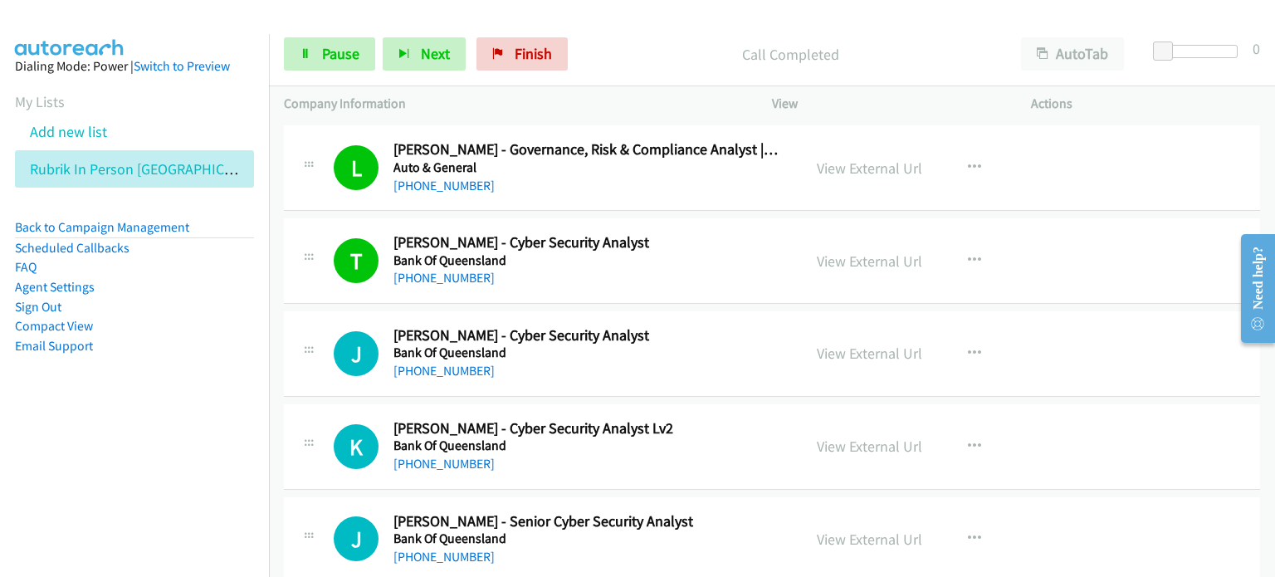
scroll to position [1660, 0]
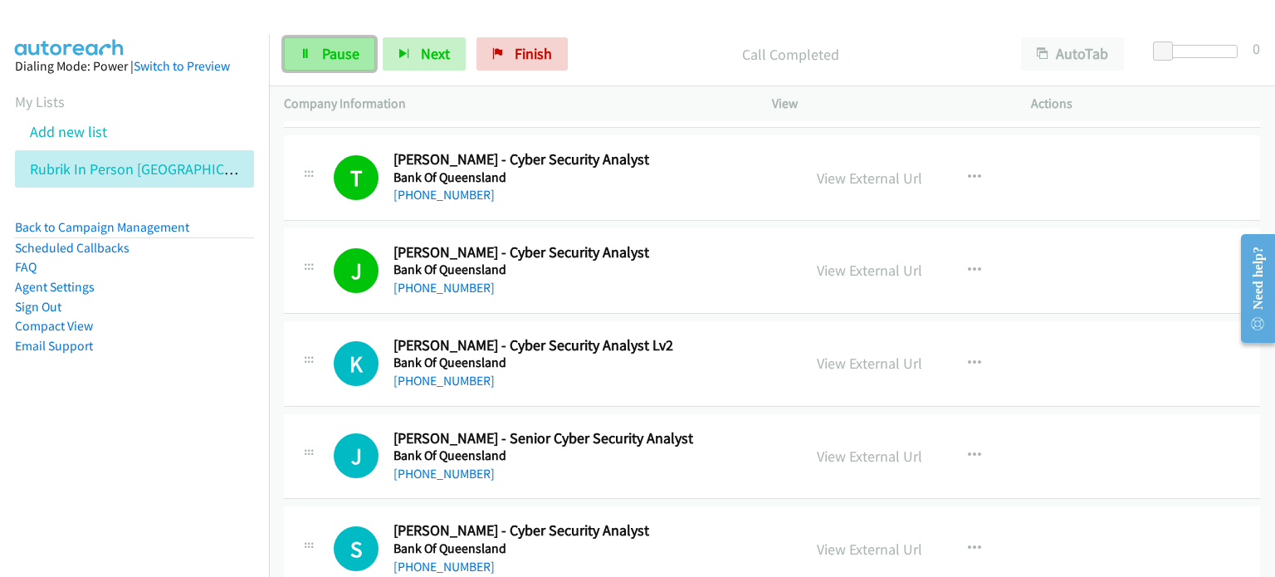
click at [339, 52] on span "Pause" at bounding box center [340, 53] width 37 height 19
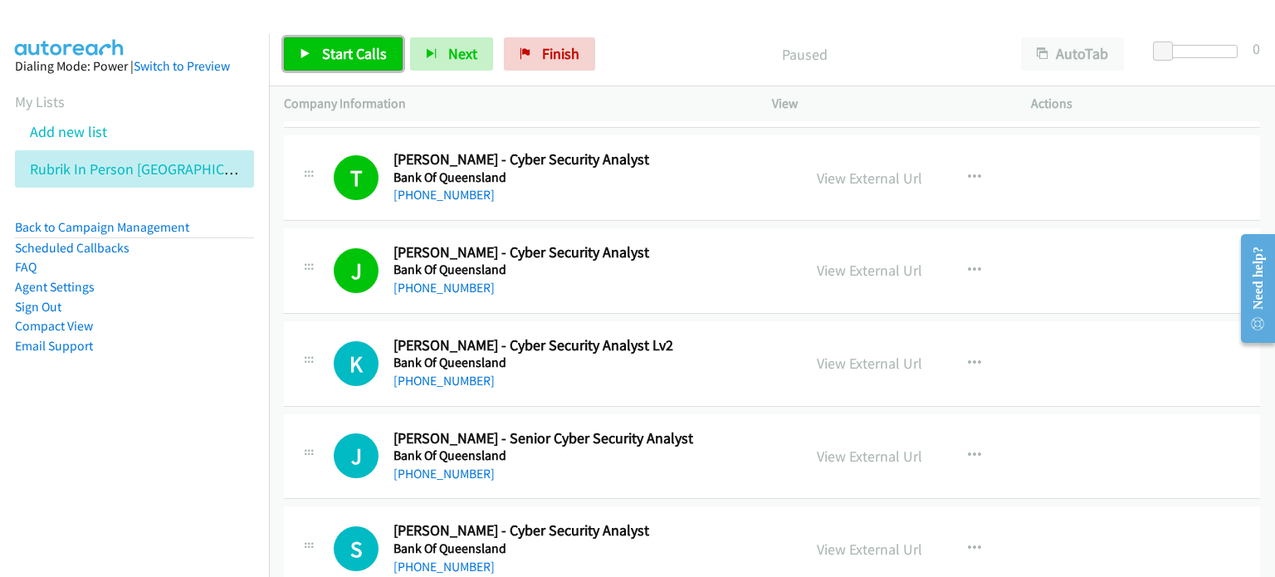
drag, startPoint x: 310, startPoint y: 51, endPoint x: 326, endPoint y: 58, distance: 18.2
click at [310, 51] on icon at bounding box center [306, 55] width 12 height 12
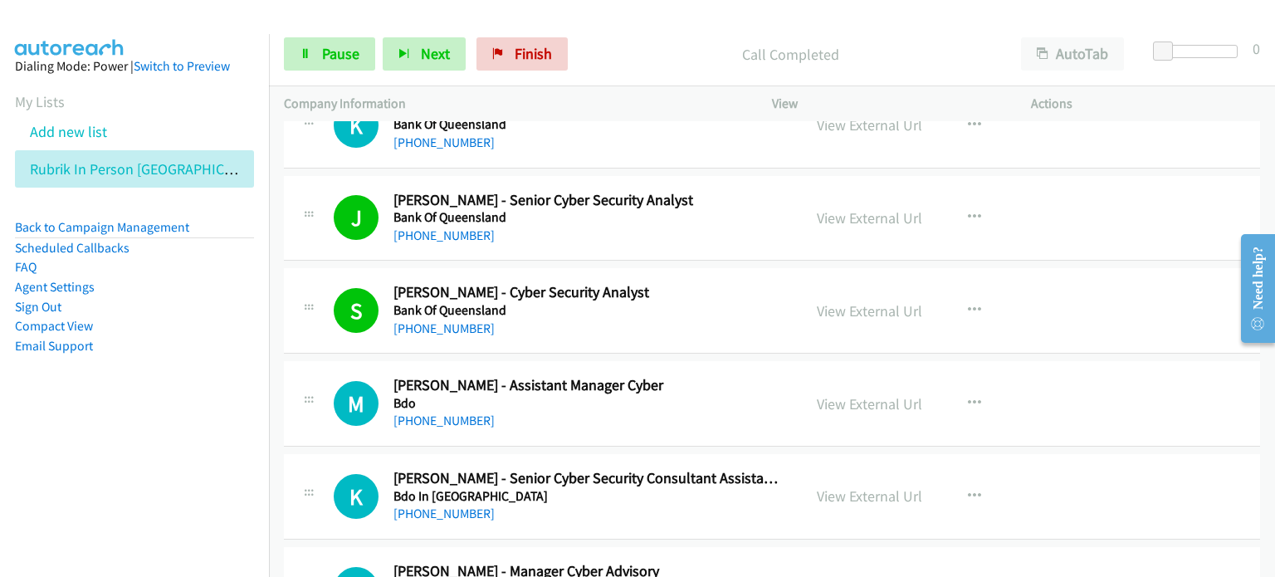
scroll to position [1909, 0]
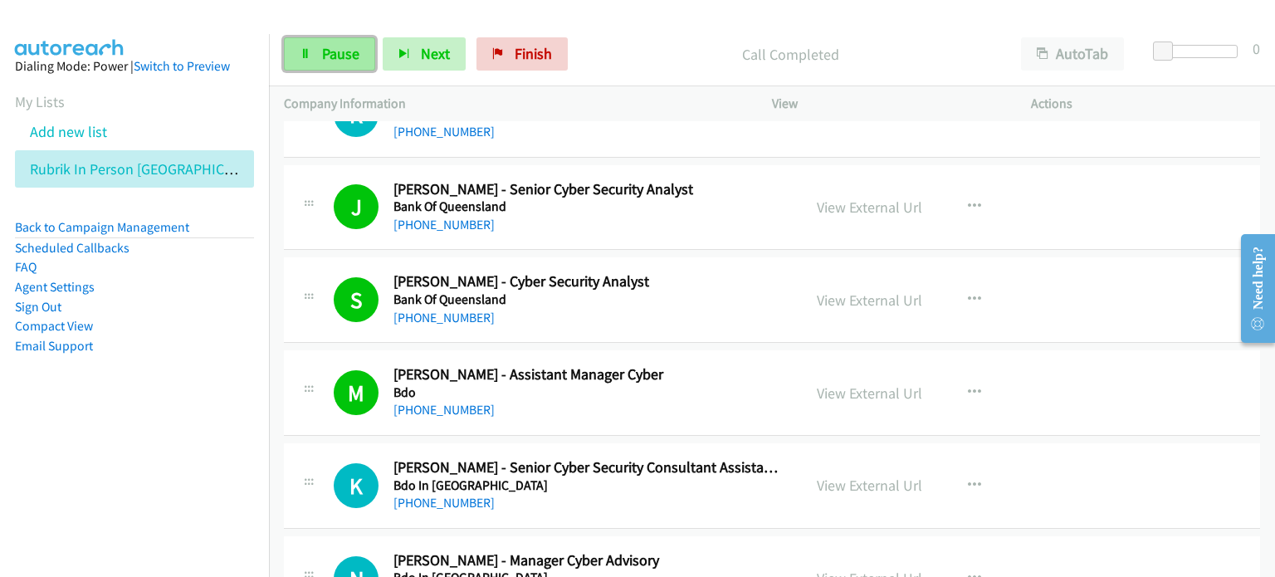
click at [345, 57] on span "Pause" at bounding box center [340, 53] width 37 height 19
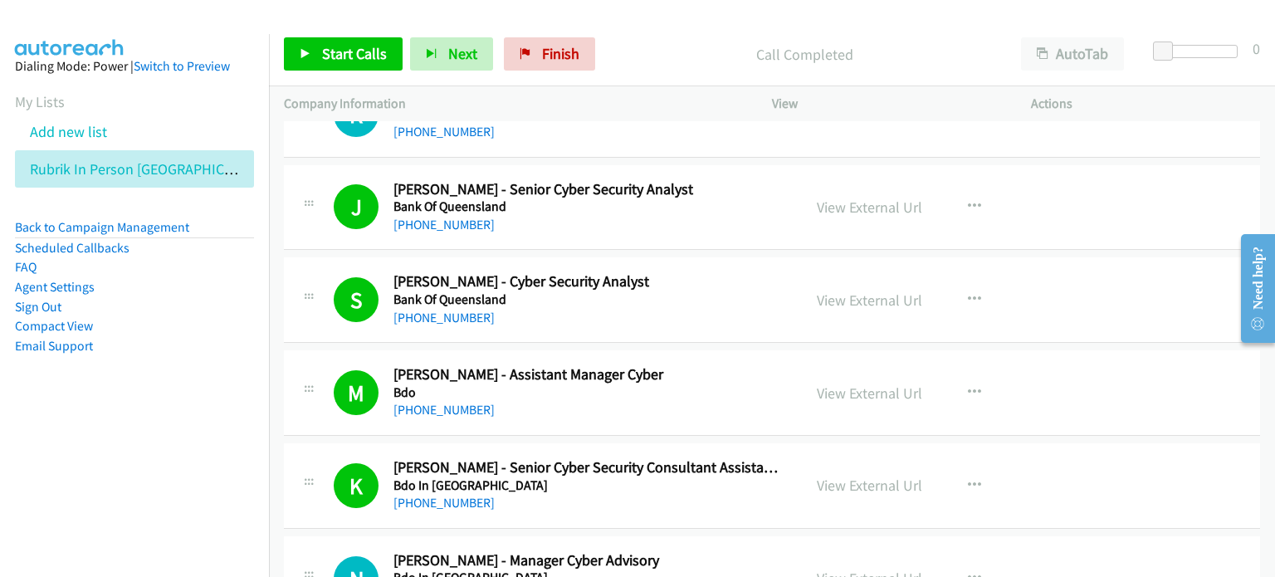
click at [163, 402] on aside "Dialing Mode: Power | Switch to Preview My Lists Add new list Rubrik In Person …" at bounding box center [134, 232] width 269 height 397
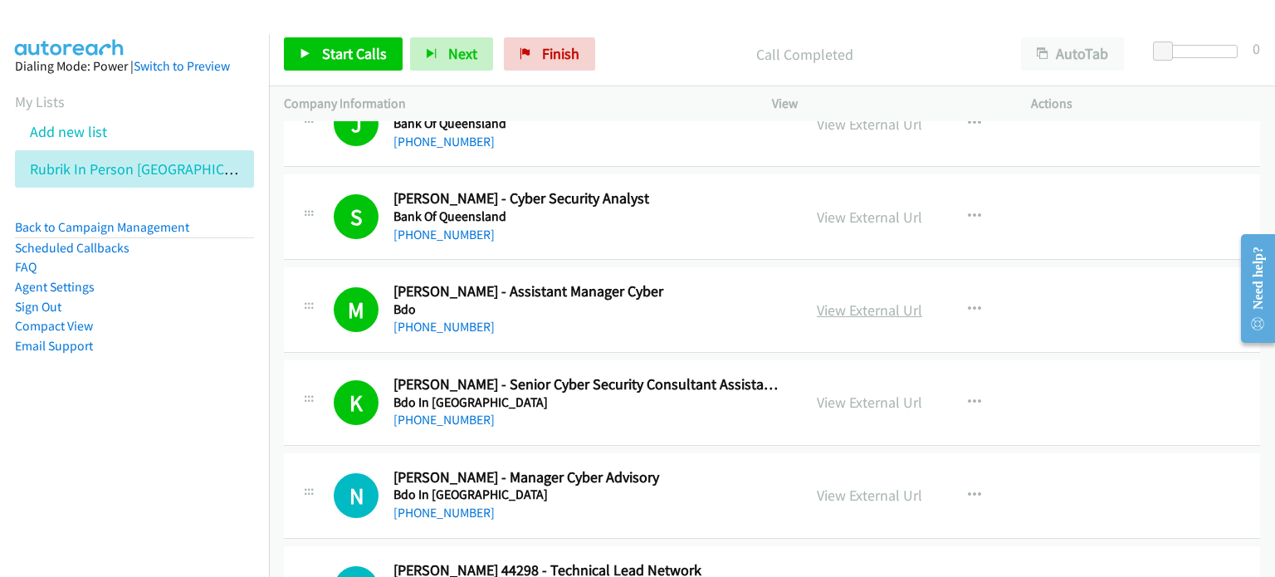
click at [859, 304] on link "View External Url" at bounding box center [869, 310] width 105 height 19
click at [352, 52] on span "Start Calls" at bounding box center [354, 53] width 65 height 19
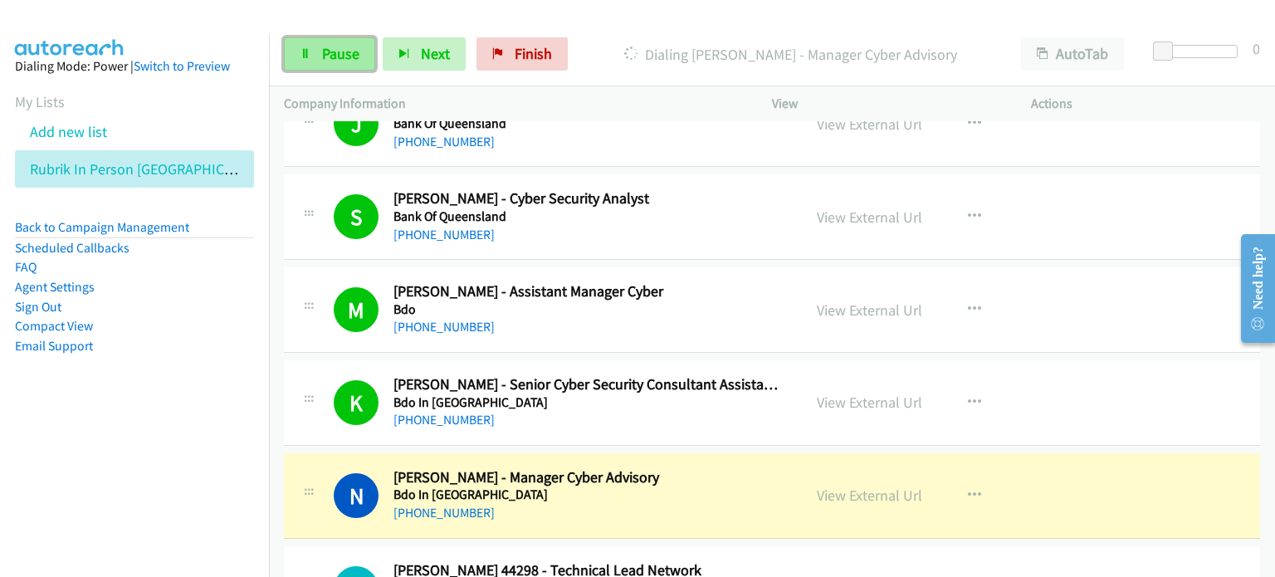
click at [318, 52] on link "Pause" at bounding box center [329, 53] width 91 height 33
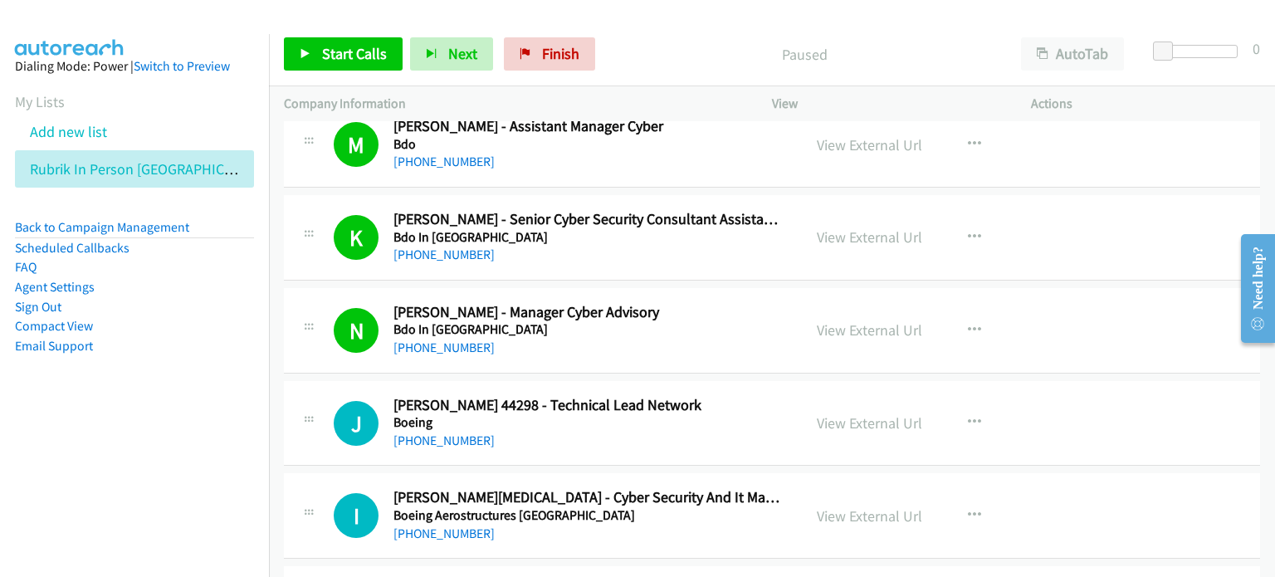
scroll to position [2158, 0]
click at [858, 325] on link "View External Url" at bounding box center [869, 329] width 105 height 19
click at [843, 413] on link "View External Url" at bounding box center [869, 422] width 105 height 19
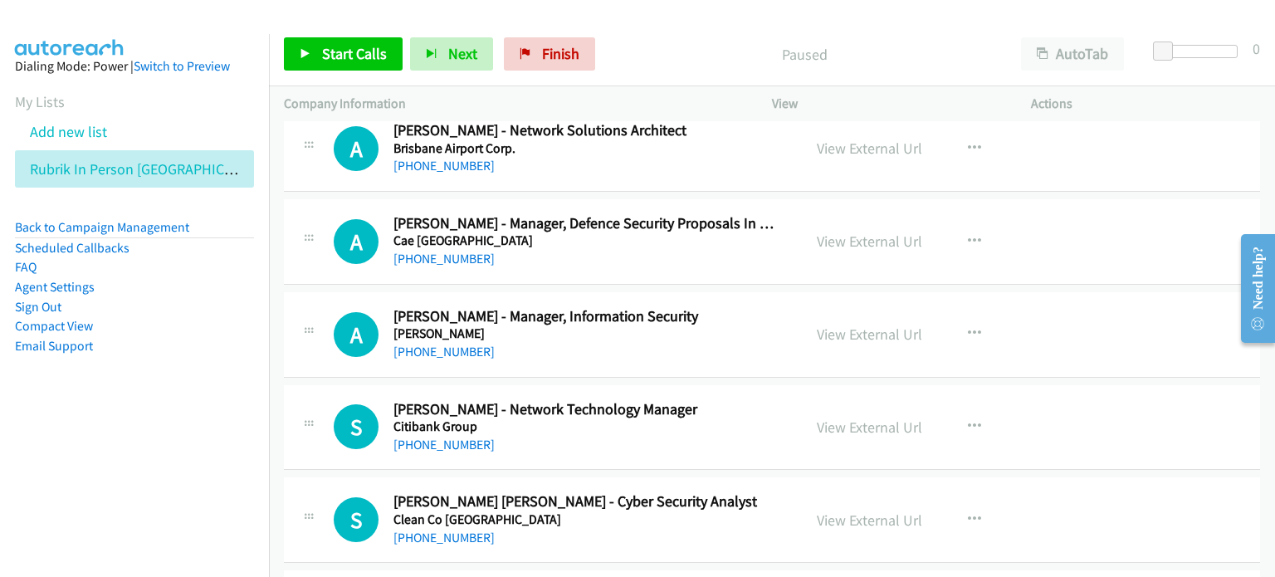
scroll to position [2739, 0]
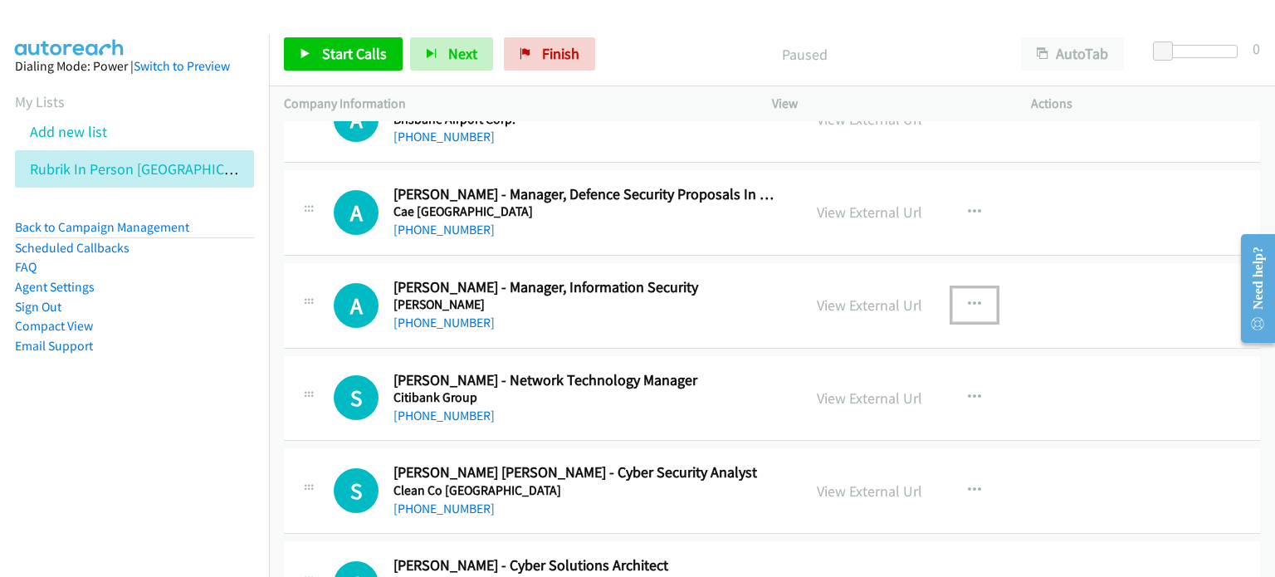
click at [968, 298] on icon "button" at bounding box center [974, 304] width 13 height 13
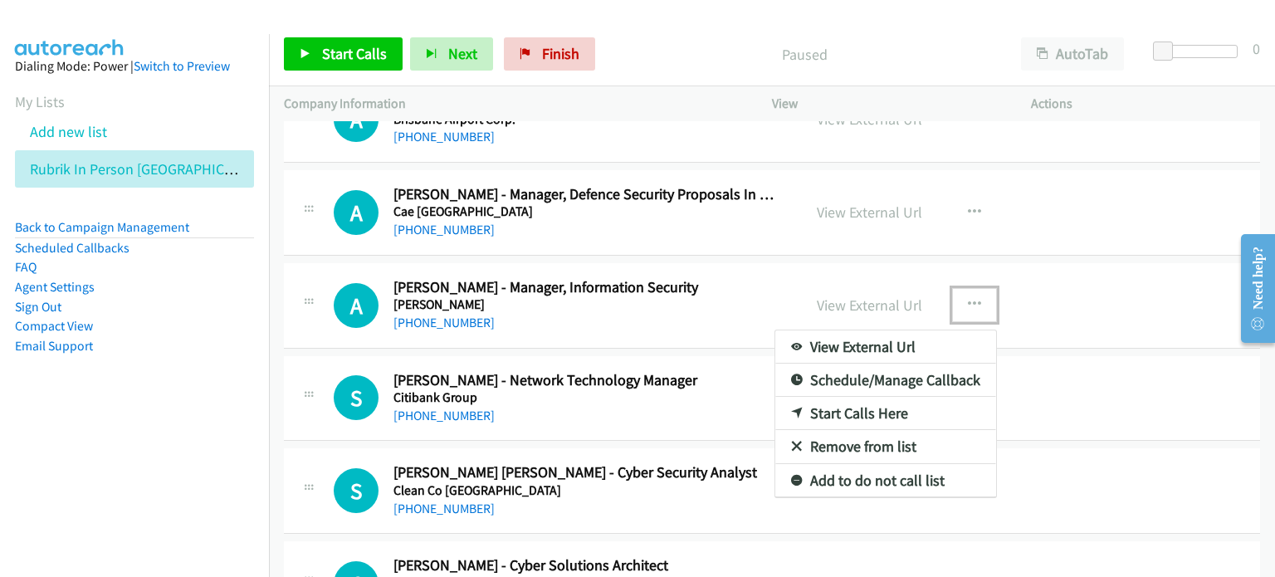
click at [827, 407] on link "Start Calls Here" at bounding box center [885, 413] width 221 height 33
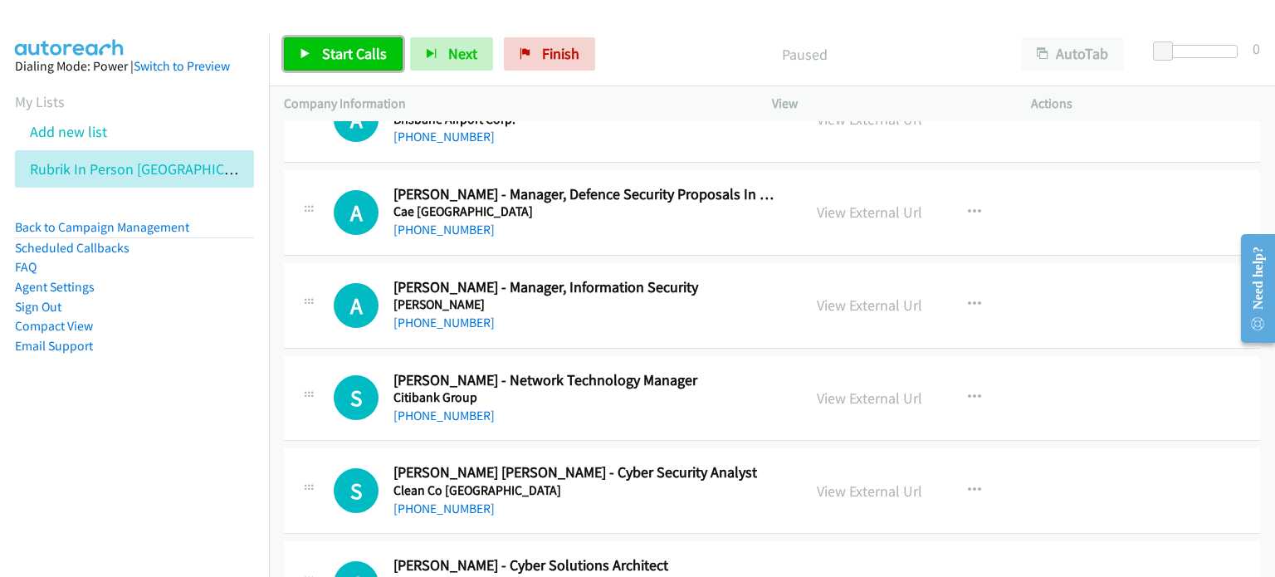
click at [350, 52] on span "Start Calls" at bounding box center [354, 53] width 65 height 19
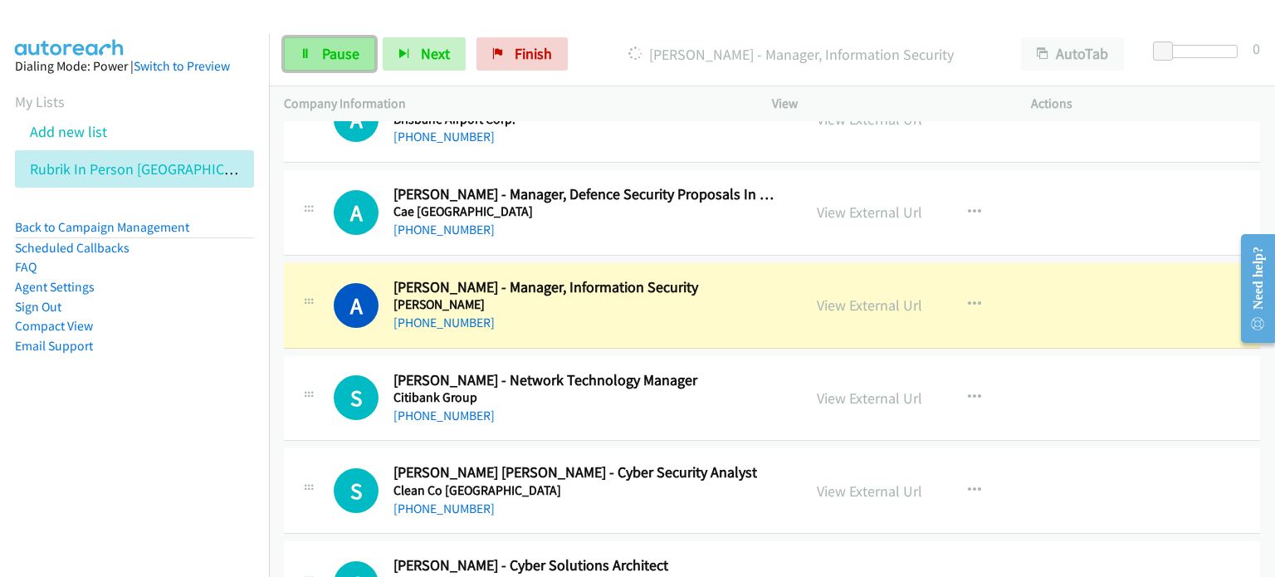
click at [330, 52] on span "Pause" at bounding box center [340, 53] width 37 height 19
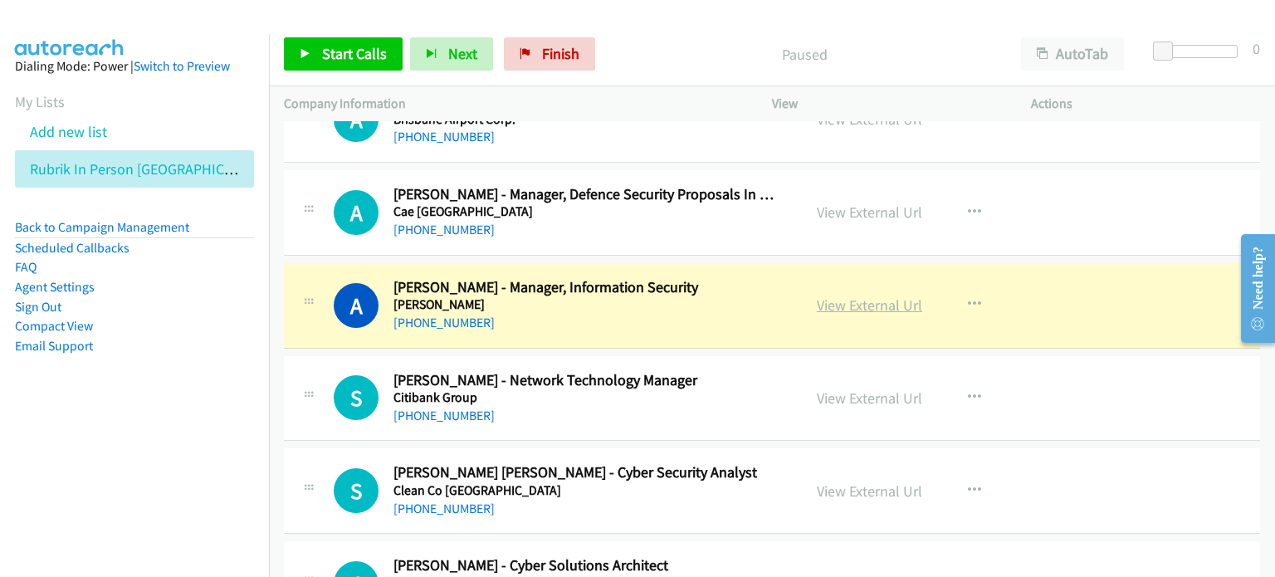
click at [882, 301] on link "View External Url" at bounding box center [869, 305] width 105 height 19
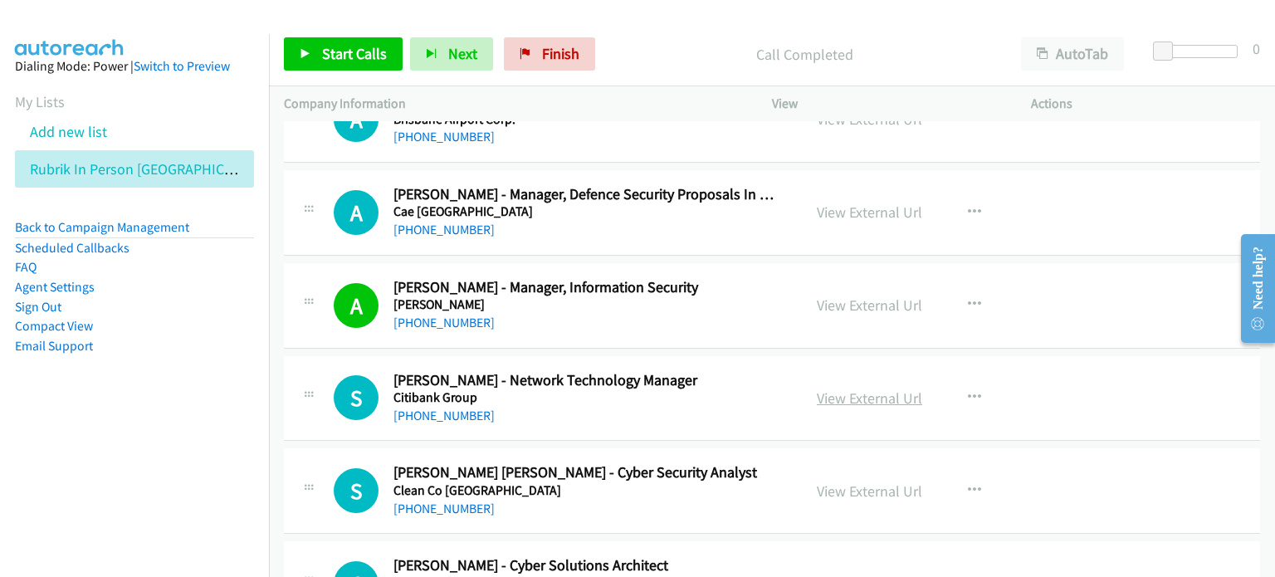
click at [841, 389] on link "View External Url" at bounding box center [869, 398] width 105 height 19
click at [833, 305] on link "View External Url" at bounding box center [869, 305] width 105 height 19
click at [343, 51] on span "Start Calls" at bounding box center [354, 53] width 65 height 19
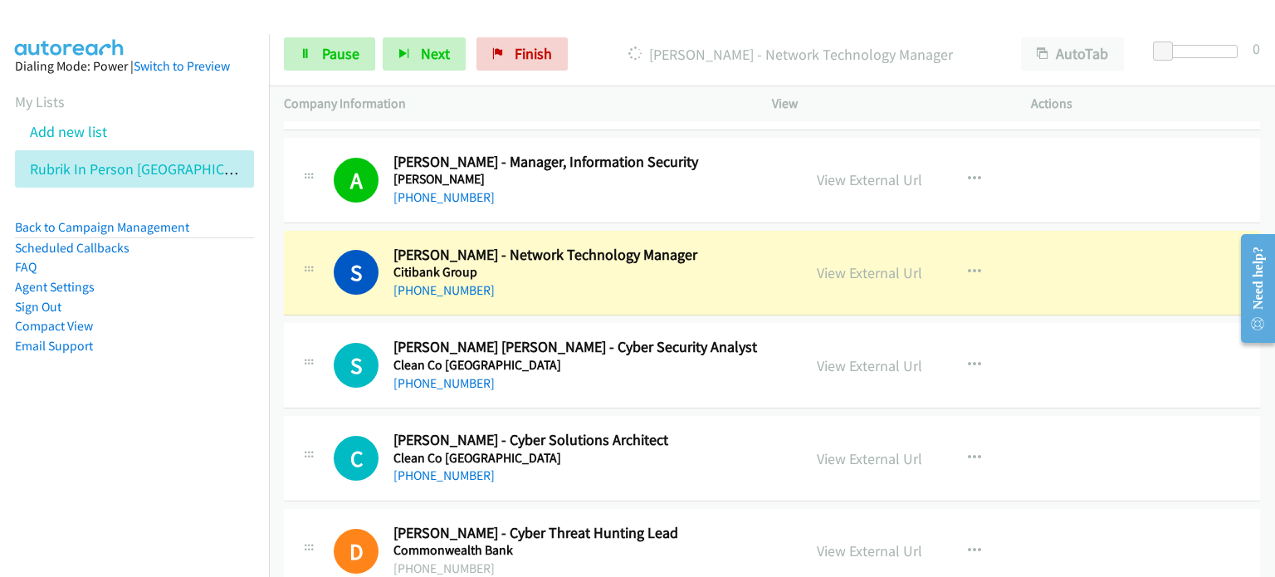
scroll to position [2905, 0]
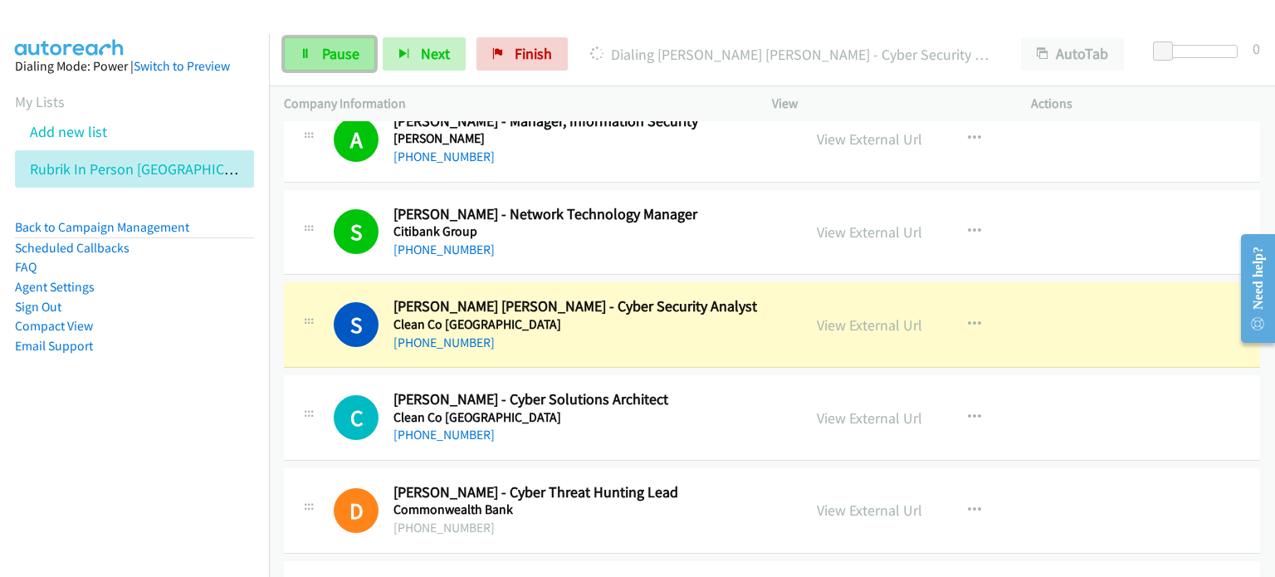
click at [335, 46] on span "Pause" at bounding box center [340, 53] width 37 height 19
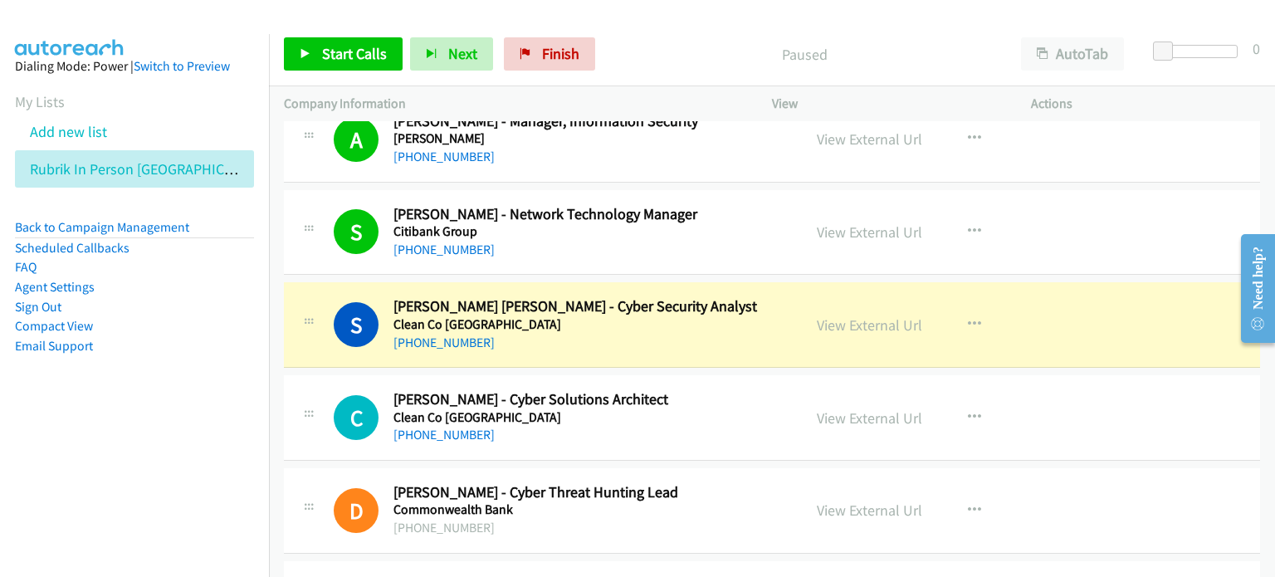
click at [199, 408] on aside "Dialing Mode: Power | Switch to Preview My Lists Add new list Rubrik In Person …" at bounding box center [134, 232] width 269 height 397
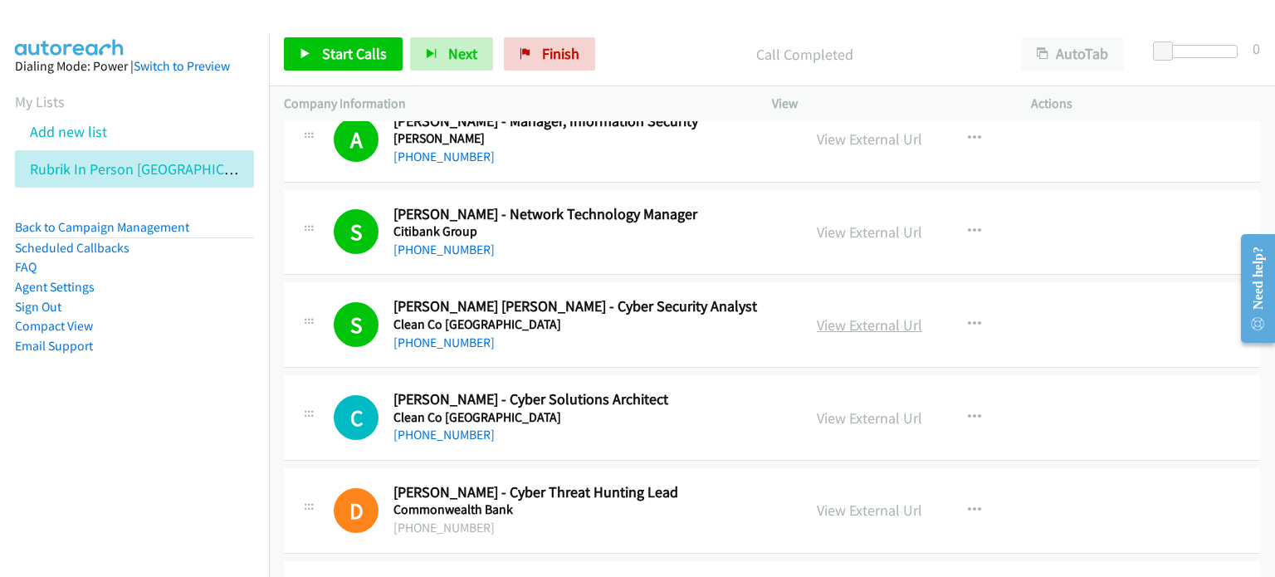
click at [834, 320] on link "View External Url" at bounding box center [869, 324] width 105 height 19
click at [335, 44] on span "Start Calls" at bounding box center [354, 53] width 65 height 19
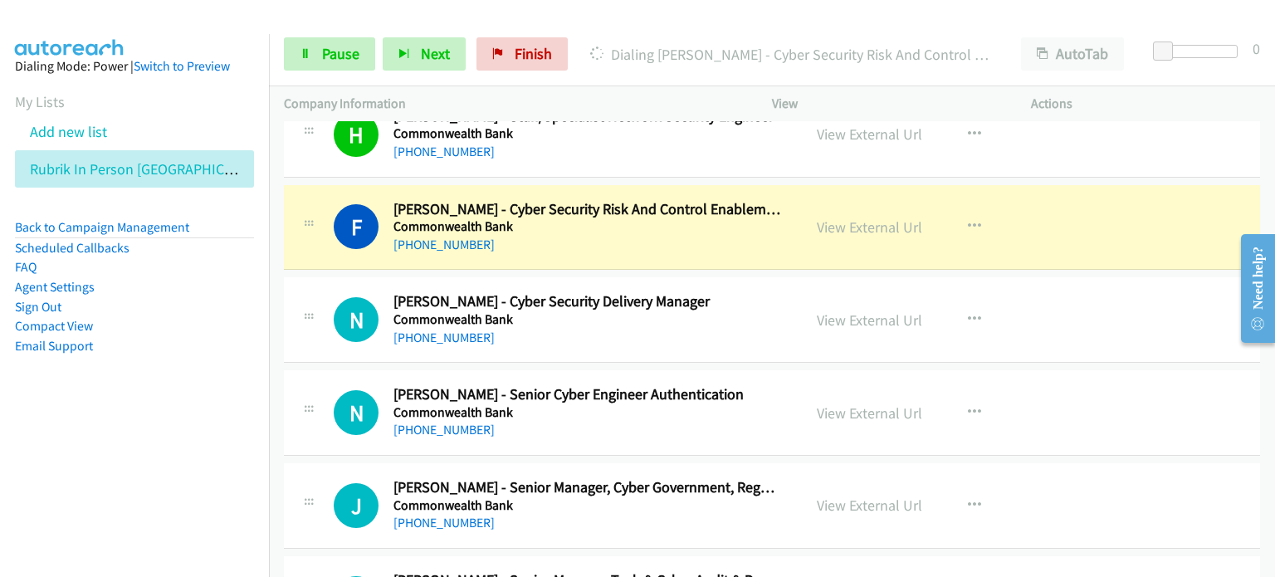
scroll to position [3404, 0]
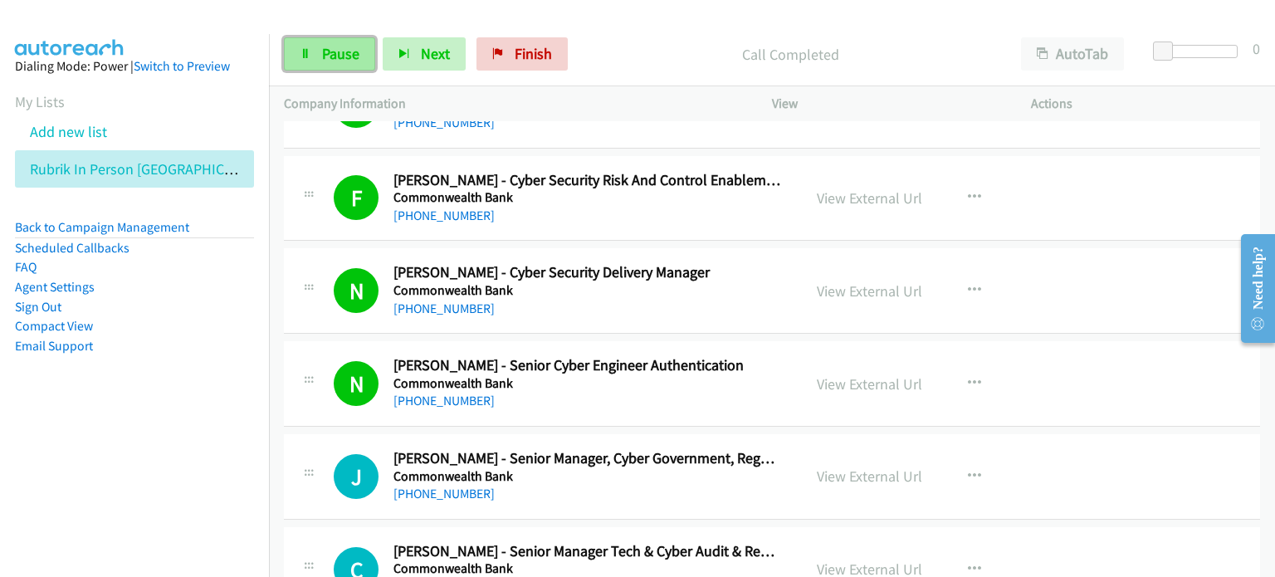
click at [342, 59] on span "Pause" at bounding box center [340, 53] width 37 height 19
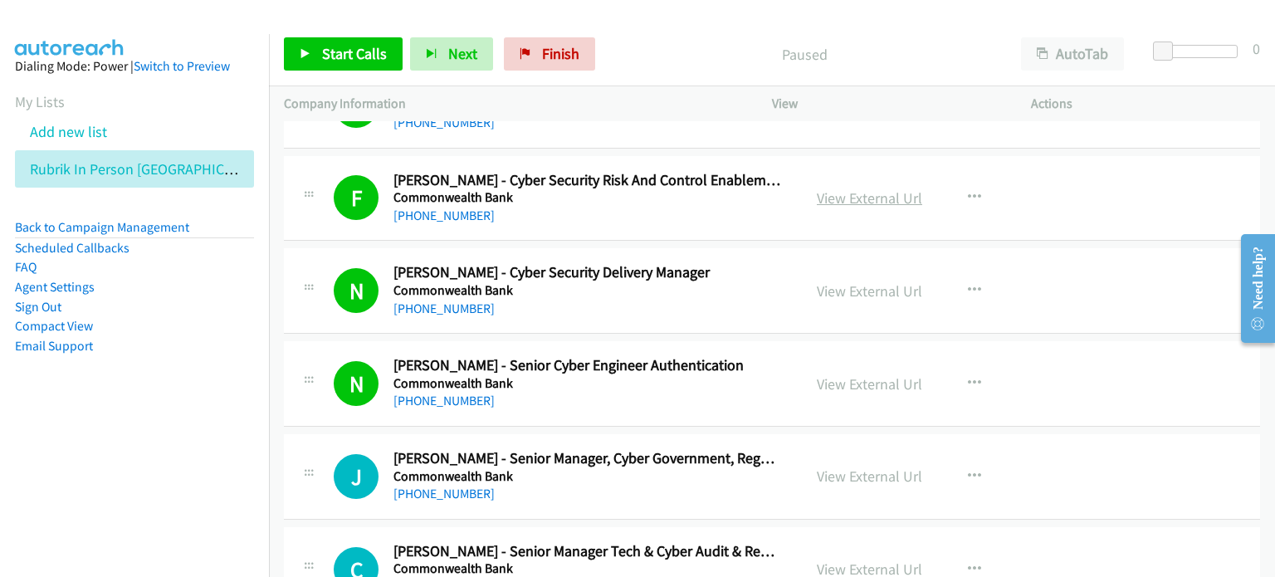
click at [842, 188] on link "View External Url" at bounding box center [869, 197] width 105 height 19
click at [830, 288] on link "View External Url" at bounding box center [869, 290] width 105 height 19
click at [335, 52] on span "Start Calls" at bounding box center [354, 53] width 65 height 19
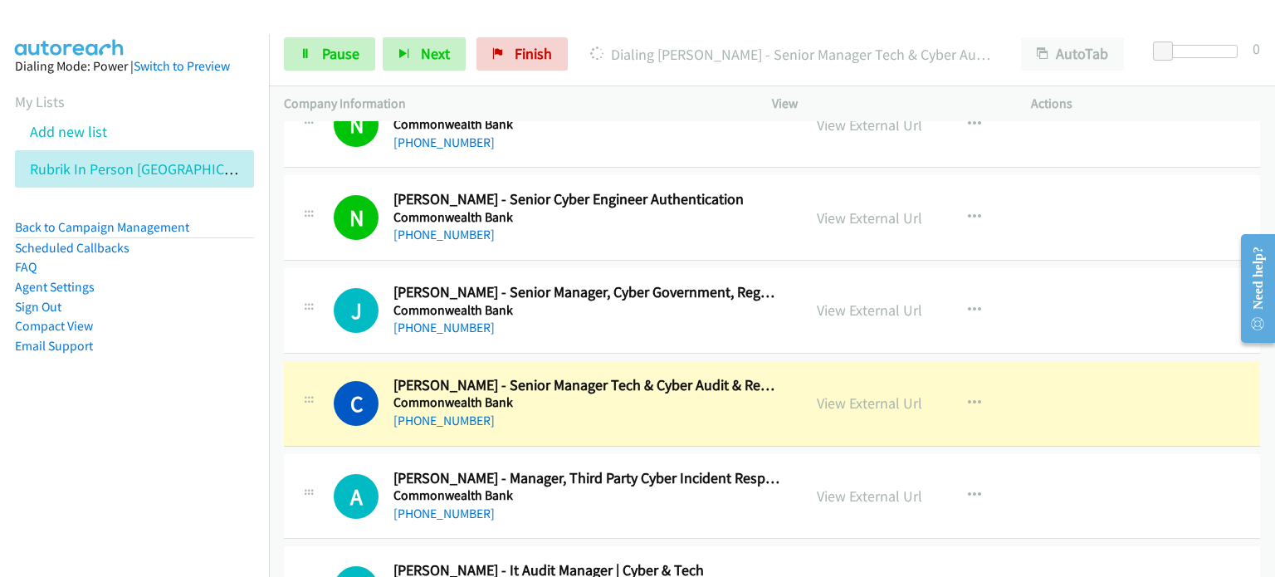
scroll to position [3653, 0]
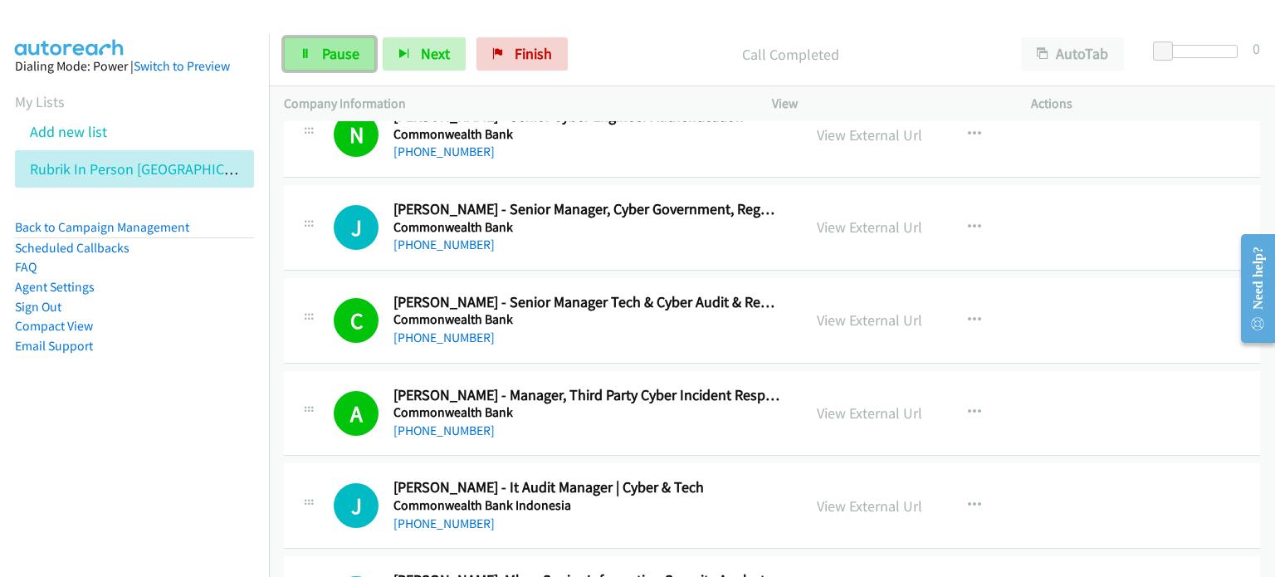
click at [326, 42] on link "Pause" at bounding box center [329, 53] width 91 height 33
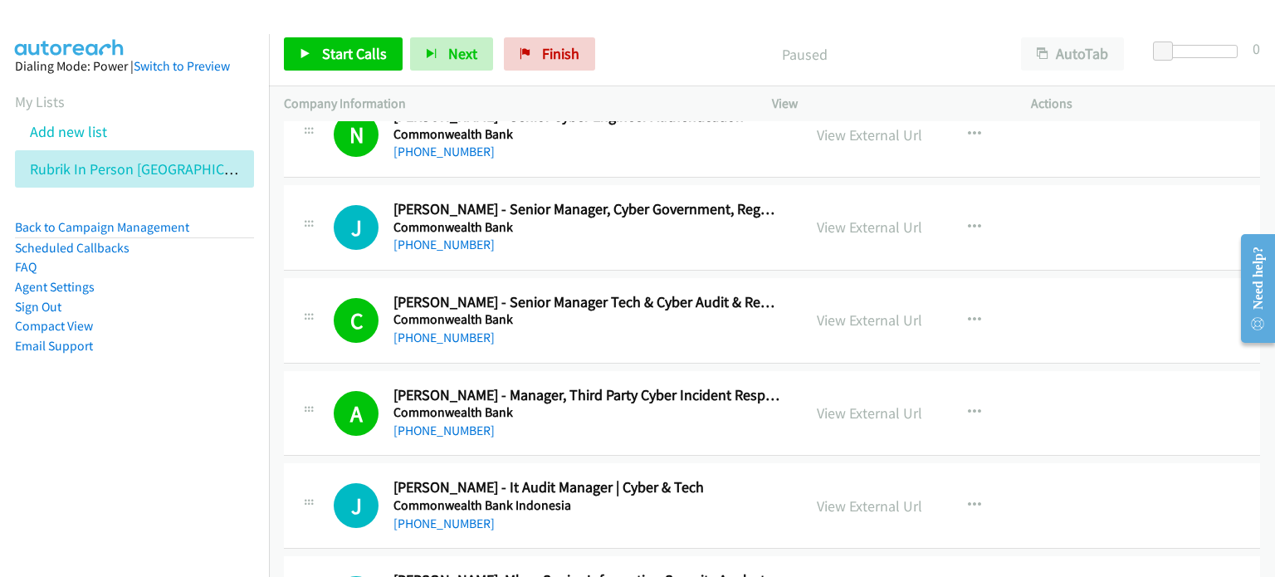
drag, startPoint x: 687, startPoint y: 58, endPoint x: 722, endPoint y: 186, distance: 132.5
click at [687, 58] on p "Paused" at bounding box center [805, 54] width 374 height 22
click at [852, 403] on link "View External Url" at bounding box center [869, 412] width 105 height 19
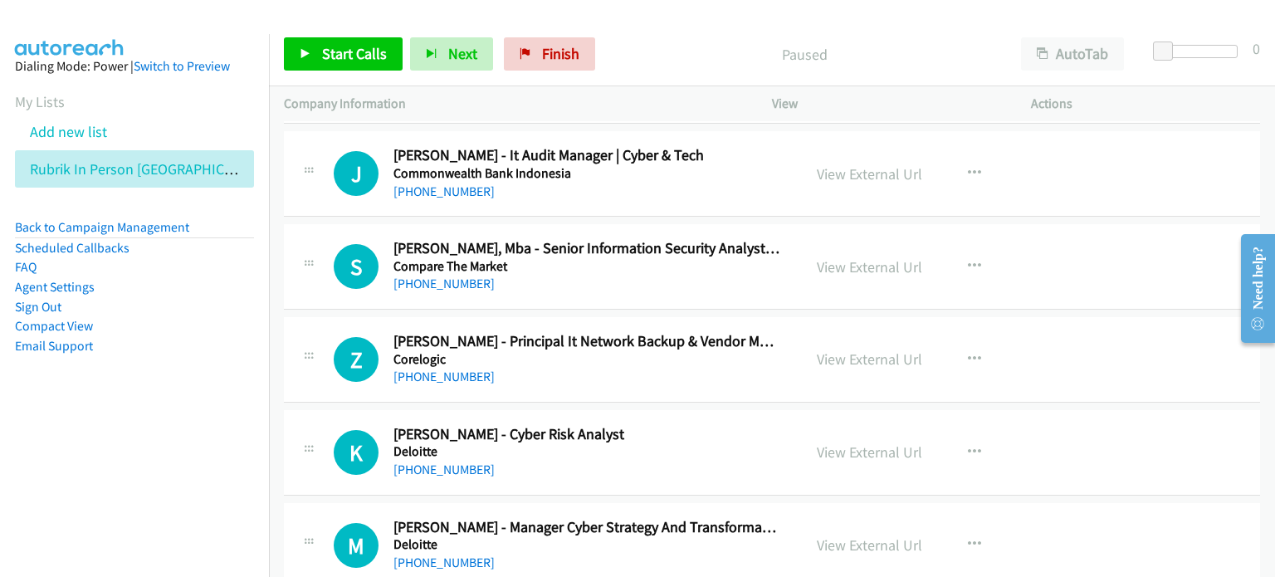
scroll to position [4068, 0]
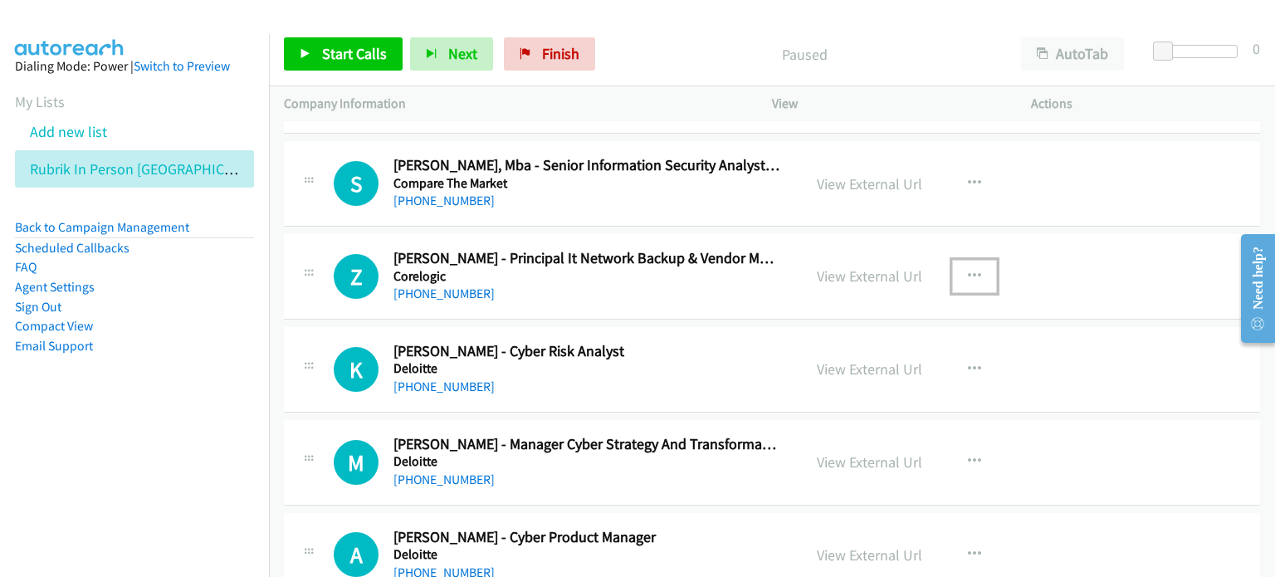
click at [968, 270] on icon "button" at bounding box center [974, 276] width 13 height 13
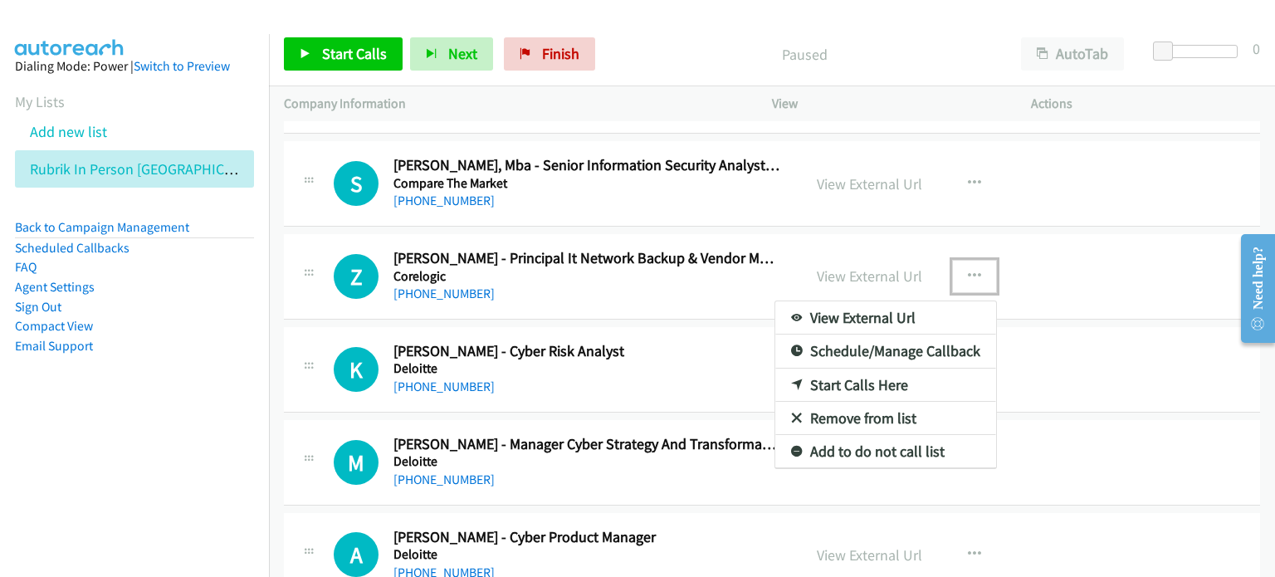
click at [862, 372] on link "Start Calls Here" at bounding box center [885, 385] width 221 height 33
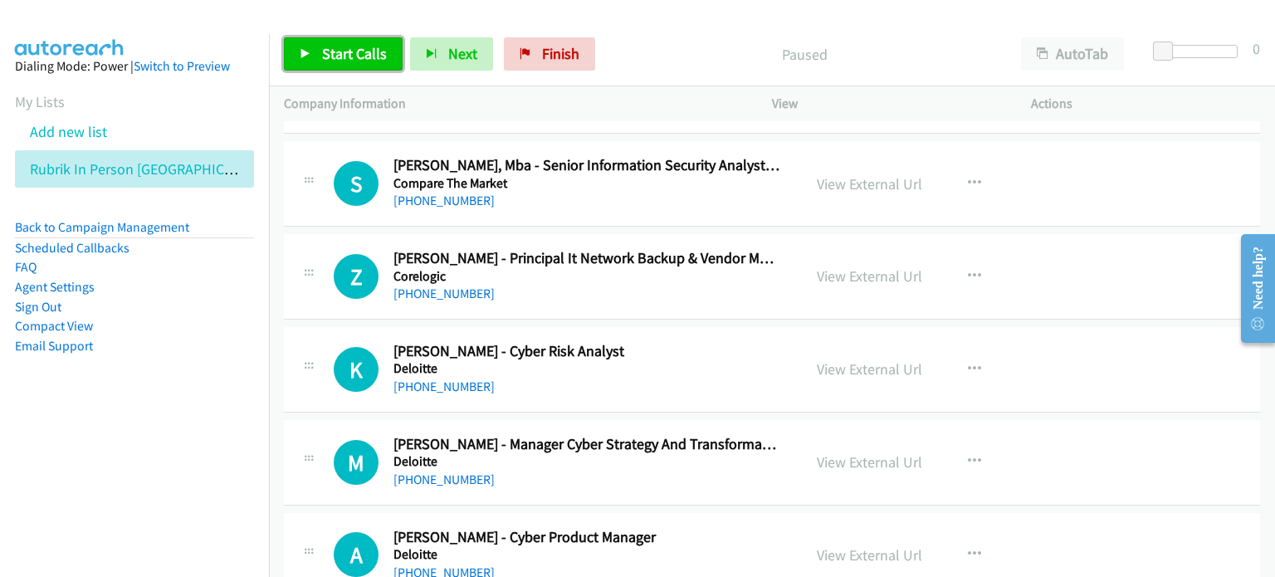
click at [343, 49] on span "Start Calls" at bounding box center [354, 53] width 65 height 19
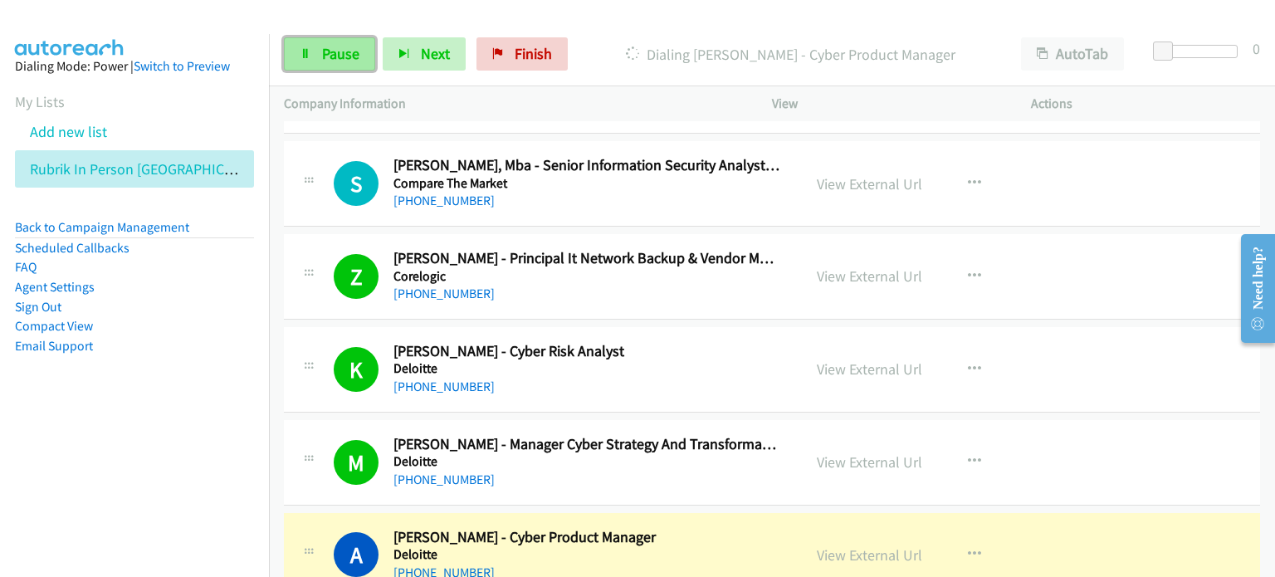
click at [329, 46] on span "Pause" at bounding box center [340, 53] width 37 height 19
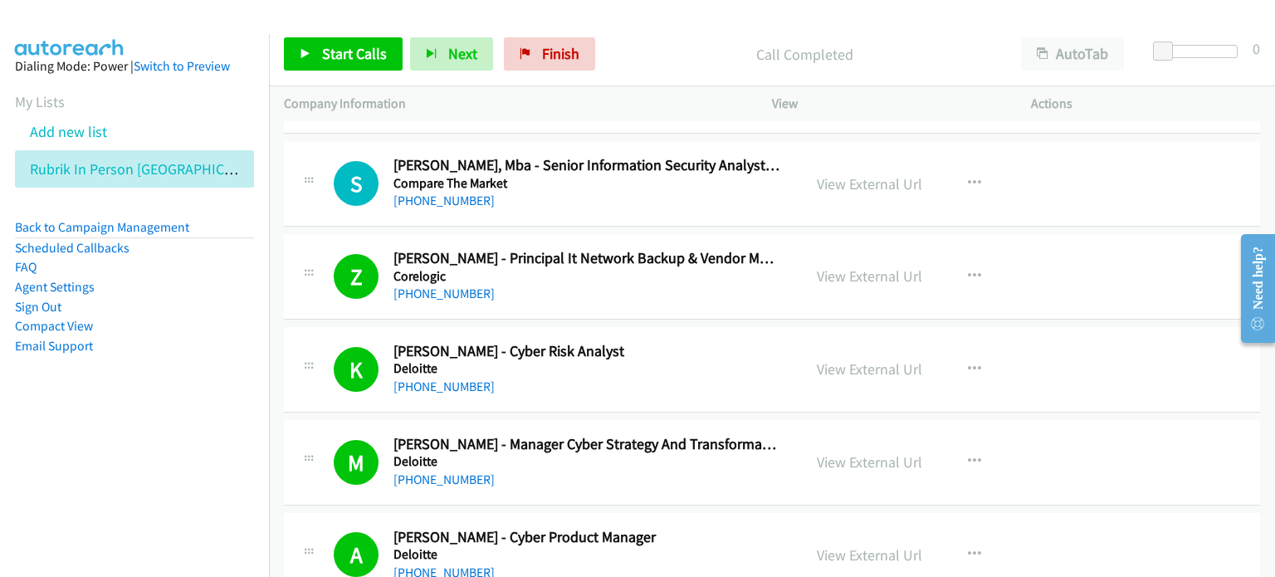
click at [207, 338] on li "Email Support" at bounding box center [134, 346] width 239 height 20
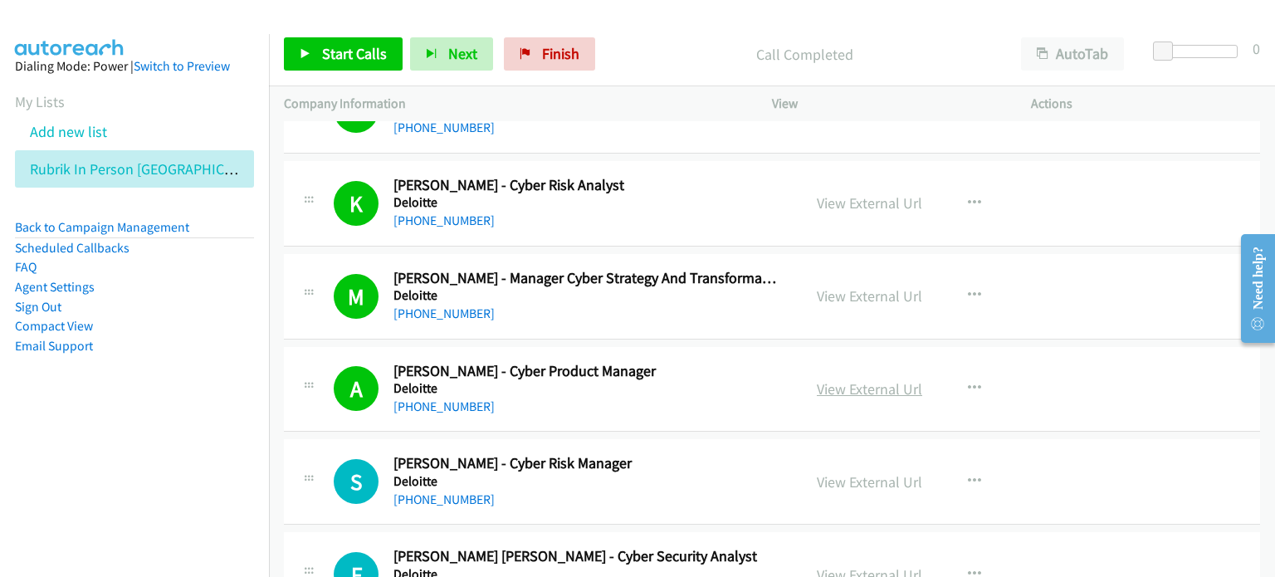
click at [848, 384] on link "View External Url" at bounding box center [869, 388] width 105 height 19
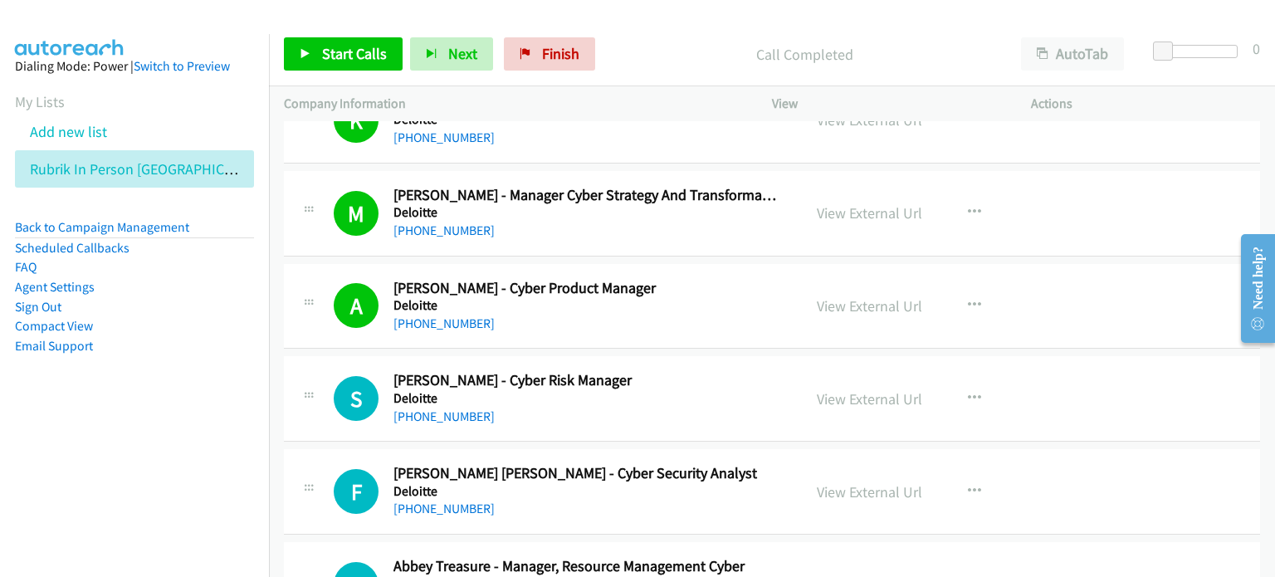
scroll to position [4400, 0]
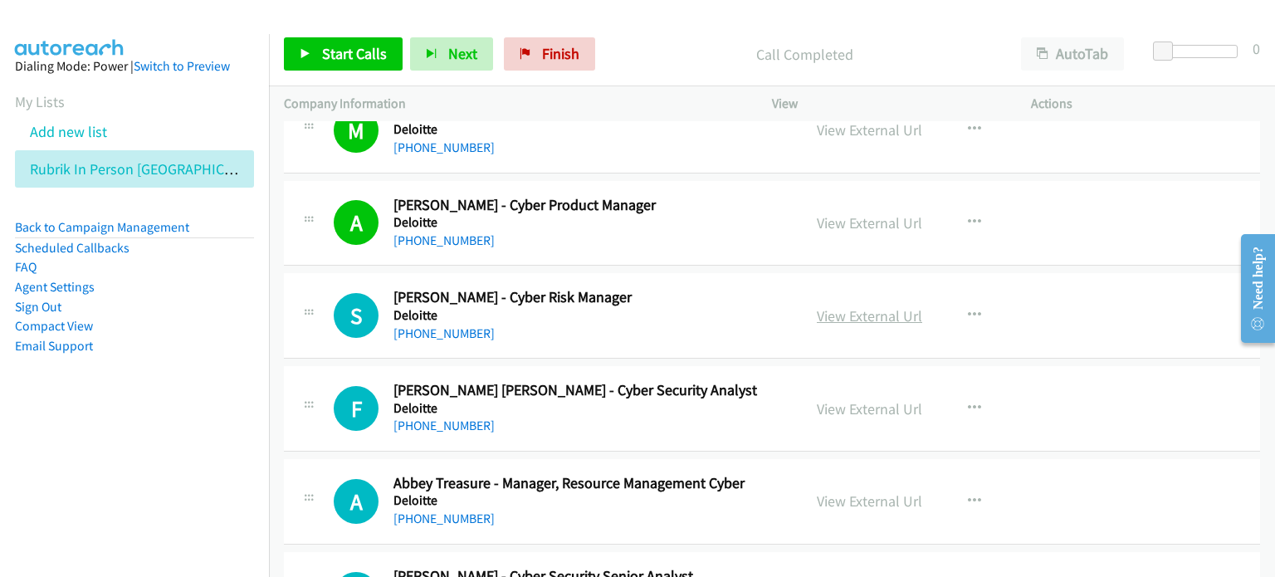
click at [862, 306] on link "View External Url" at bounding box center [869, 315] width 105 height 19
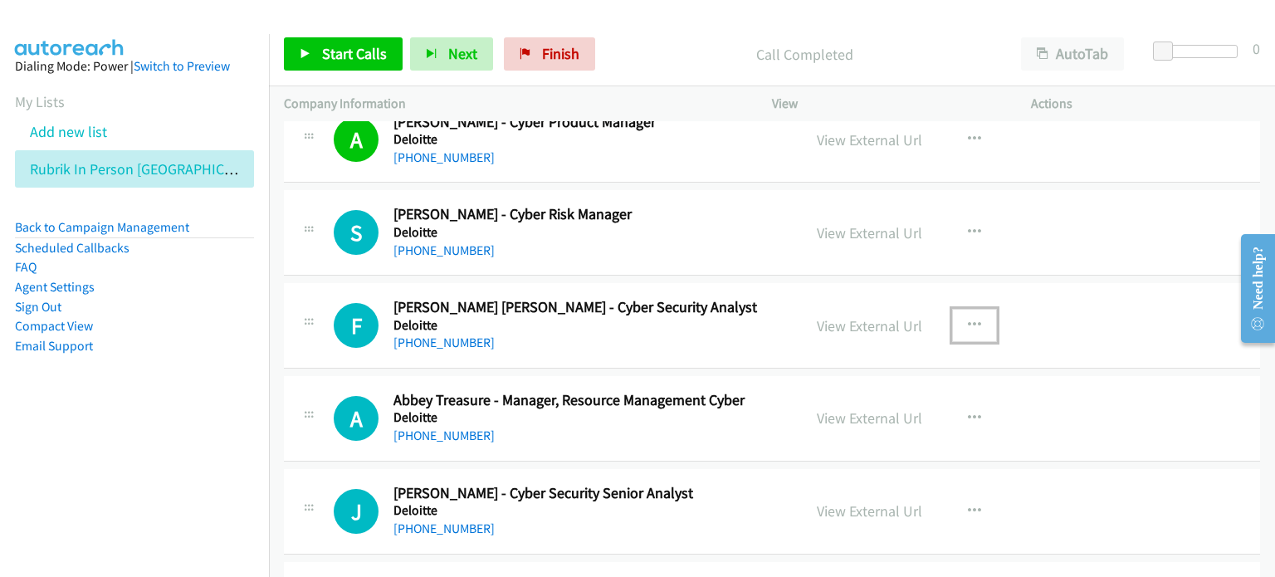
click at [968, 319] on icon "button" at bounding box center [974, 325] width 13 height 13
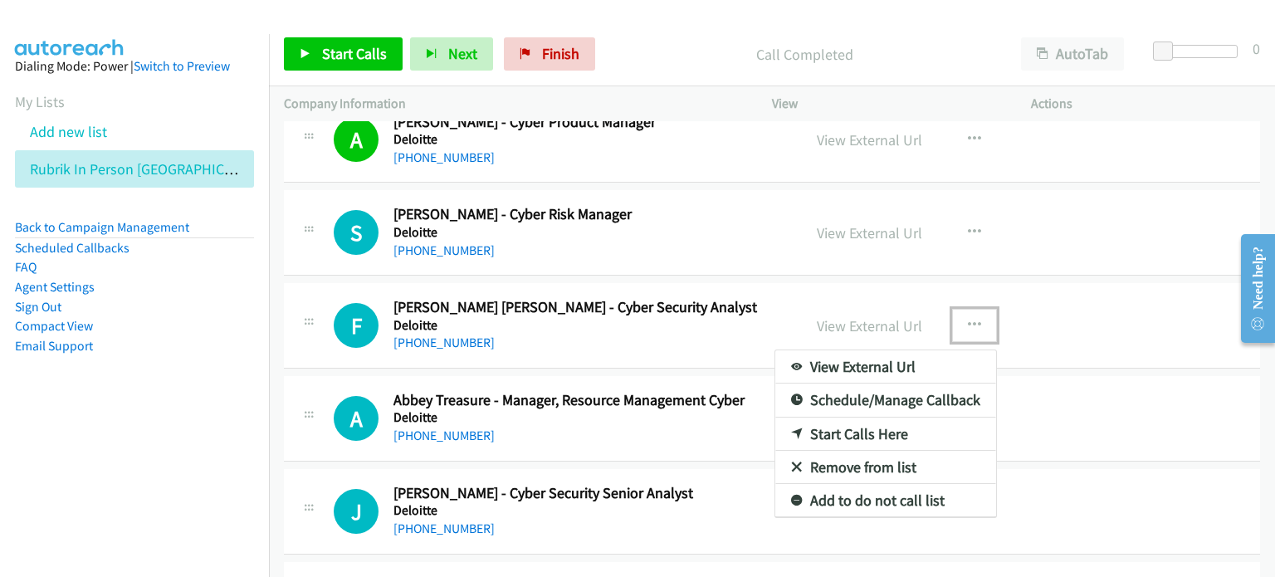
click at [849, 418] on link "Start Calls Here" at bounding box center [885, 434] width 221 height 33
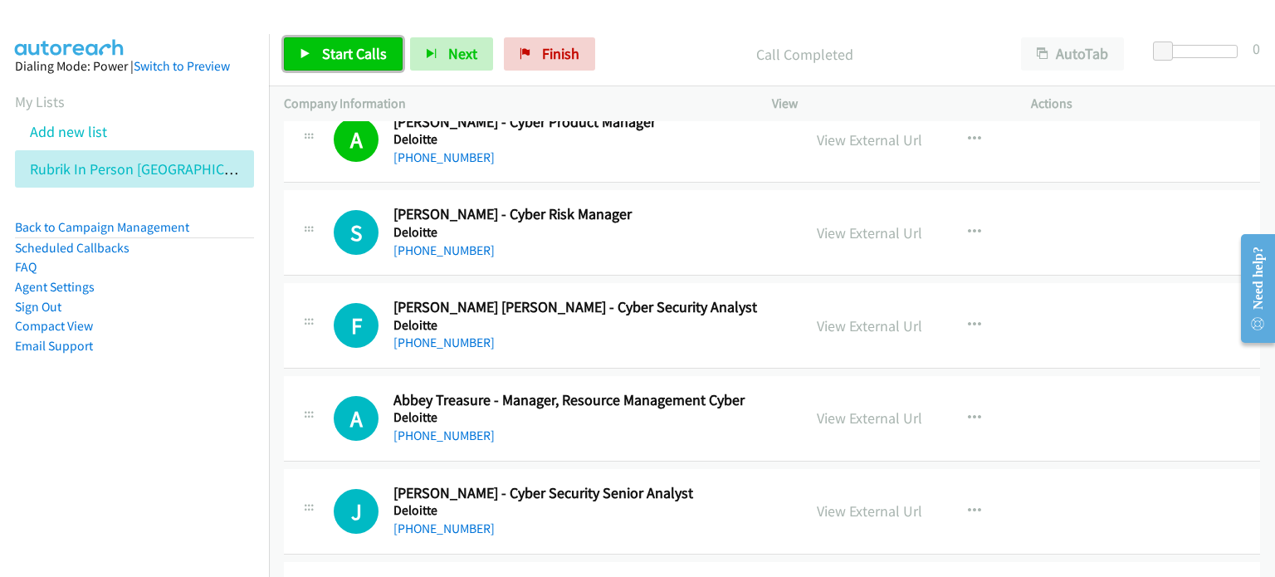
click at [335, 49] on span "Start Calls" at bounding box center [354, 53] width 65 height 19
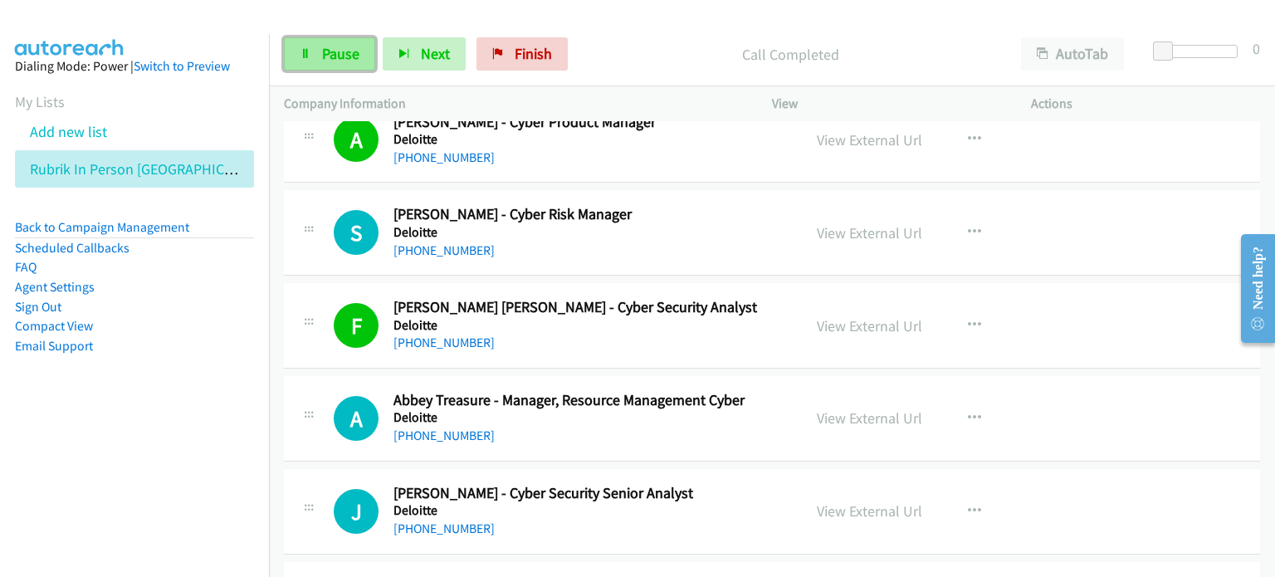
click at [335, 49] on span "Pause" at bounding box center [340, 53] width 37 height 19
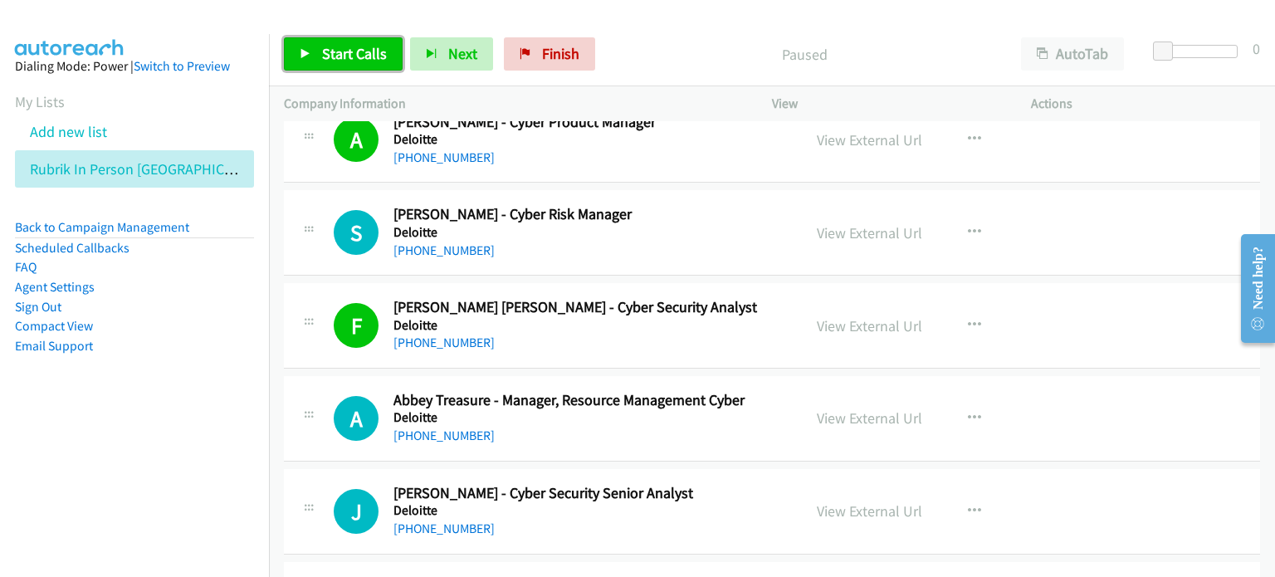
click at [336, 49] on span "Start Calls" at bounding box center [354, 53] width 65 height 19
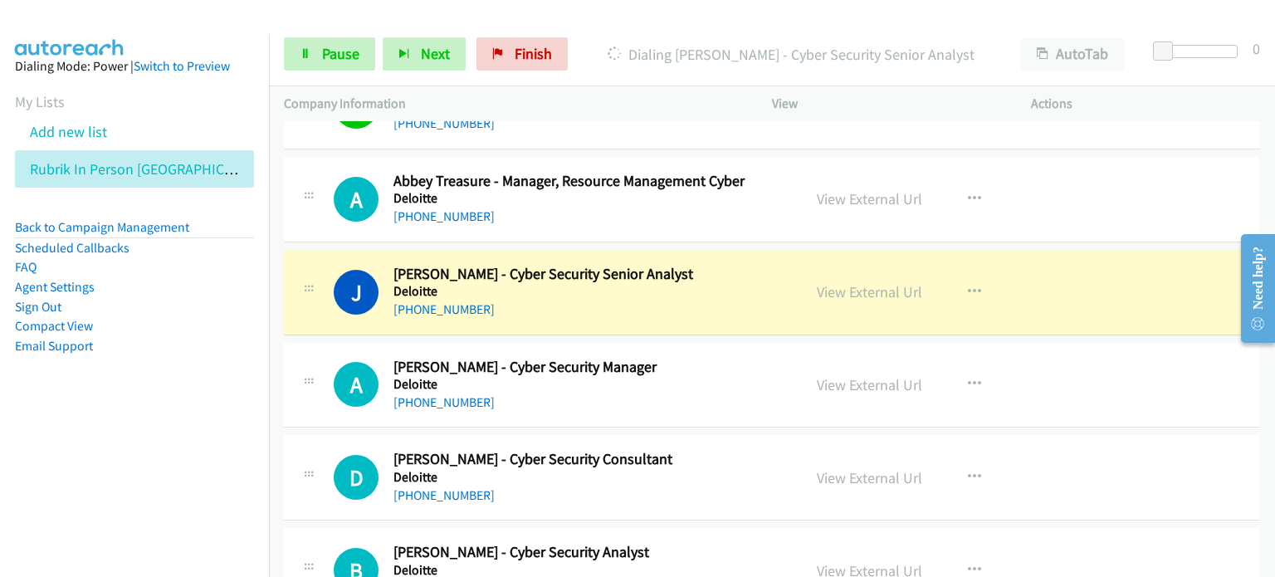
scroll to position [4732, 0]
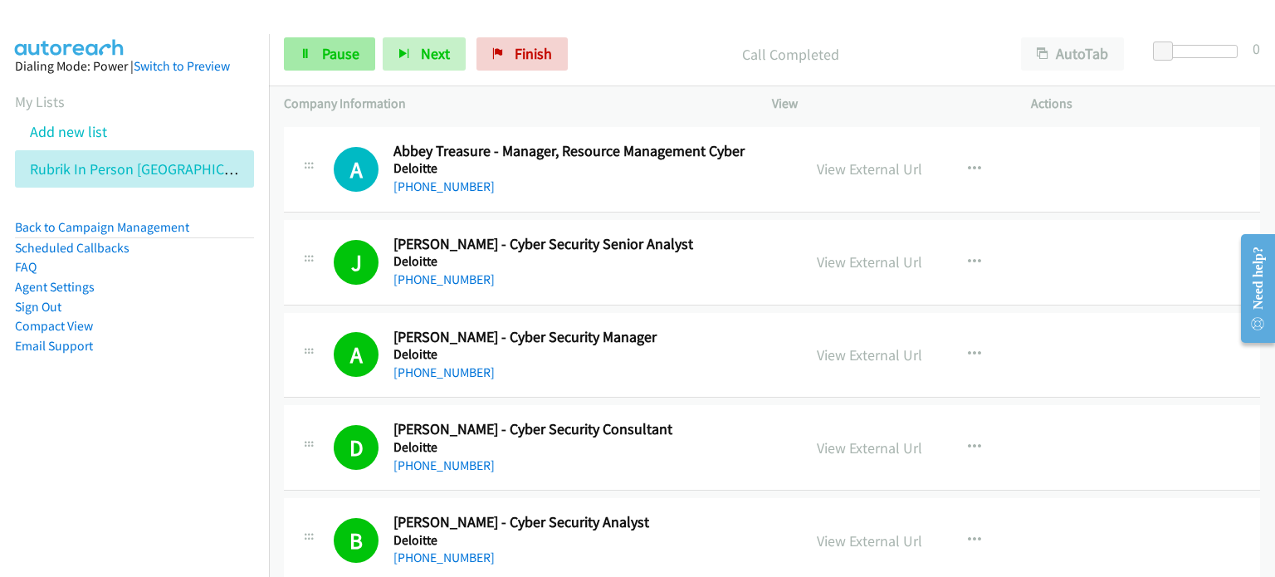
click at [312, 50] on link "Pause" at bounding box center [329, 53] width 91 height 33
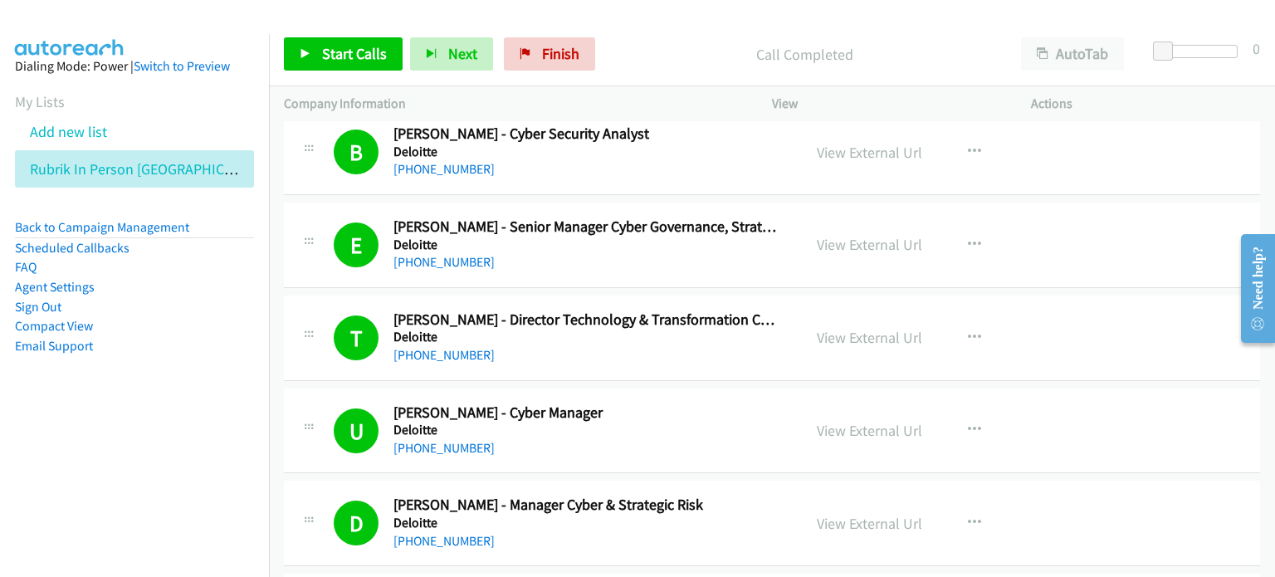
scroll to position [5147, 0]
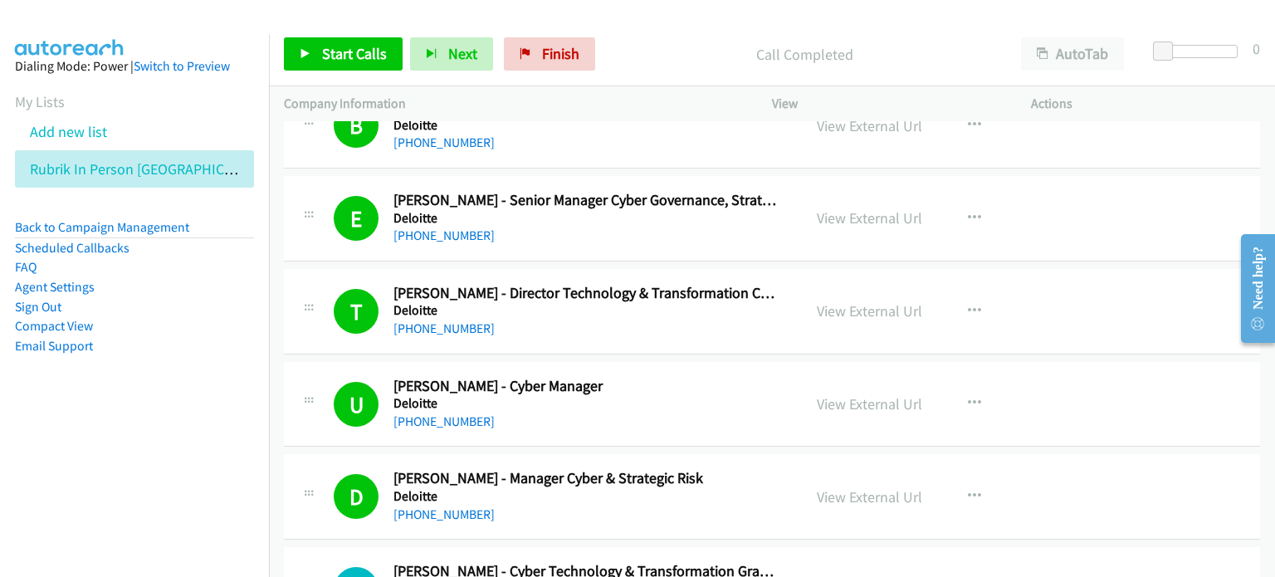
click at [226, 347] on li "Email Support" at bounding box center [134, 346] width 239 height 20
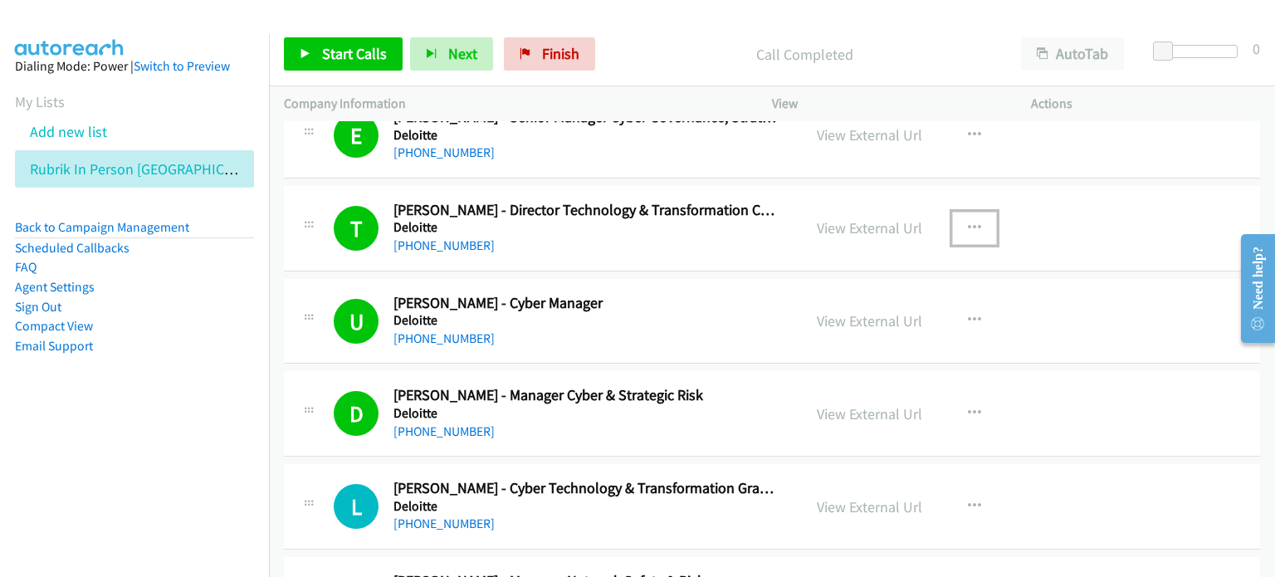
click at [968, 222] on icon "button" at bounding box center [974, 228] width 13 height 13
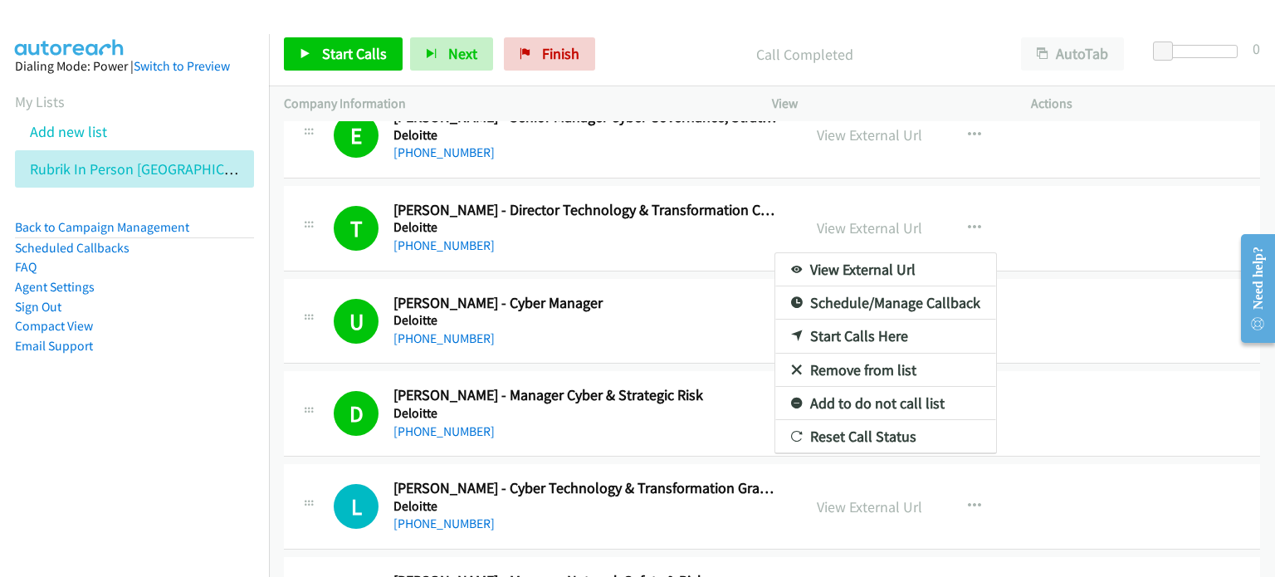
click at [216, 354] on li "Email Support" at bounding box center [134, 346] width 239 height 20
click at [524, 223] on div at bounding box center [637, 288] width 1275 height 577
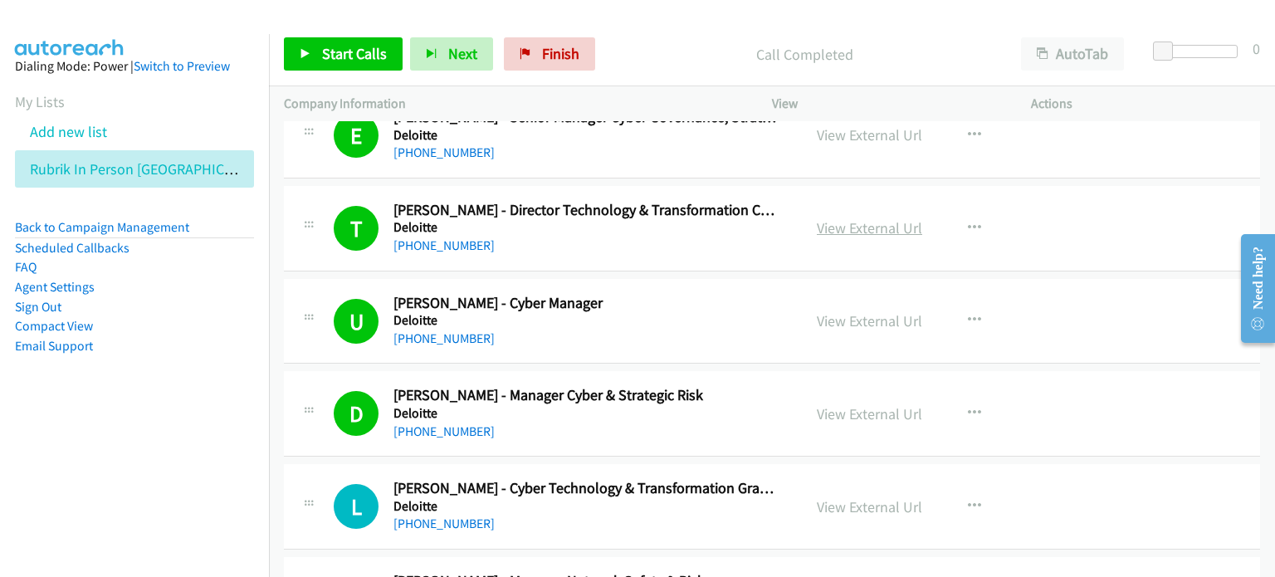
click at [868, 222] on link "View External Url" at bounding box center [869, 227] width 105 height 19
click at [828, 317] on link "View External Url" at bounding box center [869, 320] width 105 height 19
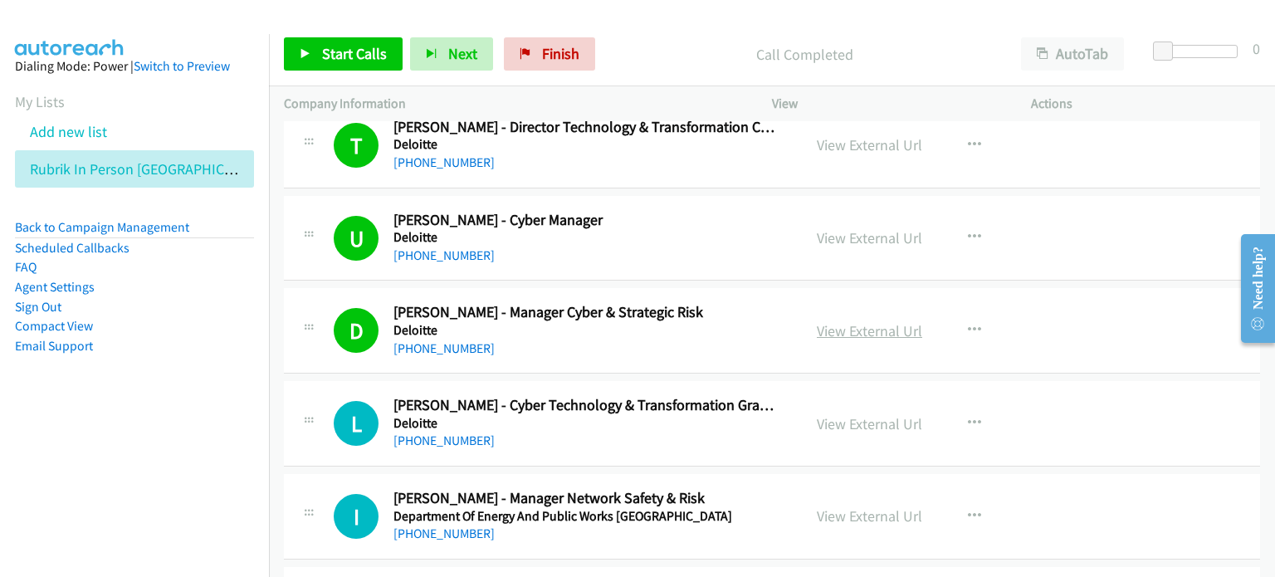
click at [833, 323] on link "View External Url" at bounding box center [869, 330] width 105 height 19
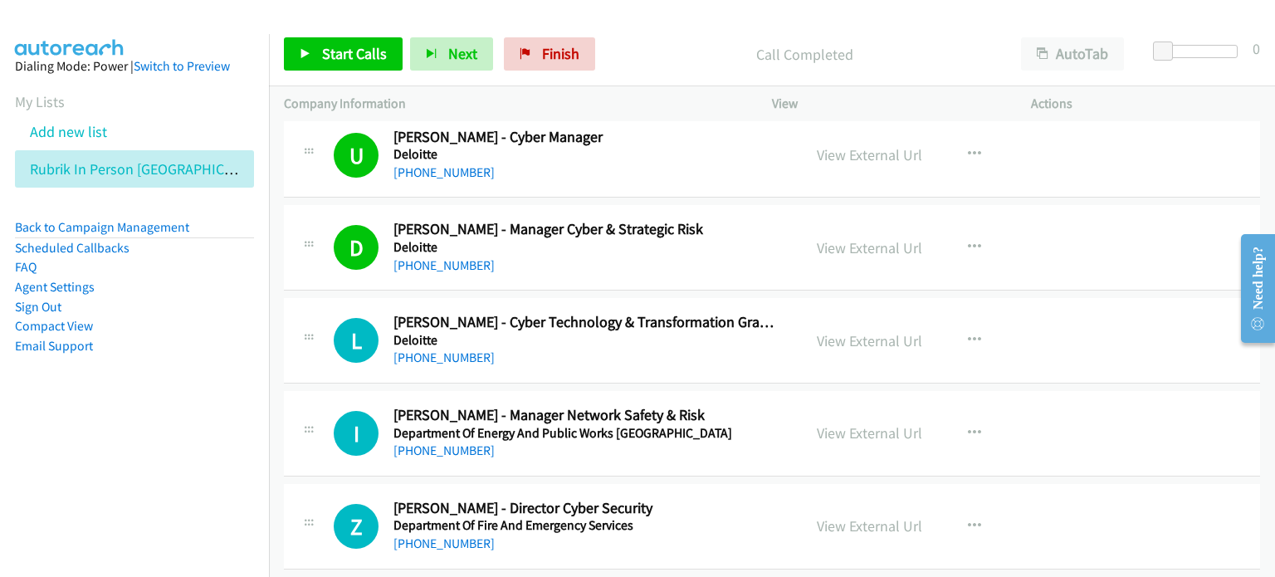
scroll to position [5479, 0]
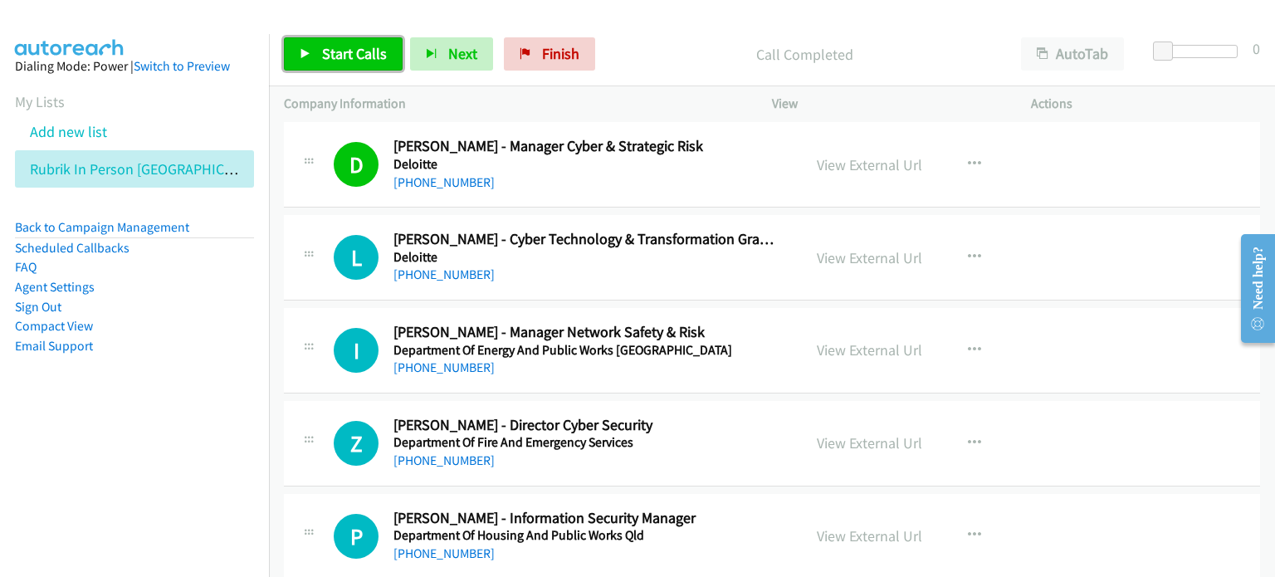
click at [333, 47] on span "Start Calls" at bounding box center [354, 53] width 65 height 19
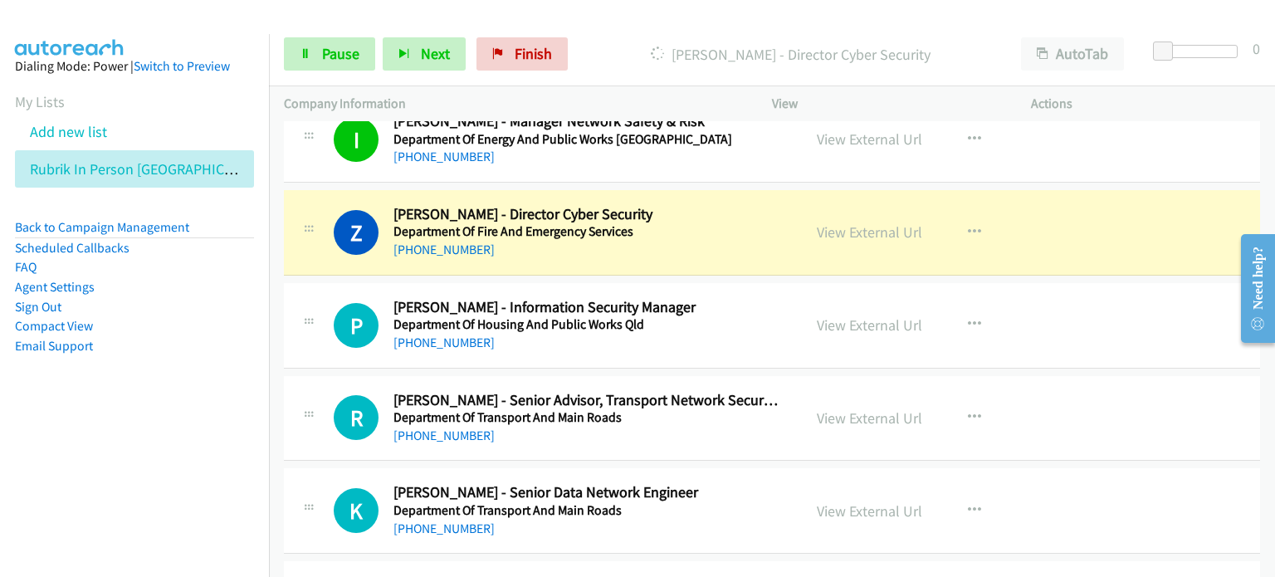
scroll to position [5728, 0]
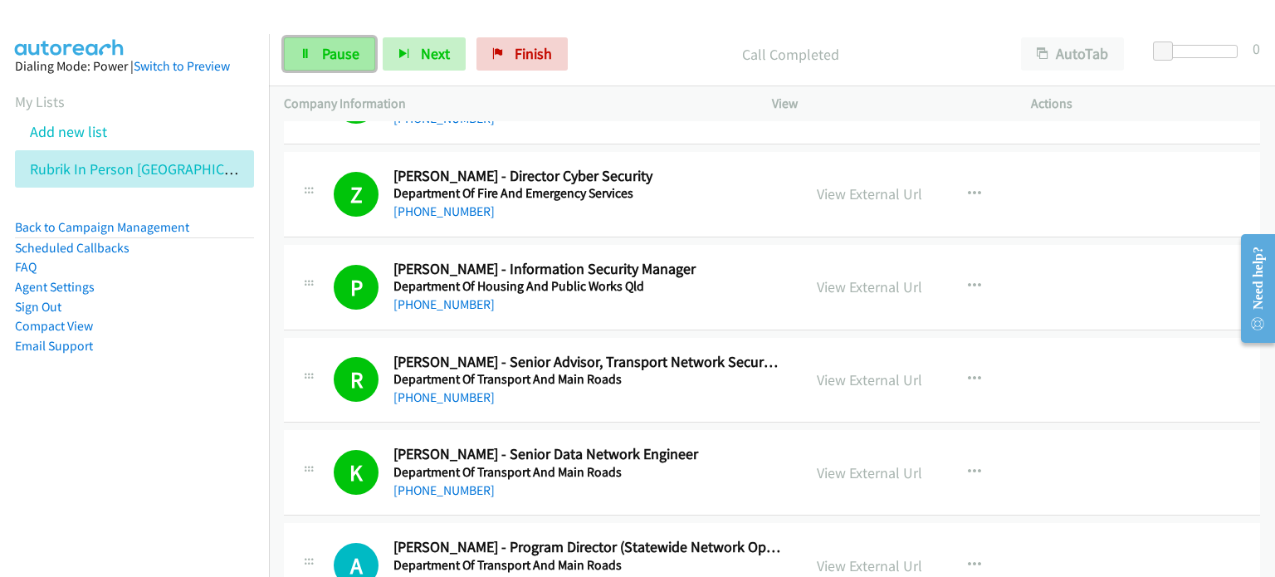
click at [344, 49] on span "Pause" at bounding box center [340, 53] width 37 height 19
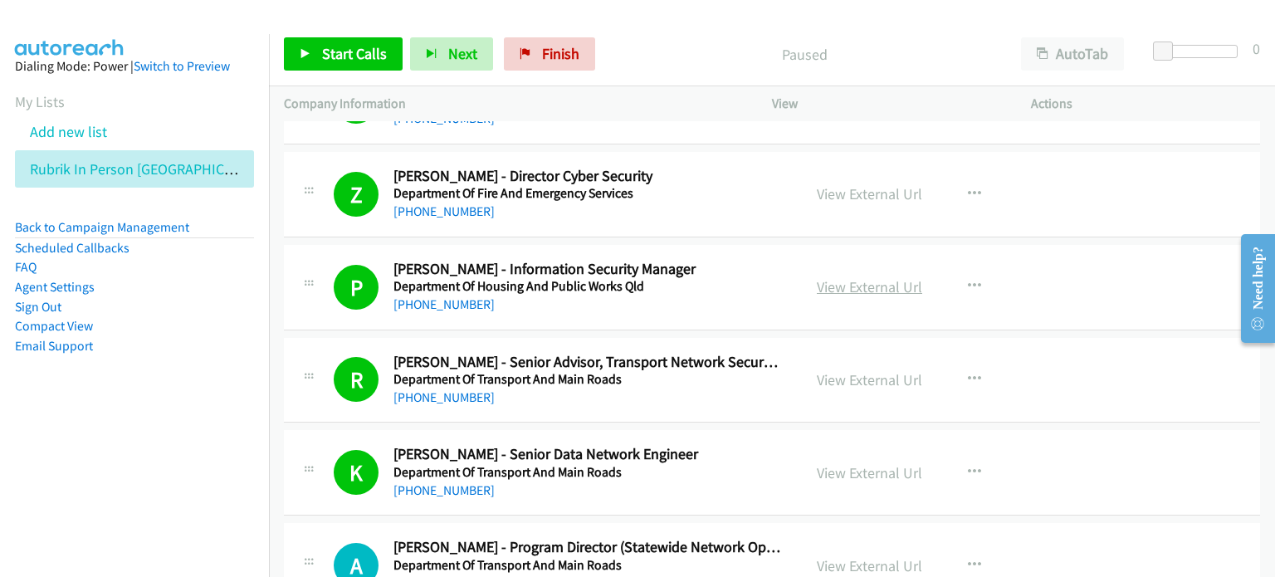
click at [837, 282] on link "View External Url" at bounding box center [869, 286] width 105 height 19
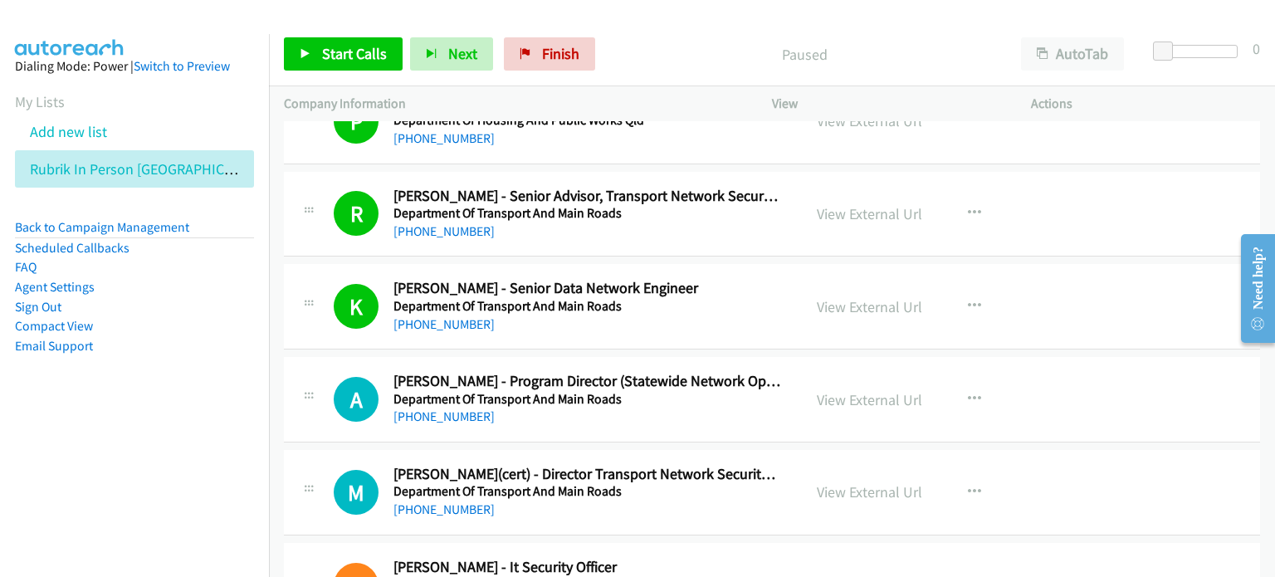
scroll to position [5811, 0]
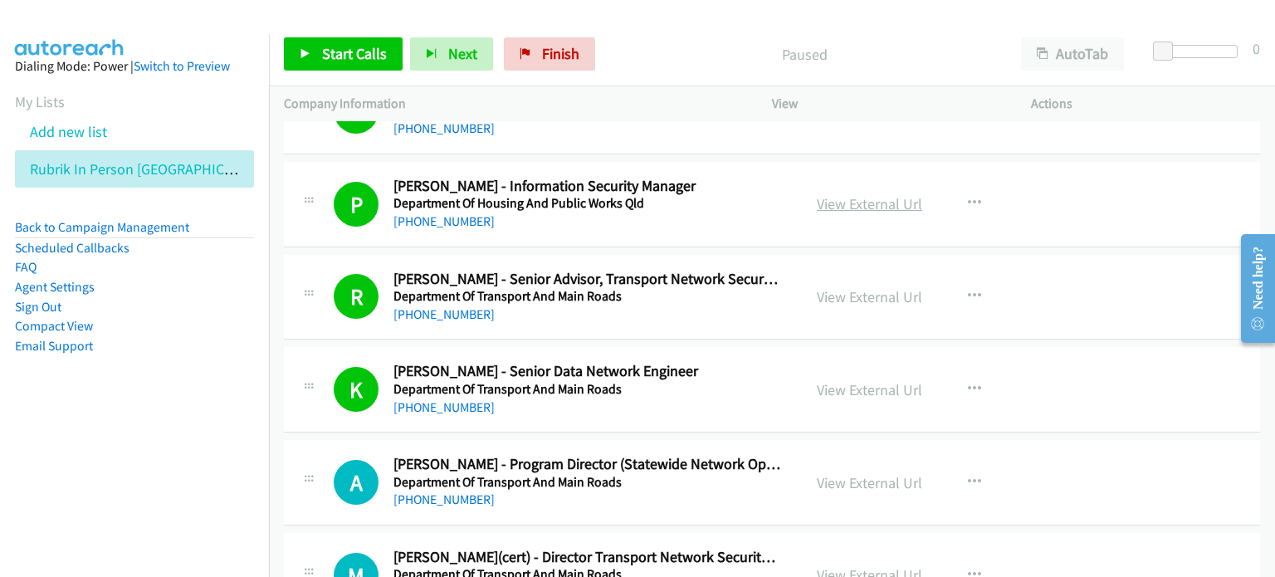
click at [843, 194] on link "View External Url" at bounding box center [869, 203] width 105 height 19
click at [838, 288] on link "View External Url" at bounding box center [869, 296] width 105 height 19
click at [355, 51] on span "Start Calls" at bounding box center [354, 53] width 65 height 19
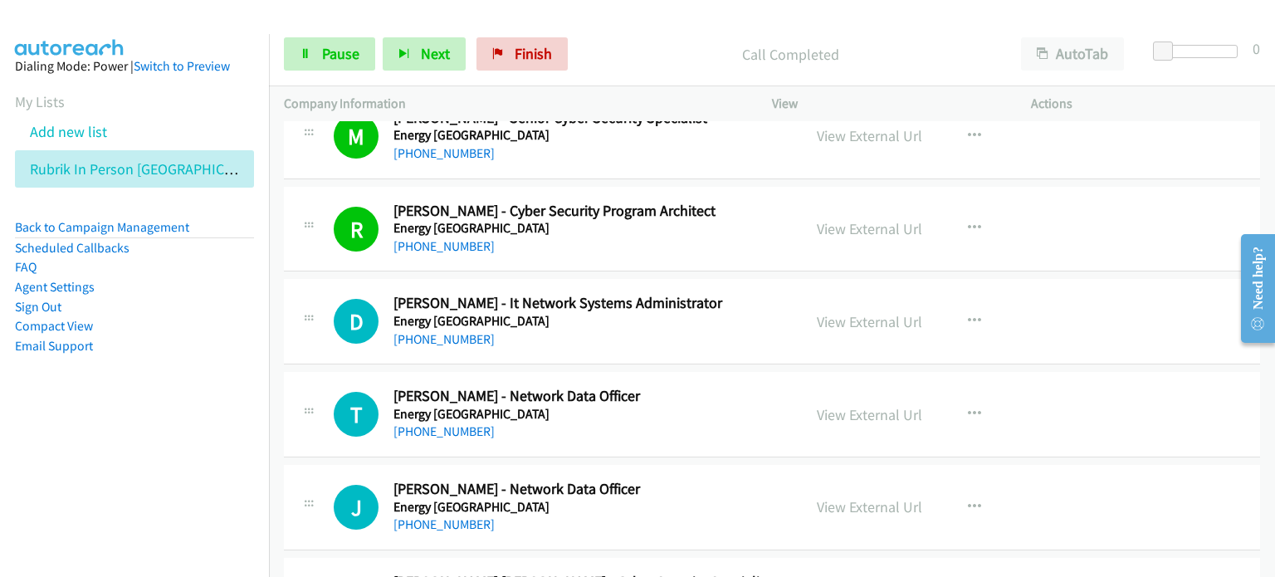
scroll to position [6890, 0]
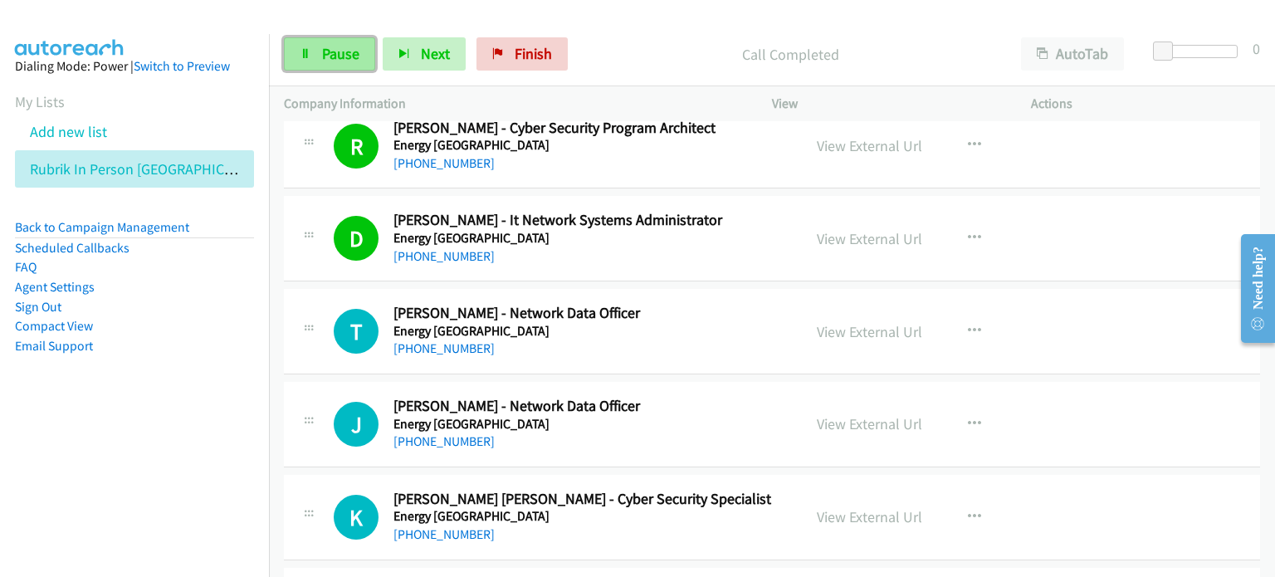
click at [329, 49] on span "Pause" at bounding box center [340, 53] width 37 height 19
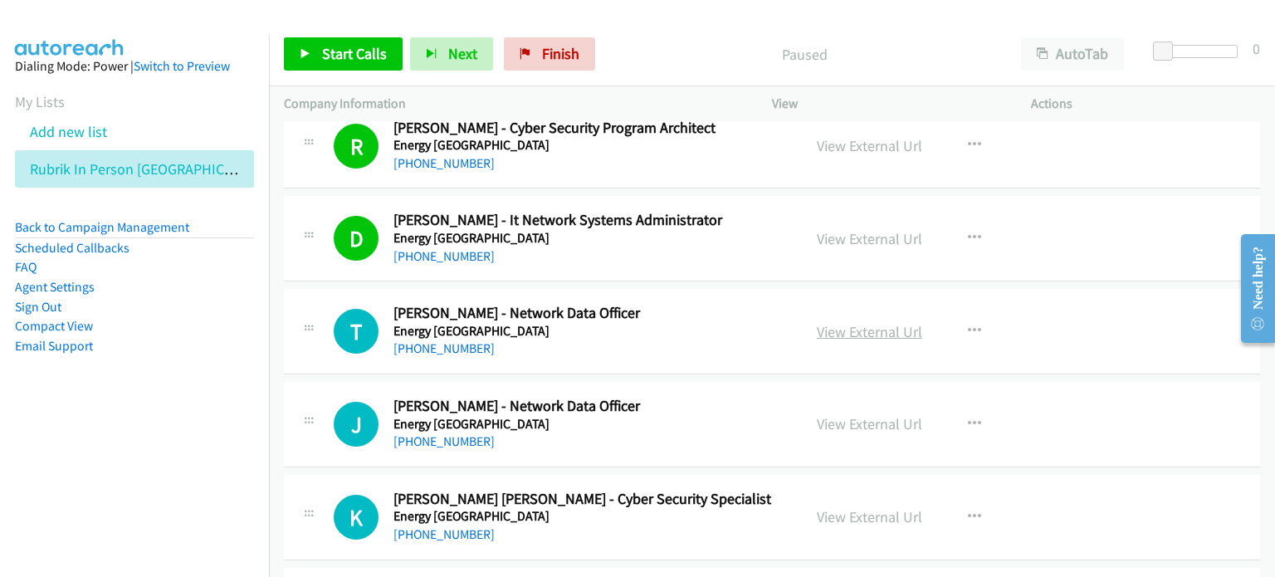
click at [845, 322] on link "View External Url" at bounding box center [869, 331] width 105 height 19
click at [340, 54] on span "Start Calls" at bounding box center [354, 53] width 65 height 19
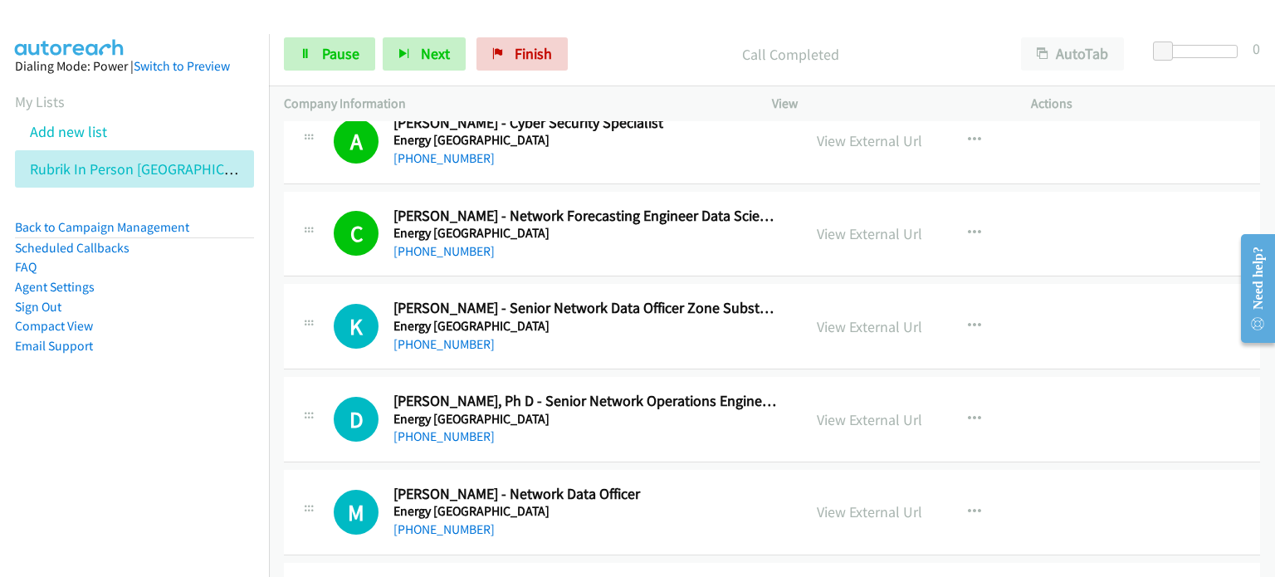
scroll to position [7388, 0]
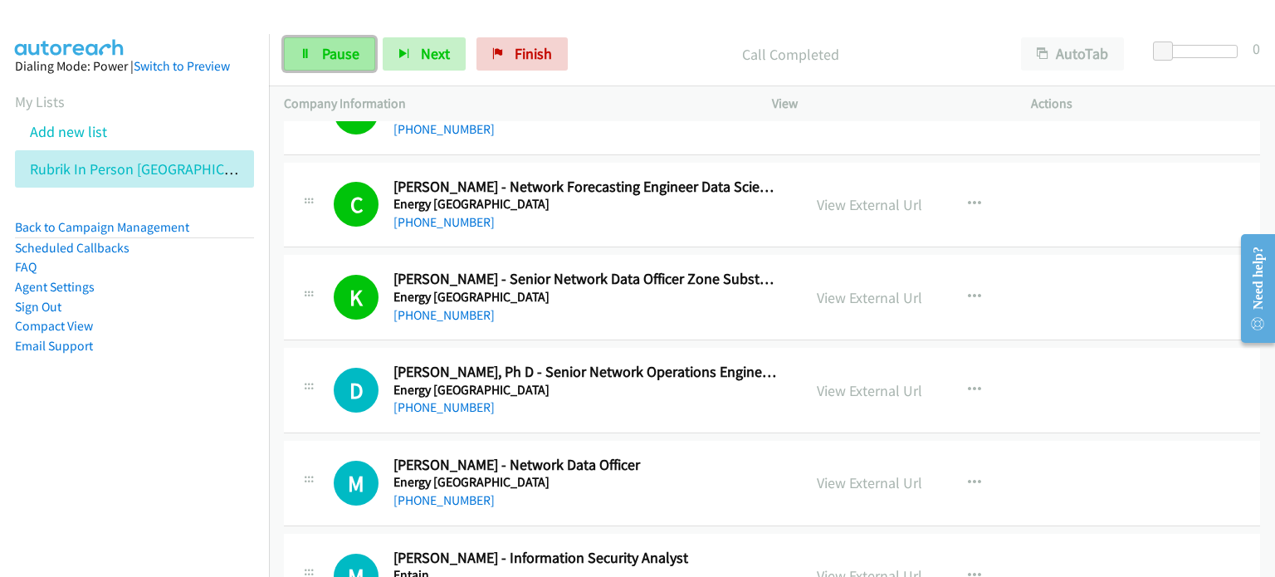
click at [345, 51] on span "Pause" at bounding box center [340, 53] width 37 height 19
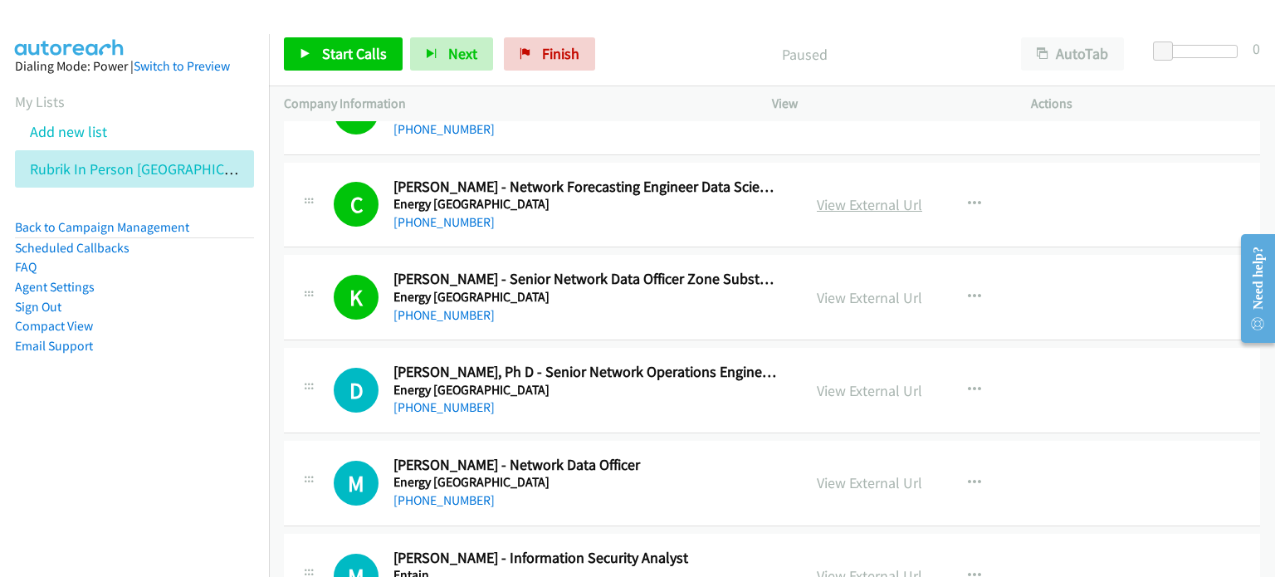
click at [835, 195] on link "View External Url" at bounding box center [869, 204] width 105 height 19
click at [354, 56] on span "Start Calls" at bounding box center [354, 53] width 65 height 19
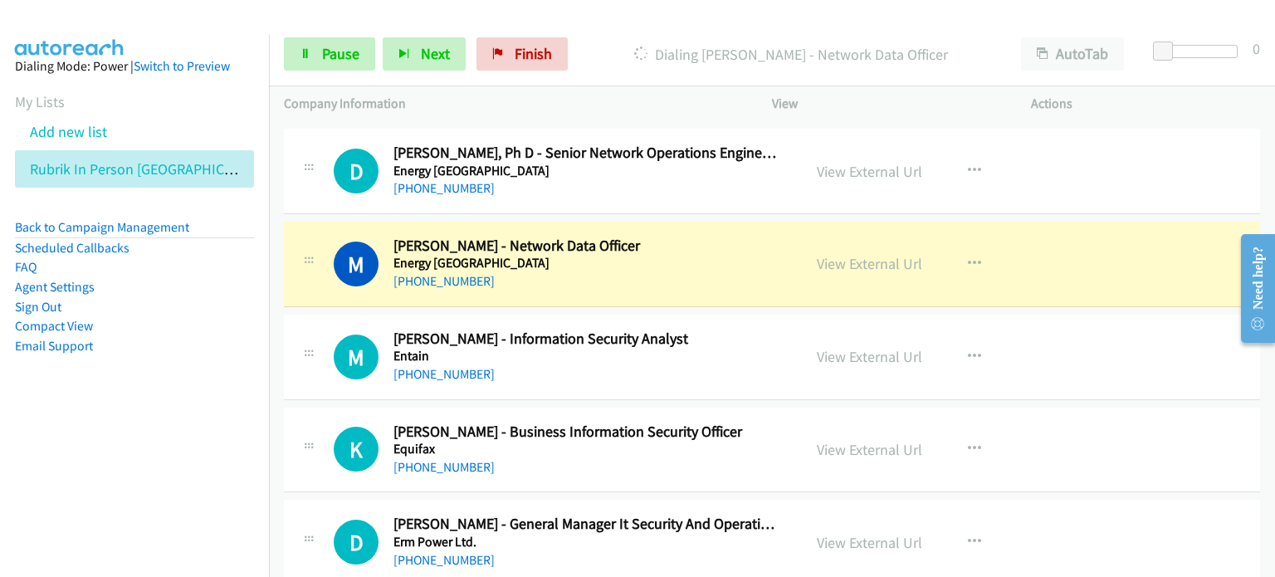
scroll to position [7637, 0]
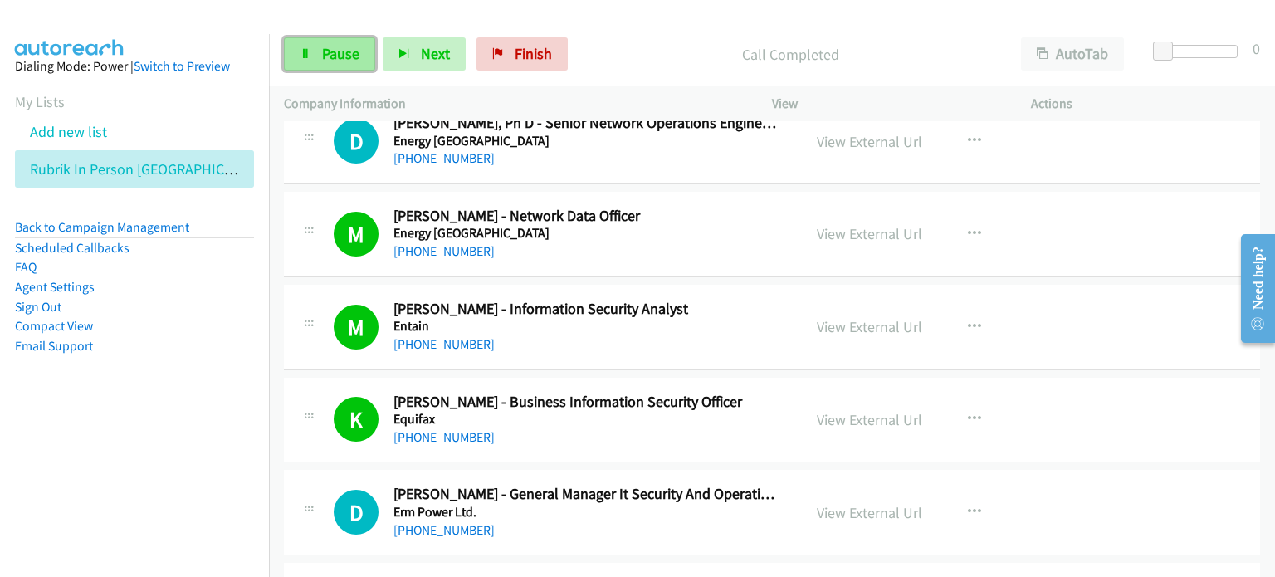
click at [332, 49] on span "Pause" at bounding box center [340, 53] width 37 height 19
